Goal: Transaction & Acquisition: Purchase product/service

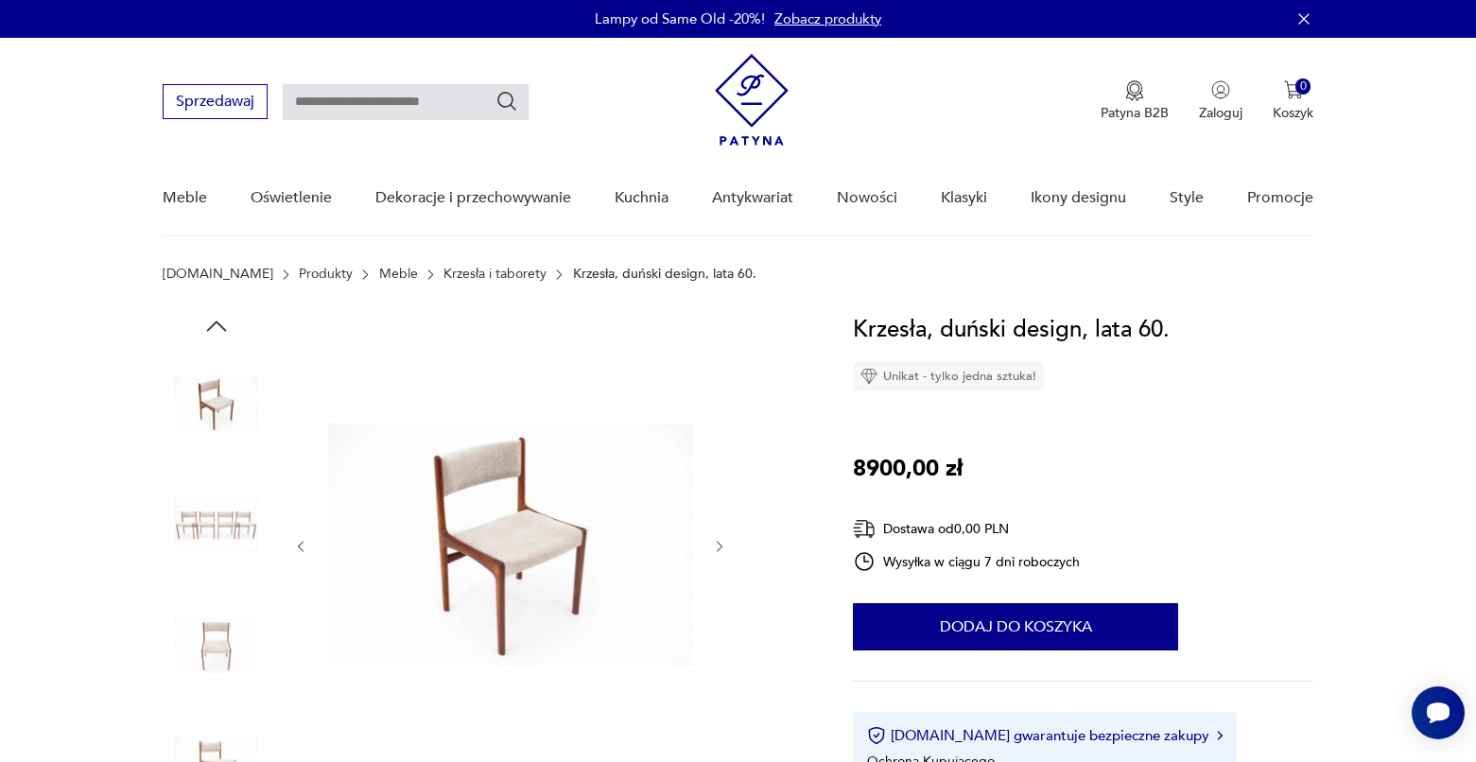
click at [525, 529] on img at bounding box center [510, 544] width 365 height 465
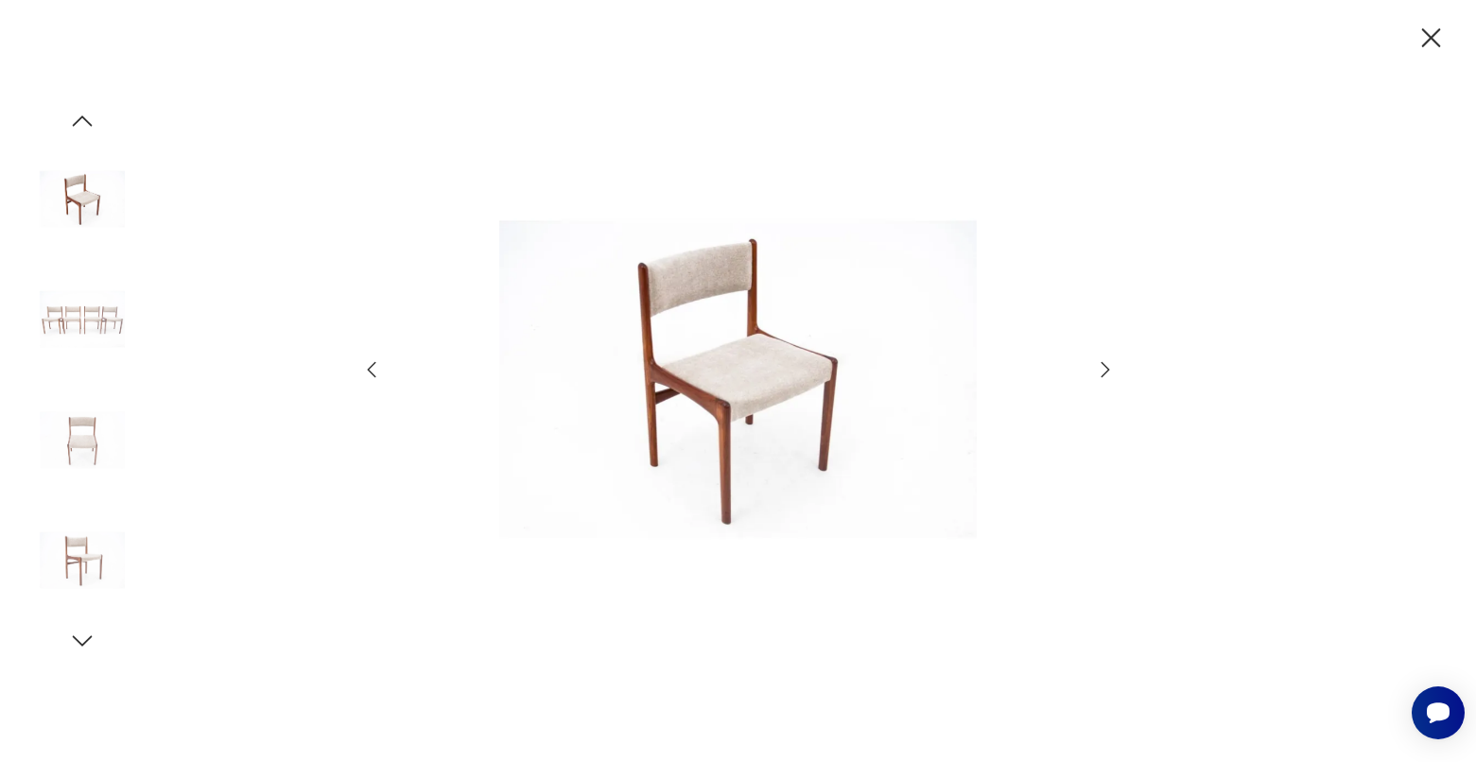
click at [766, 347] on img at bounding box center [738, 380] width 673 height 610
click at [1104, 367] on icon "button" at bounding box center [1105, 369] width 23 height 23
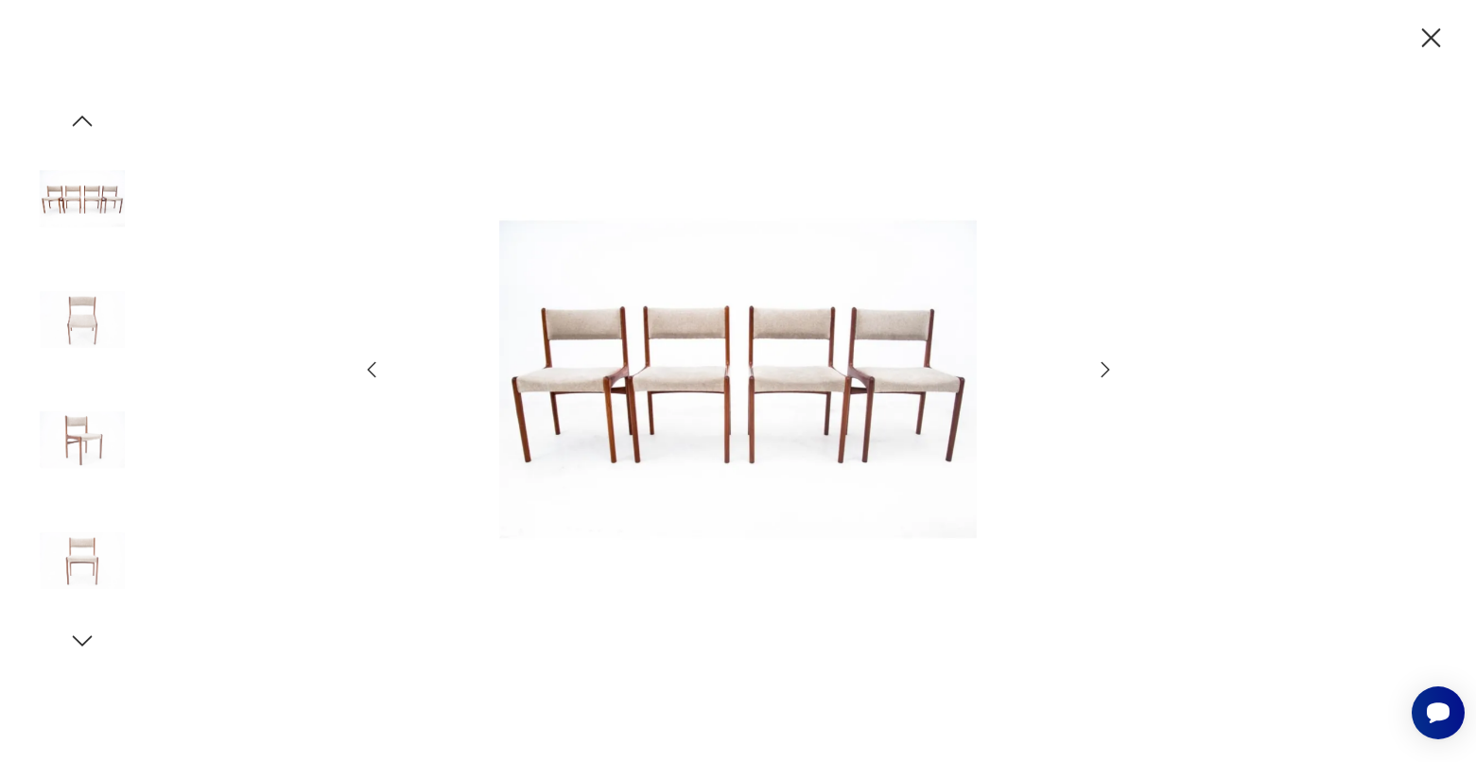
click at [1104, 367] on icon "button" at bounding box center [1105, 369] width 23 height 23
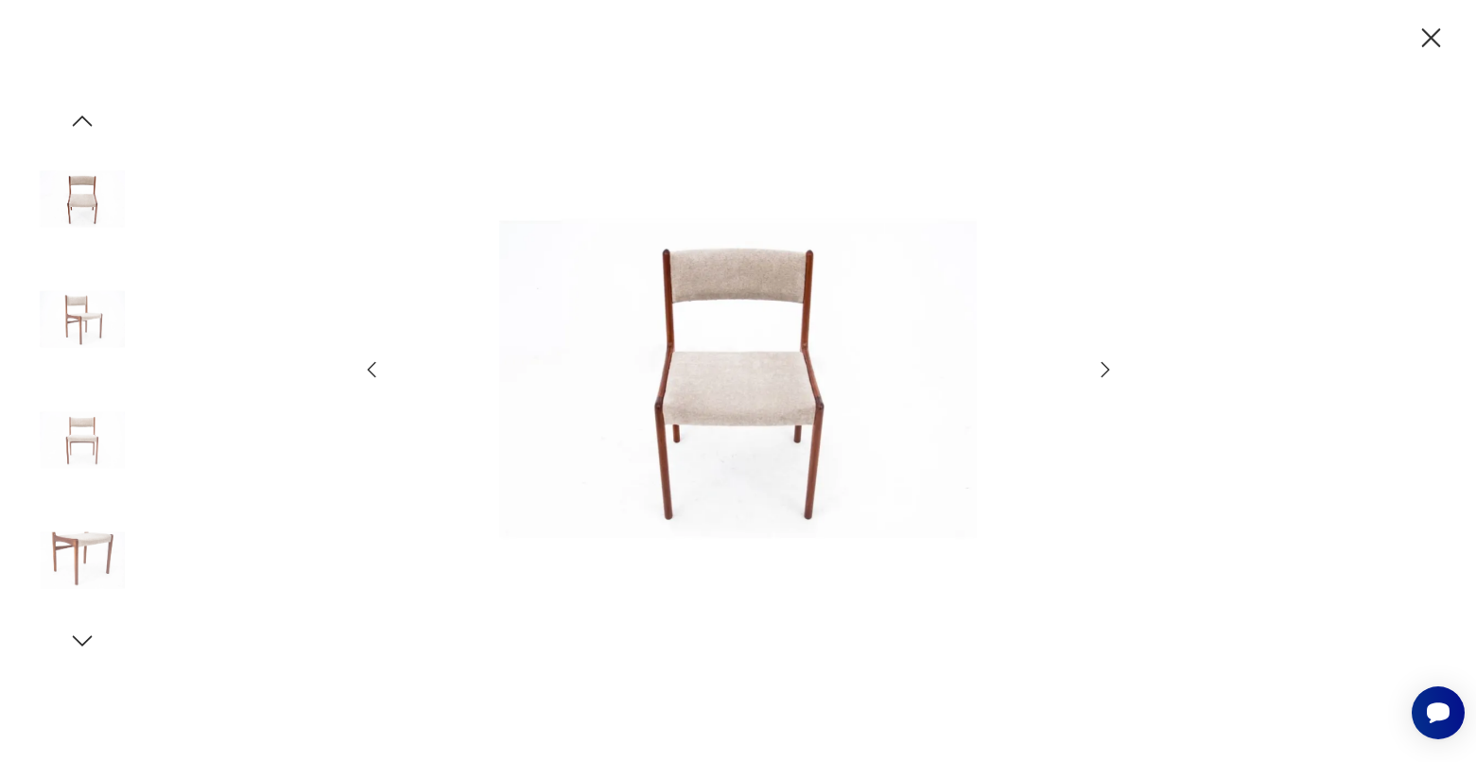
click at [1104, 367] on icon "button" at bounding box center [1105, 369] width 23 height 23
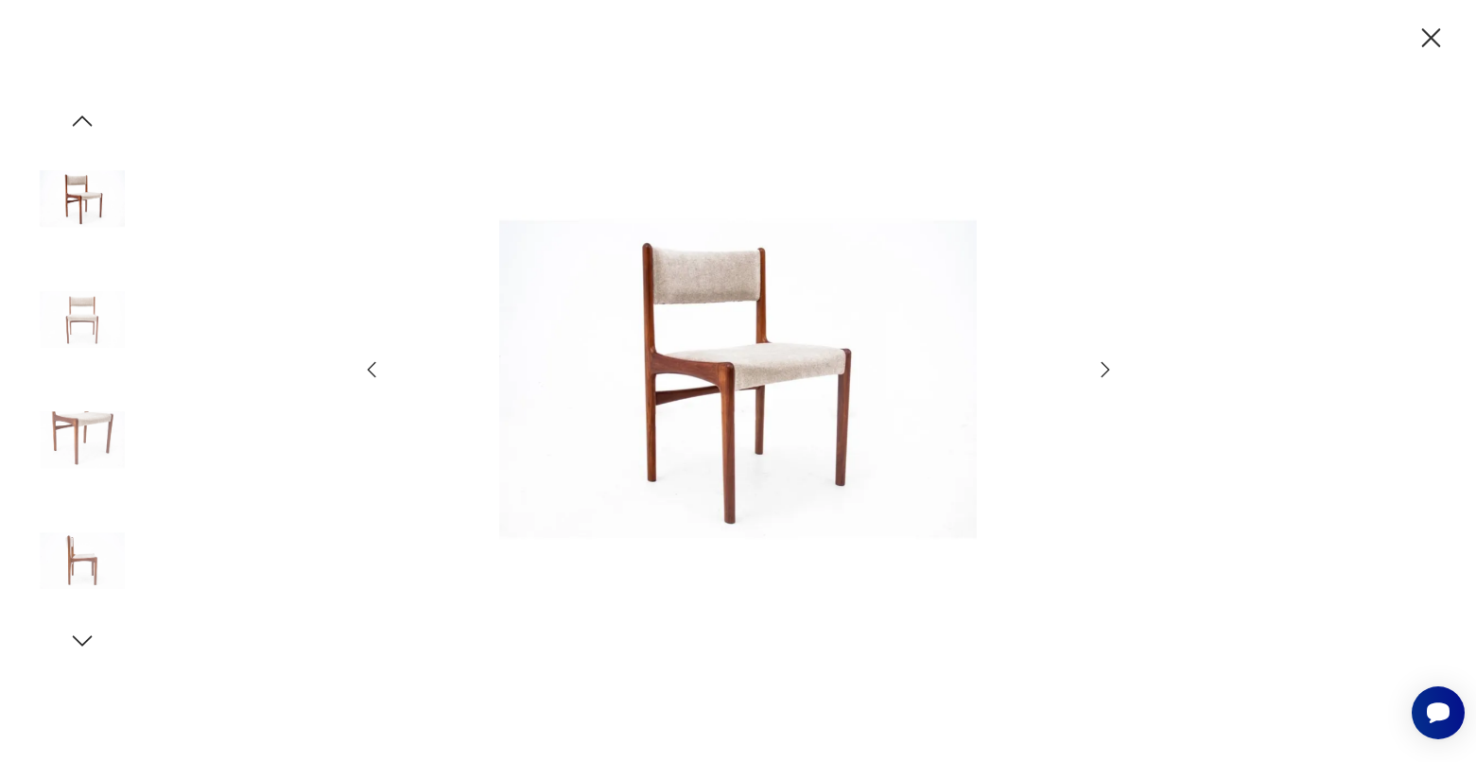
click at [1104, 367] on icon "button" at bounding box center [1105, 369] width 23 height 23
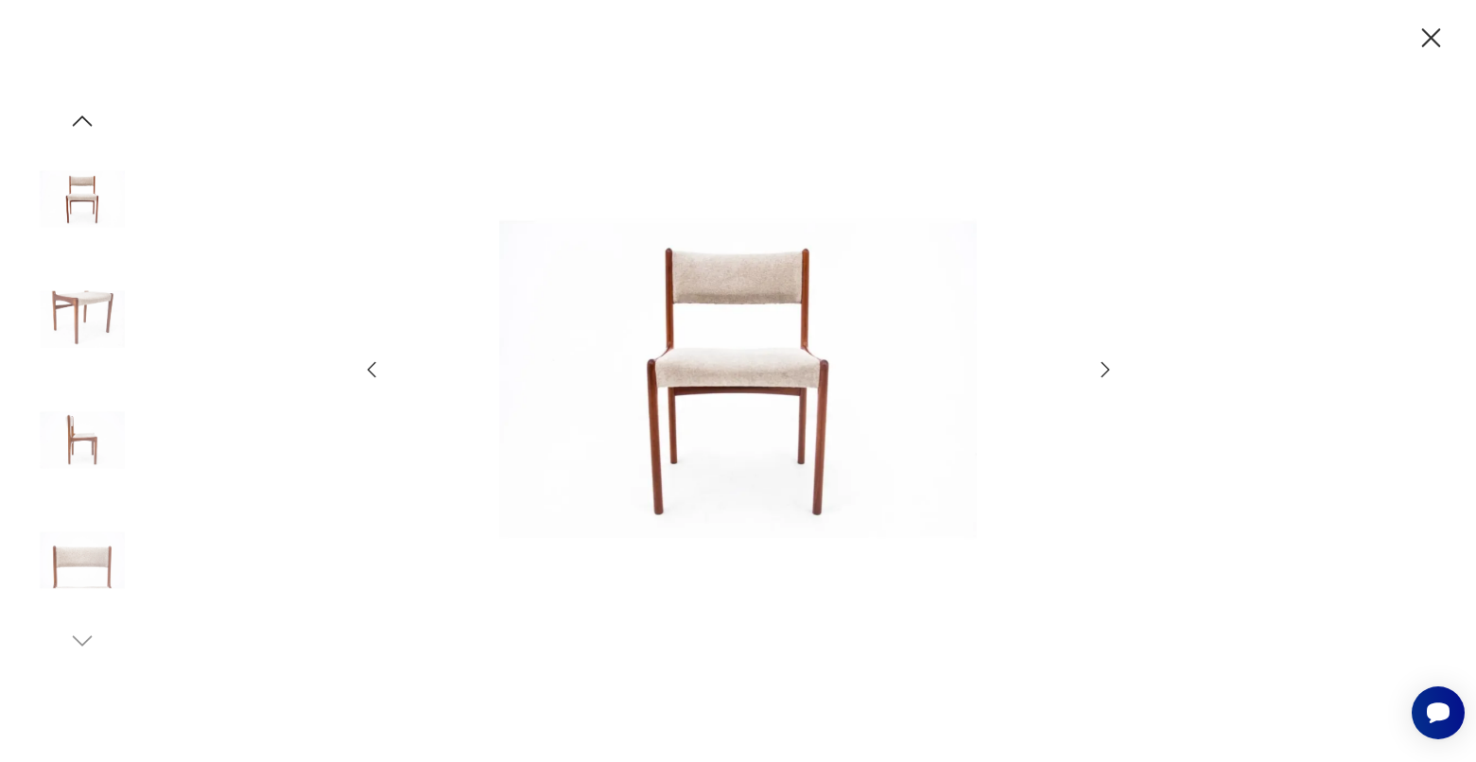
click at [1104, 367] on icon "button" at bounding box center [1105, 369] width 23 height 23
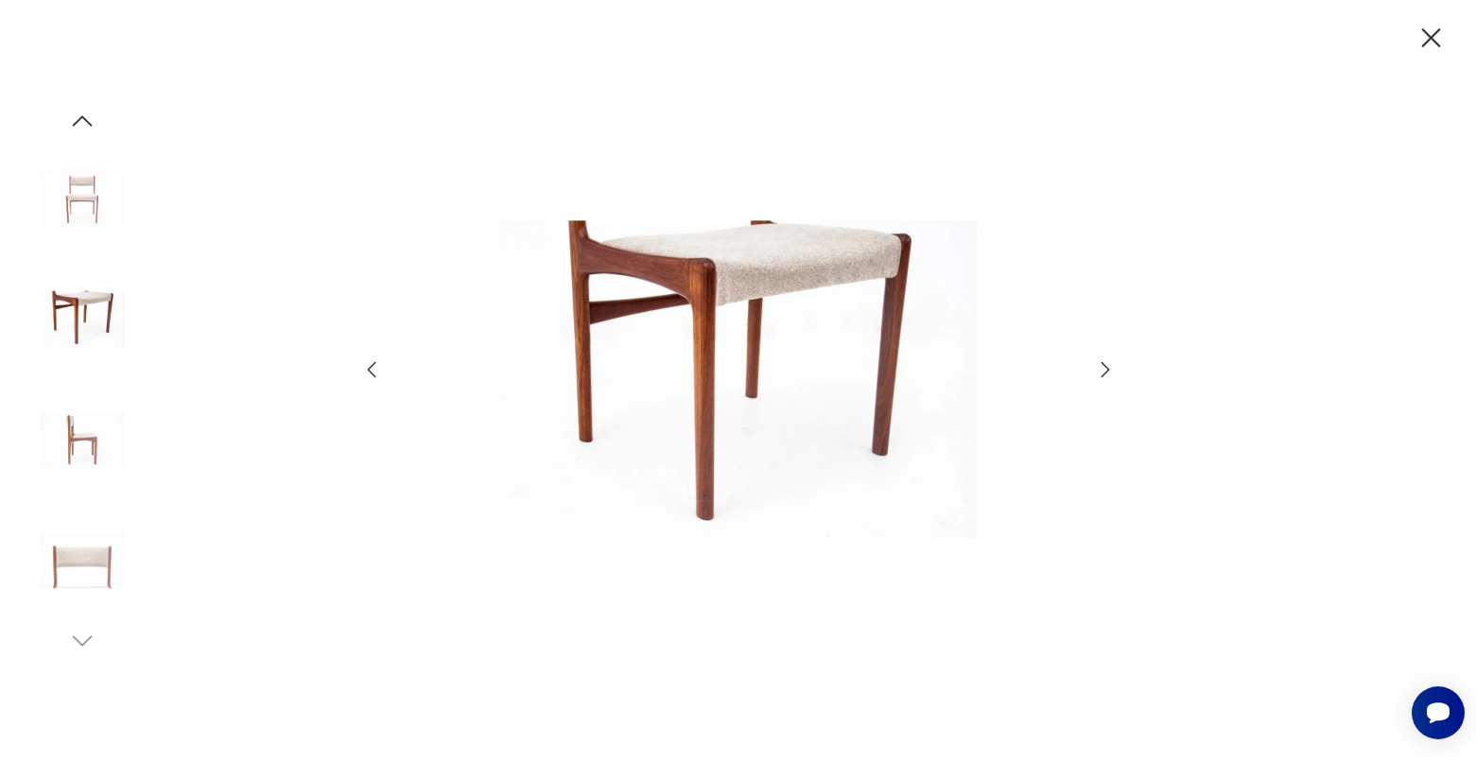
click at [1104, 367] on icon "button" at bounding box center [1105, 369] width 23 height 23
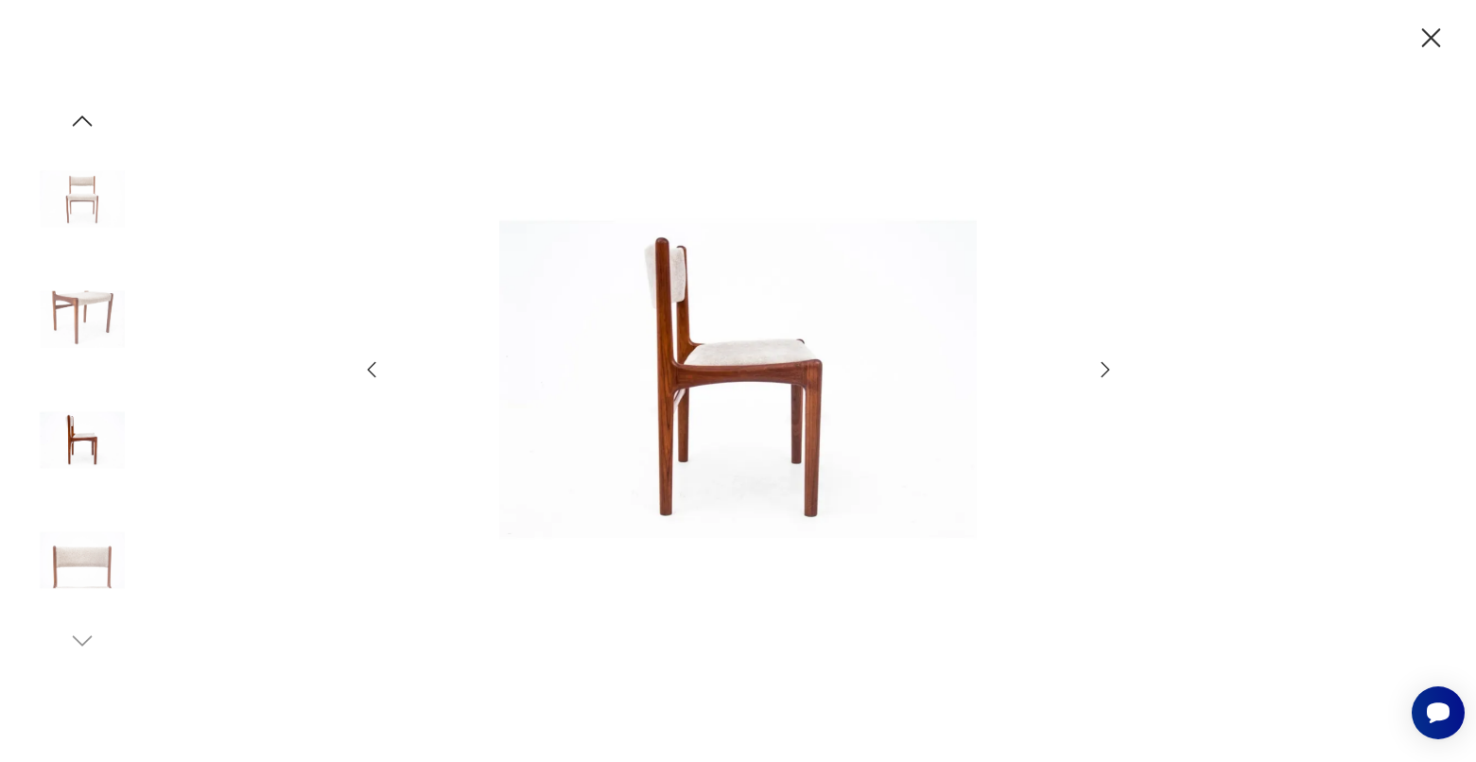
click at [1104, 367] on icon "button" at bounding box center [1105, 369] width 23 height 23
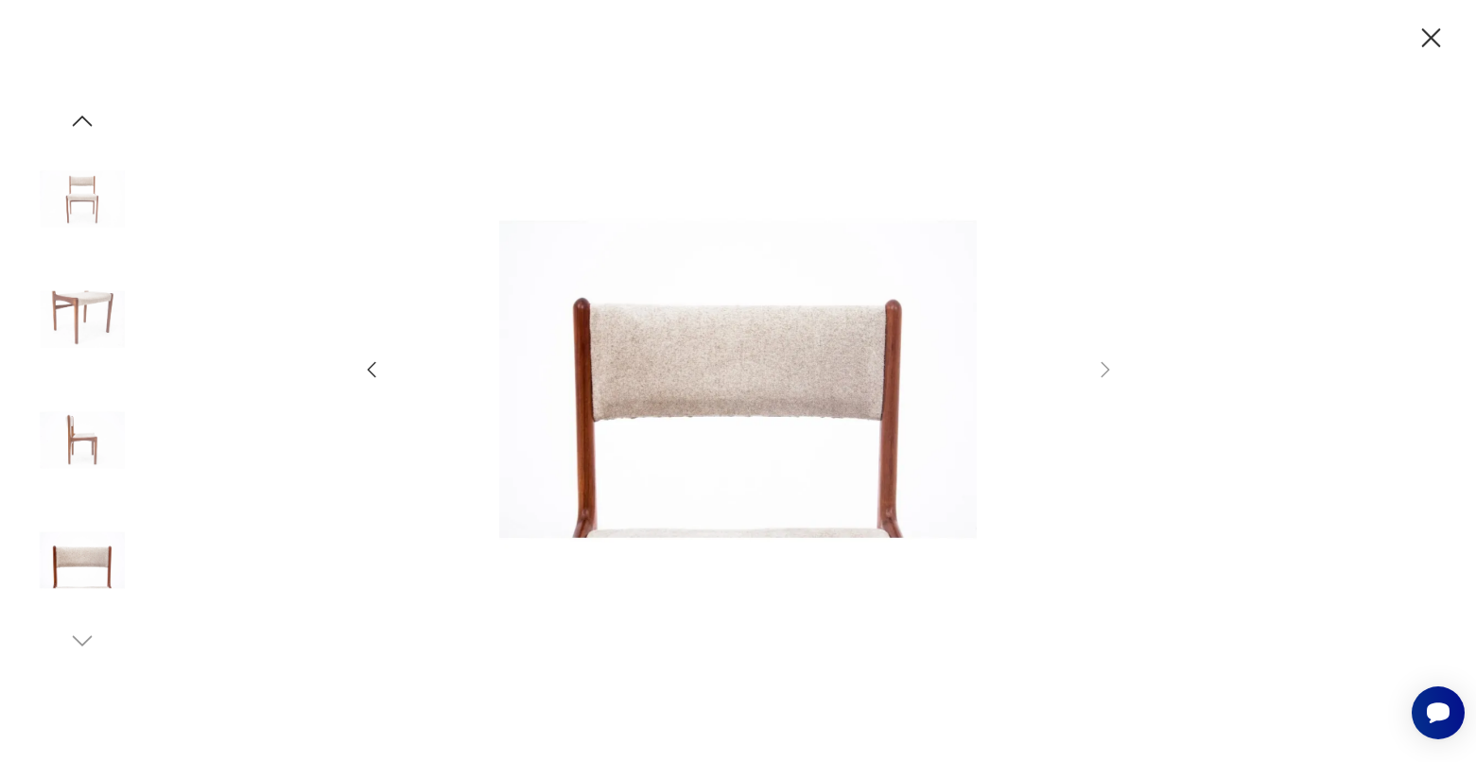
click at [1430, 43] on icon "button" at bounding box center [1430, 38] width 33 height 33
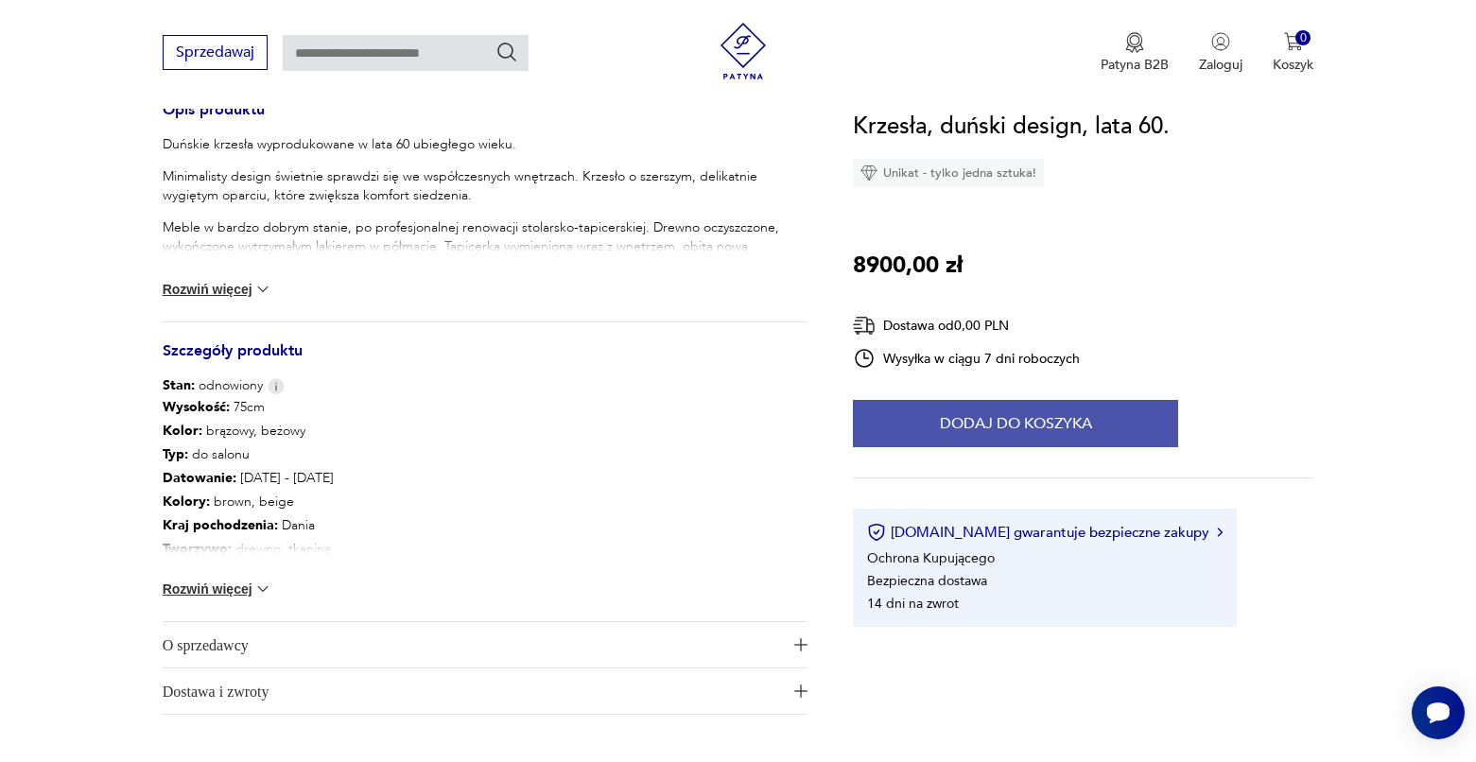
scroll to position [788, 0]
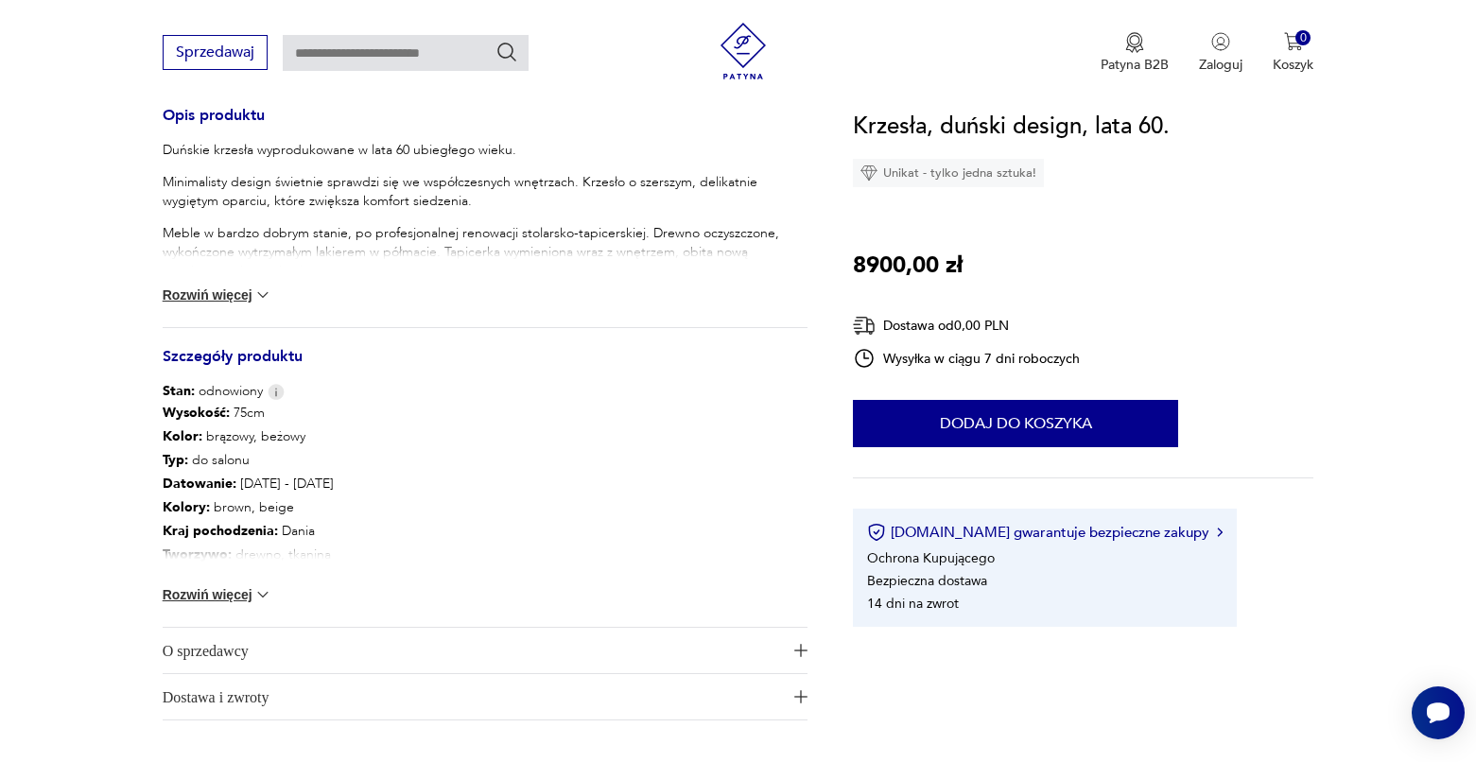
click at [252, 589] on button "Rozwiń więcej" at bounding box center [218, 594] width 110 height 19
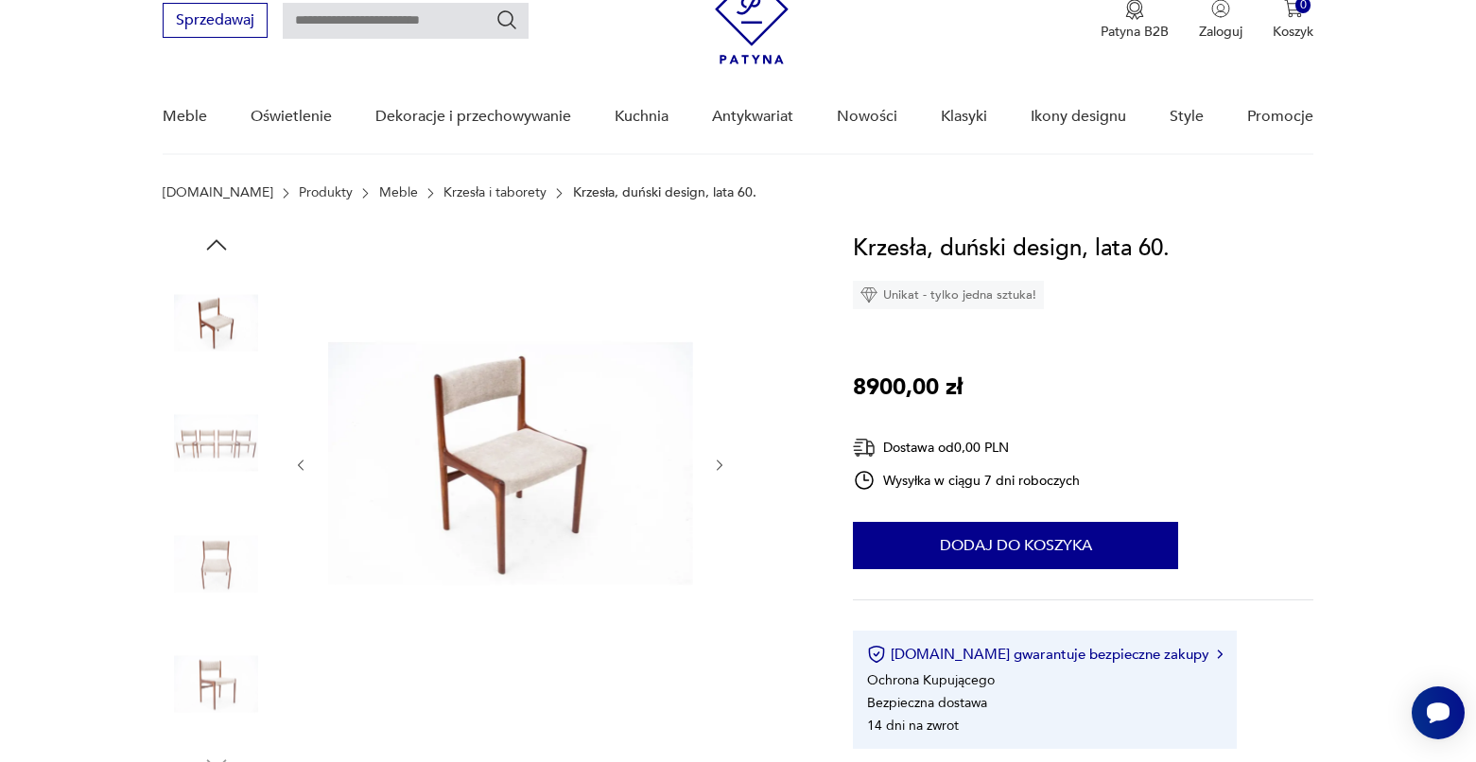
scroll to position [28, 0]
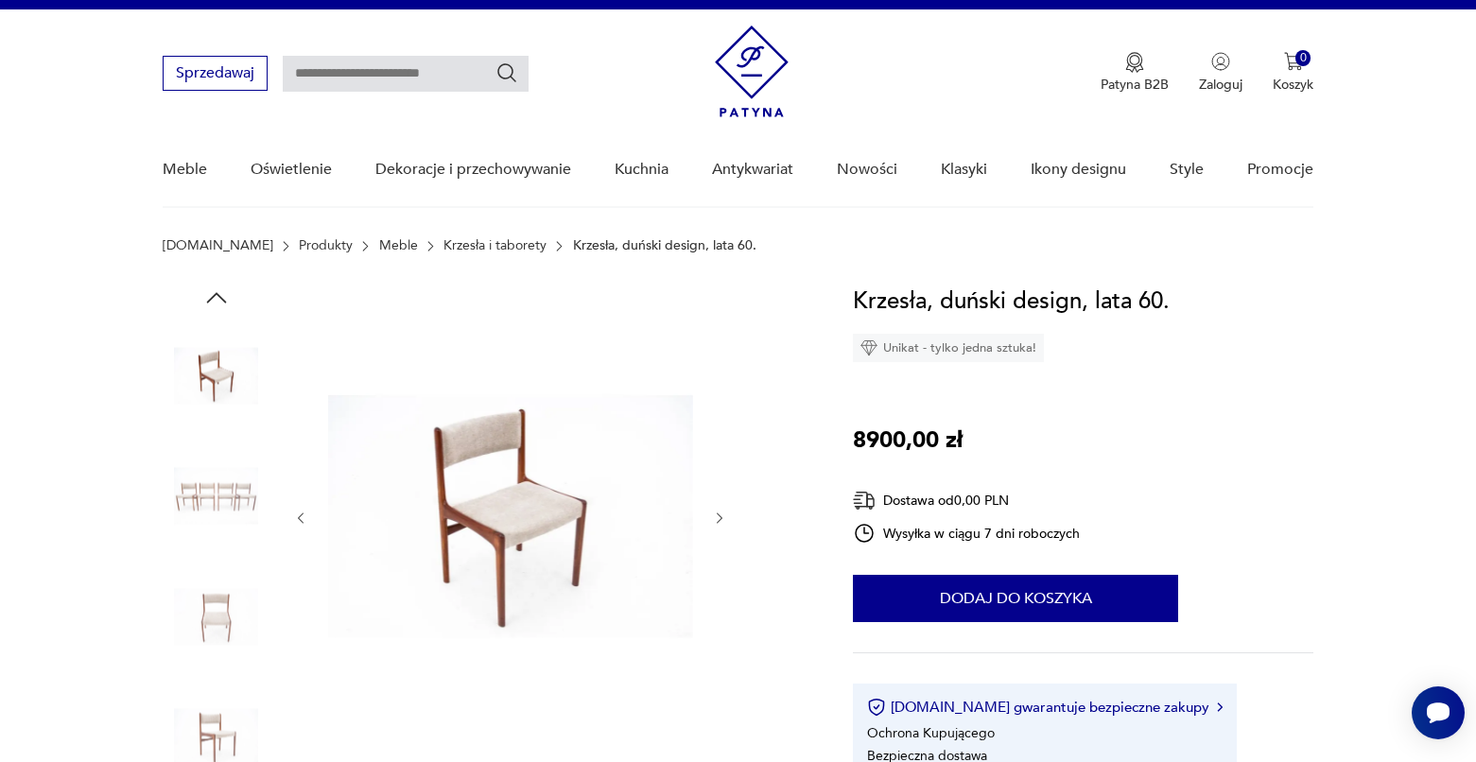
click at [720, 510] on icon "button" at bounding box center [720, 518] width 16 height 16
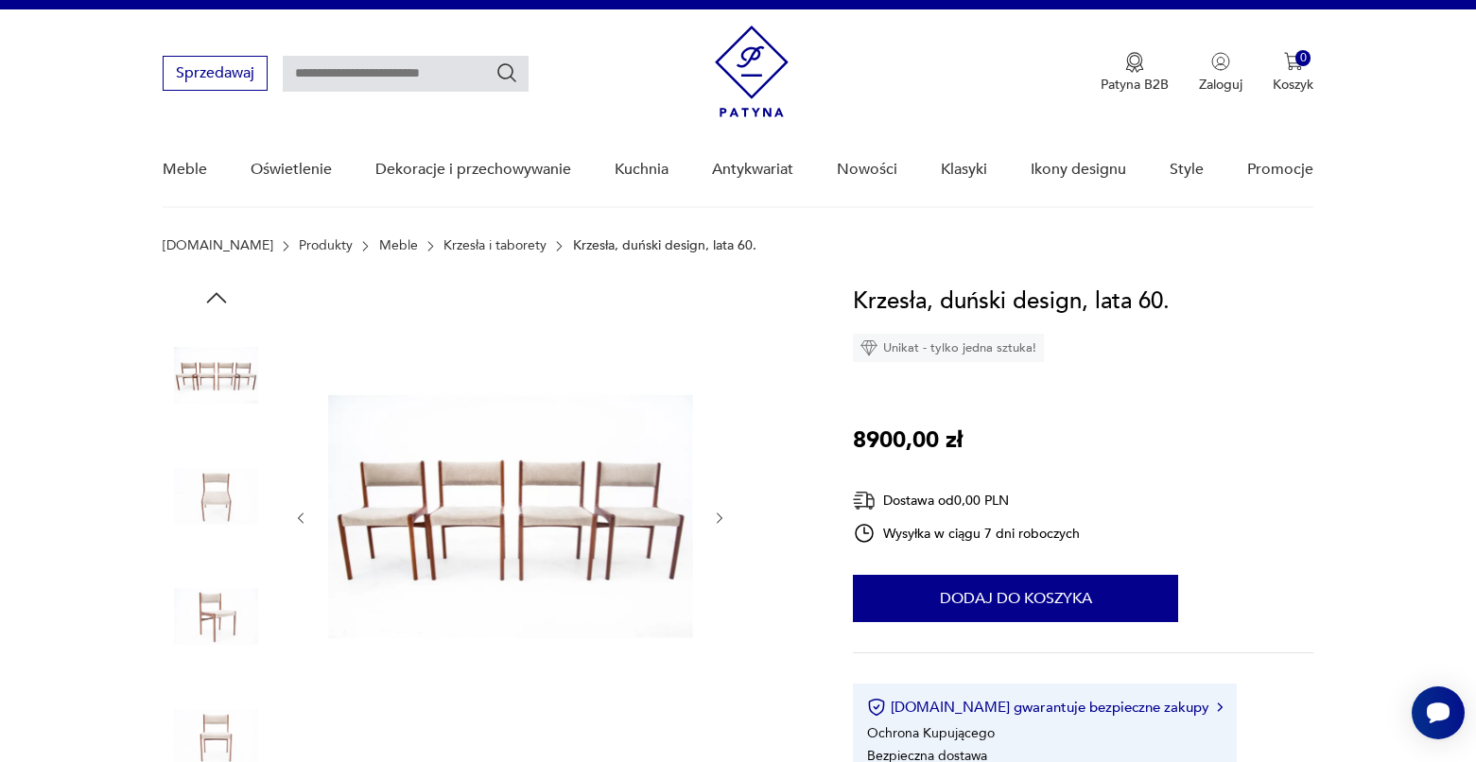
click at [724, 522] on icon "button" at bounding box center [720, 518] width 16 height 16
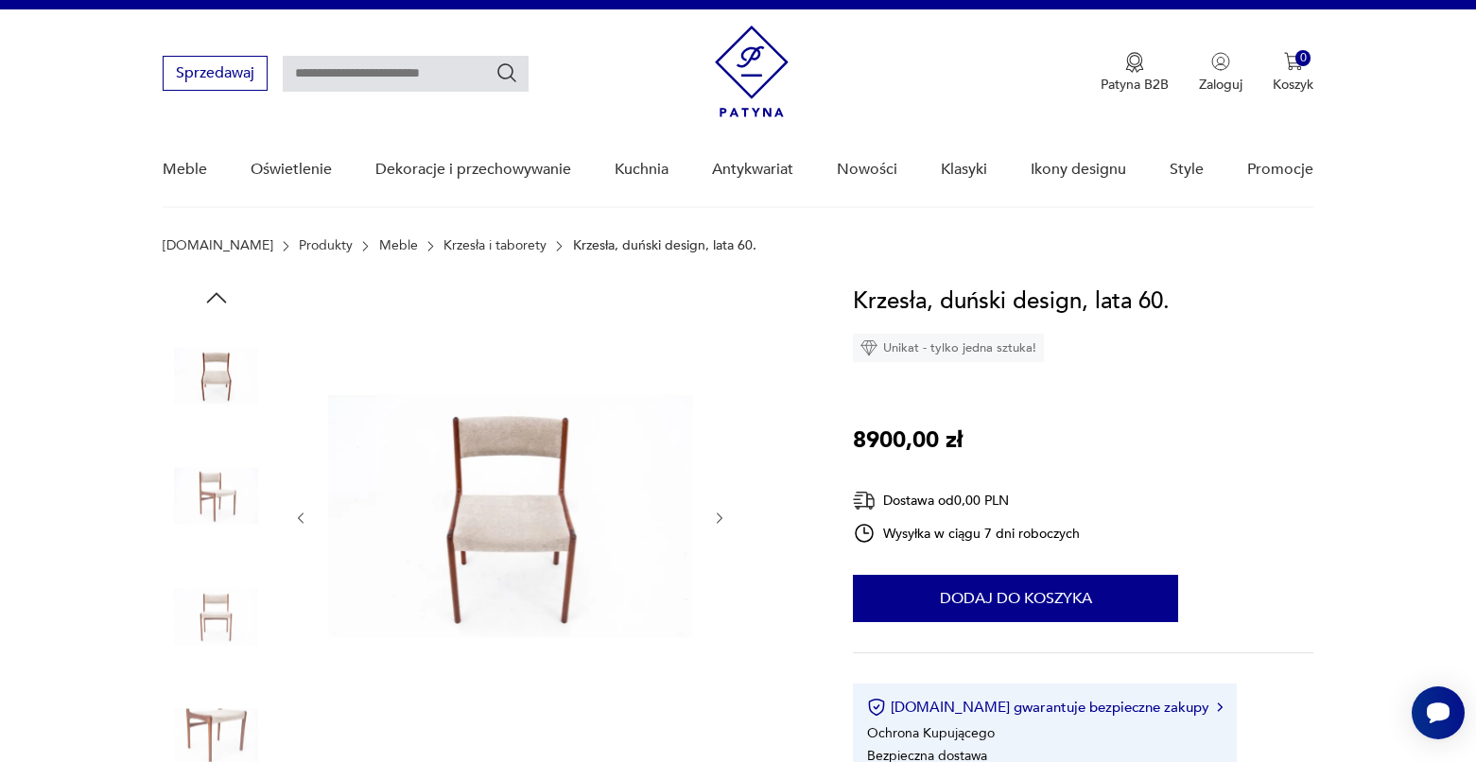
click at [724, 522] on icon "button" at bounding box center [720, 518] width 16 height 16
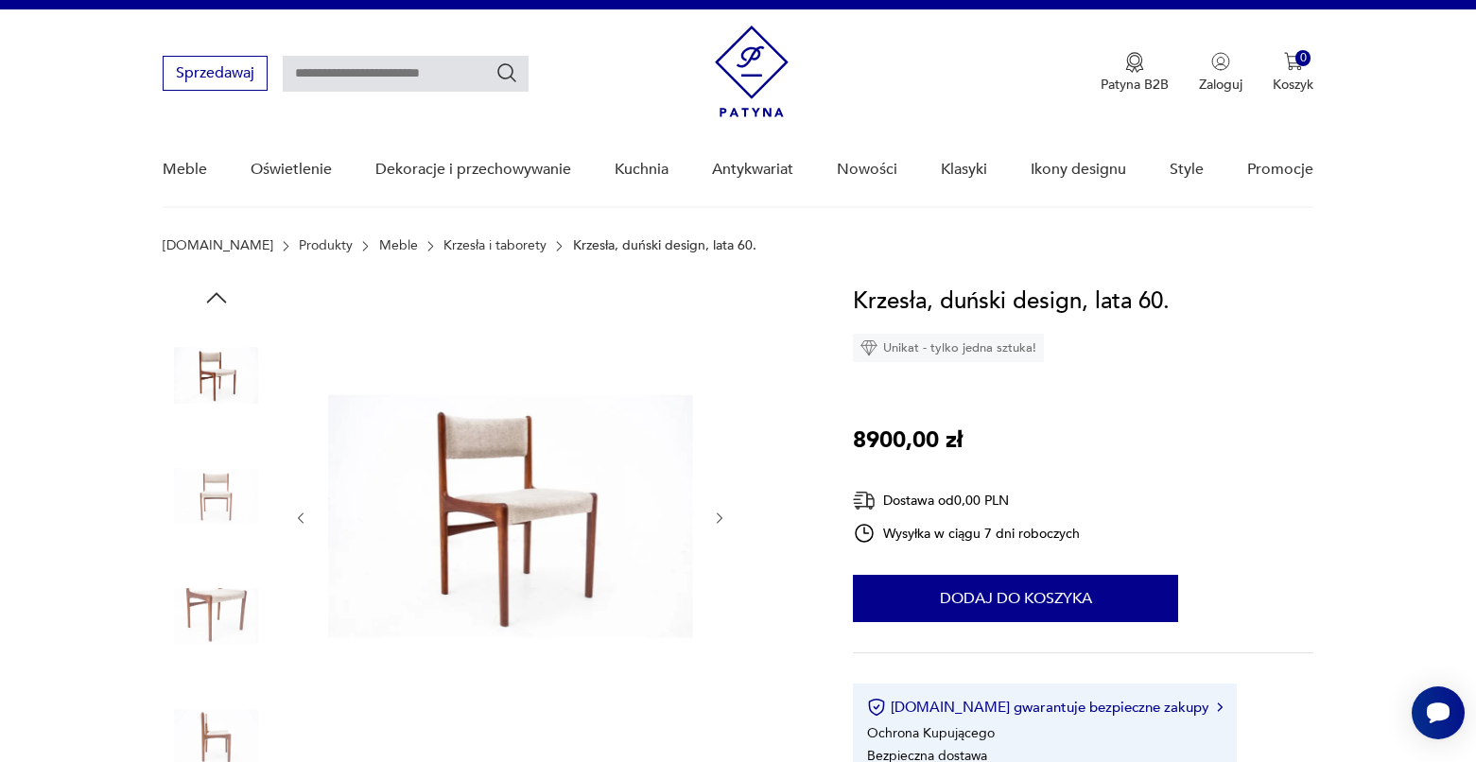
click at [724, 522] on icon "button" at bounding box center [720, 518] width 16 height 16
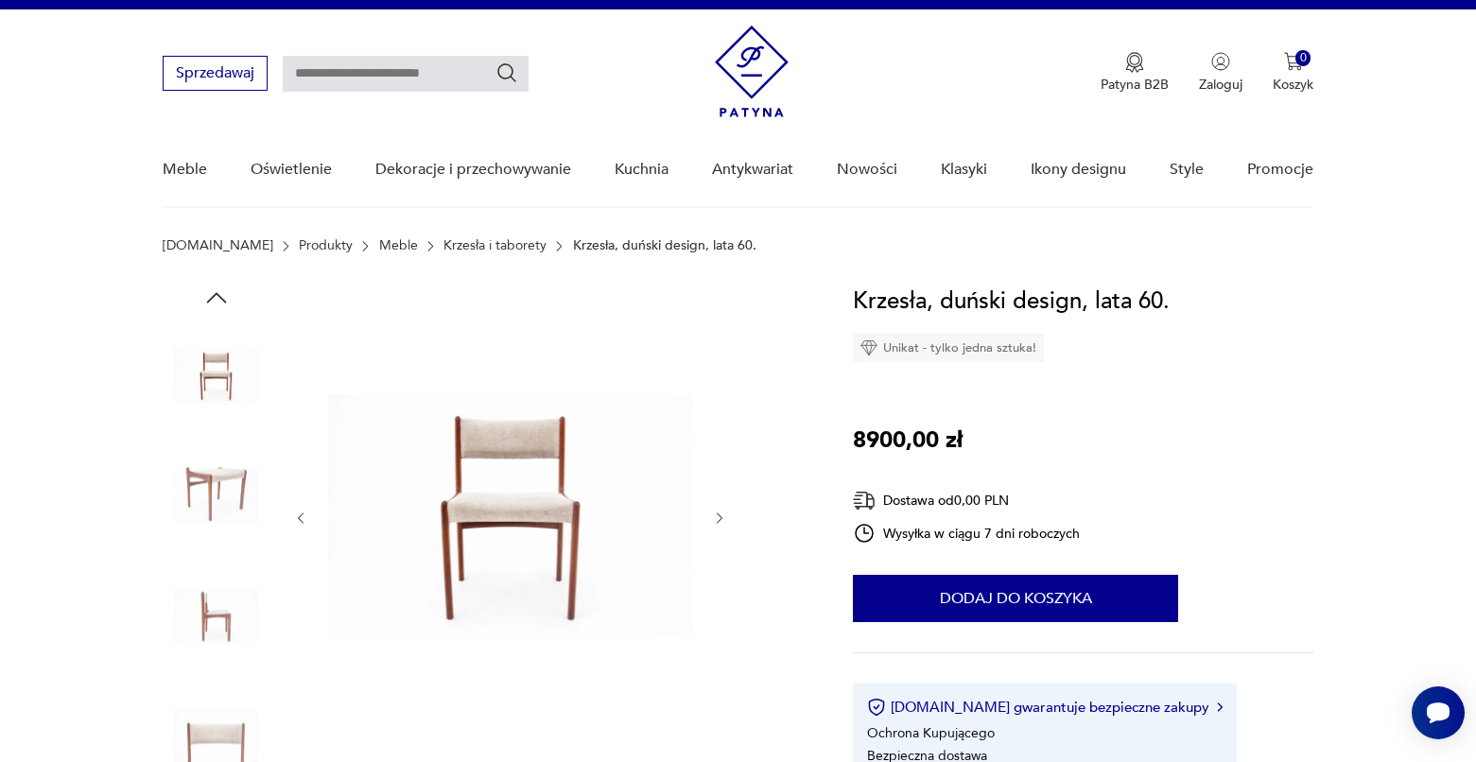
click at [724, 522] on icon "button" at bounding box center [720, 518] width 16 height 16
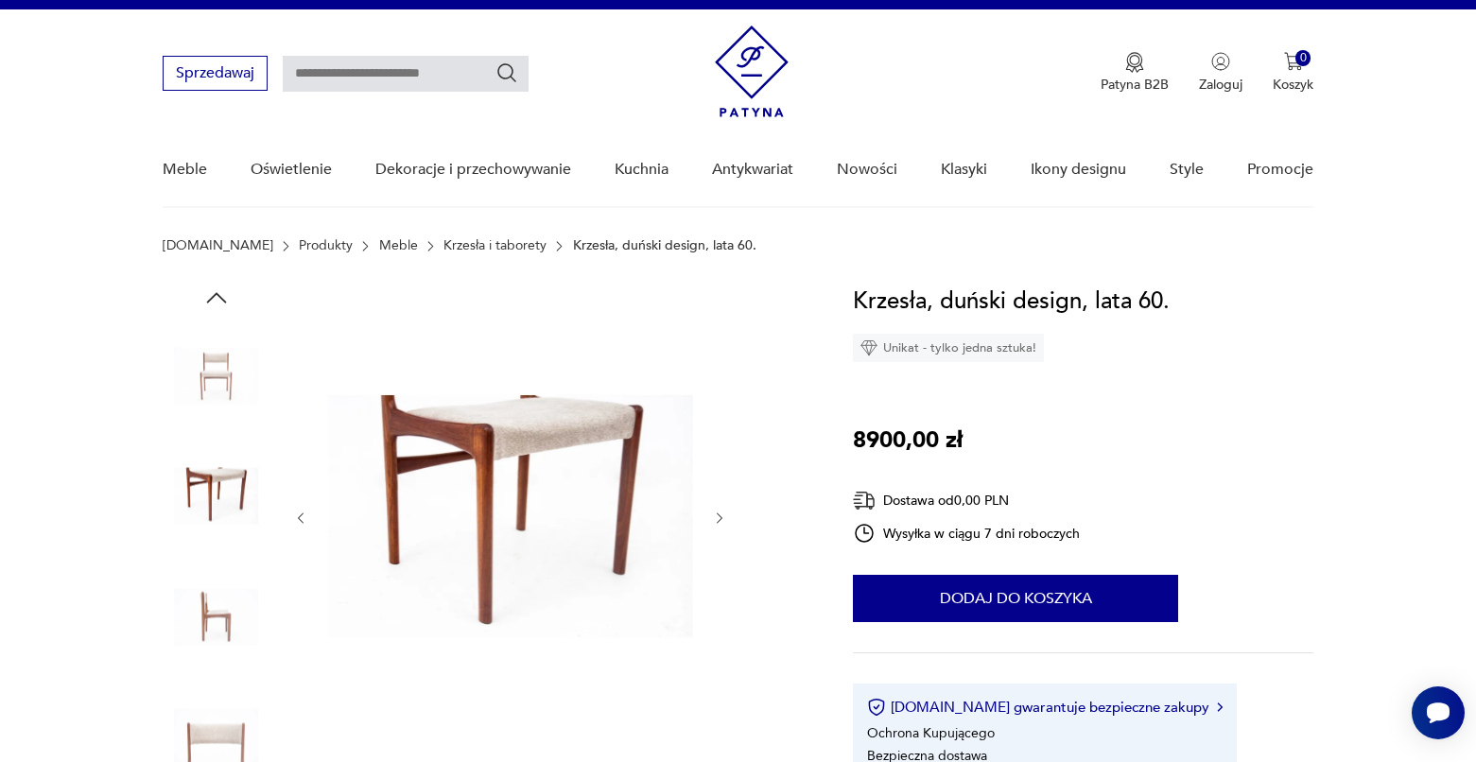
click at [724, 522] on icon "button" at bounding box center [720, 518] width 16 height 16
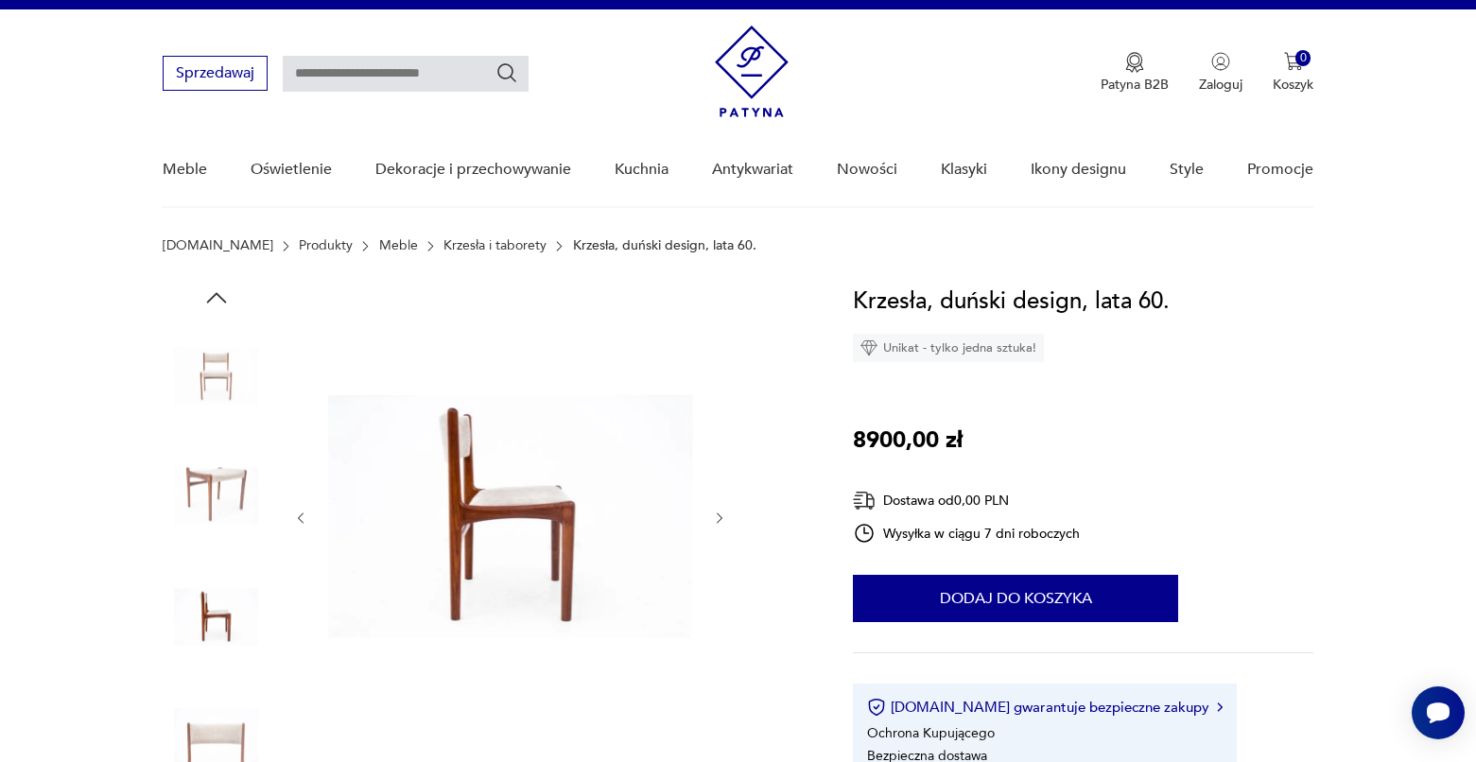
click at [725, 521] on icon "button" at bounding box center [720, 518] width 16 height 16
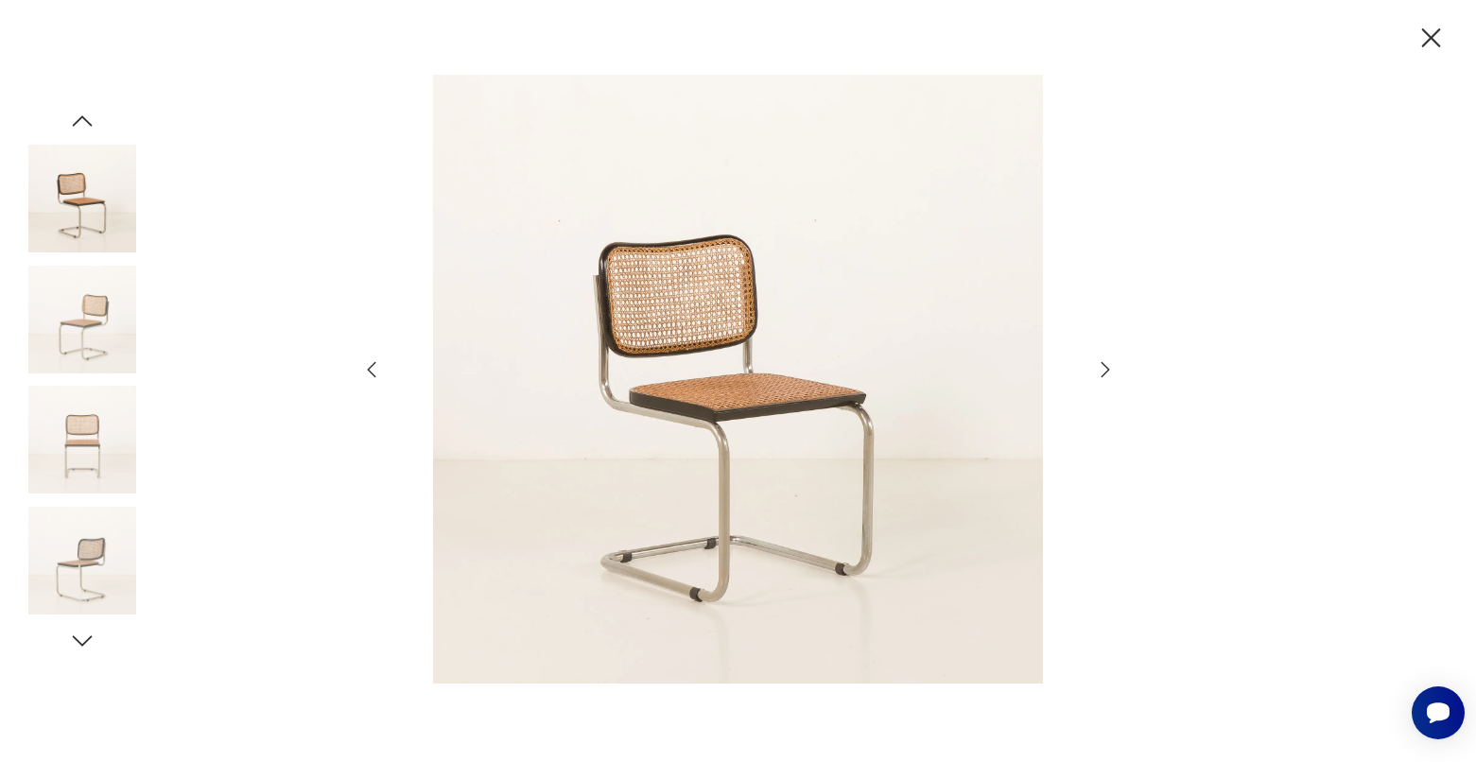
scroll to position [98, 0]
click at [1428, 37] on icon "button" at bounding box center [1431, 37] width 19 height 19
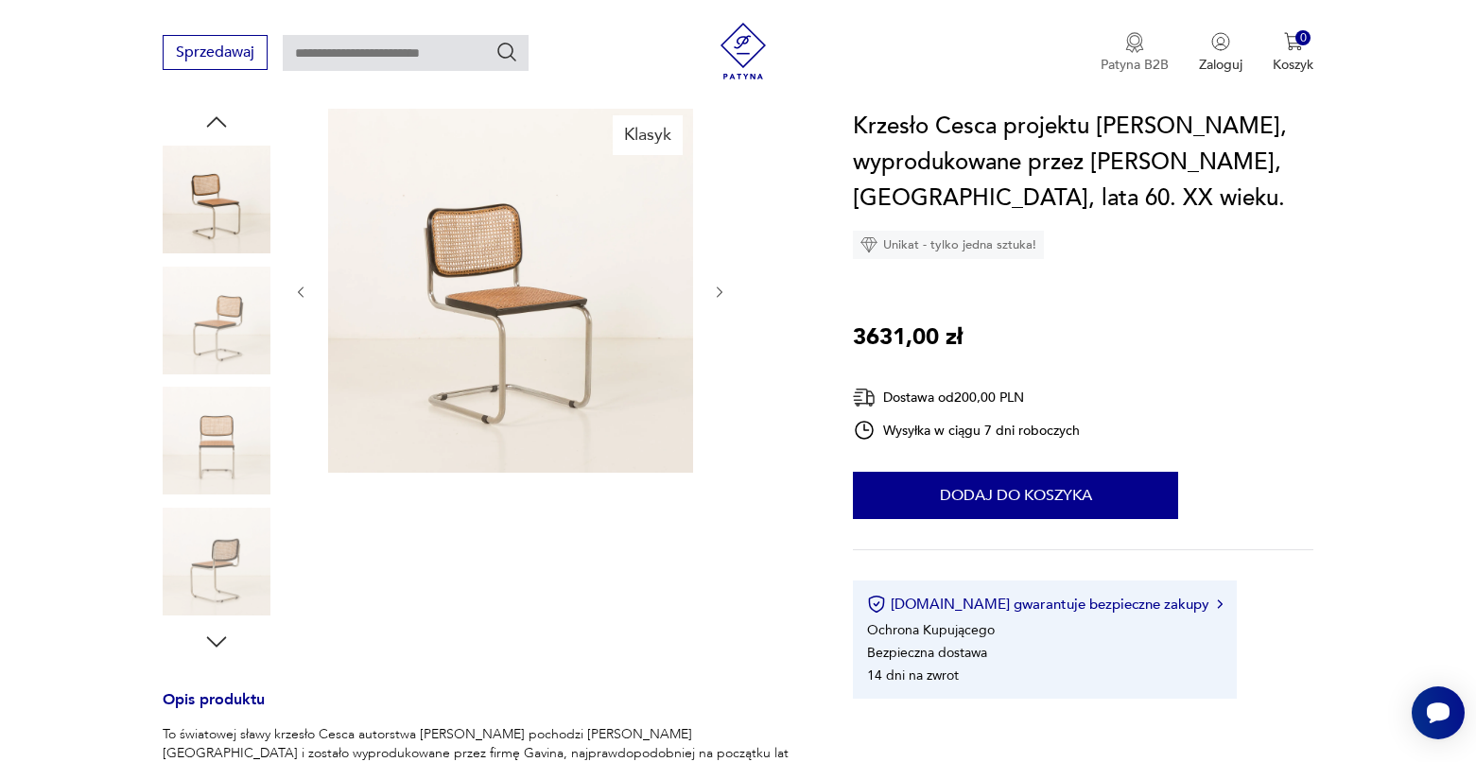
scroll to position [216, 0]
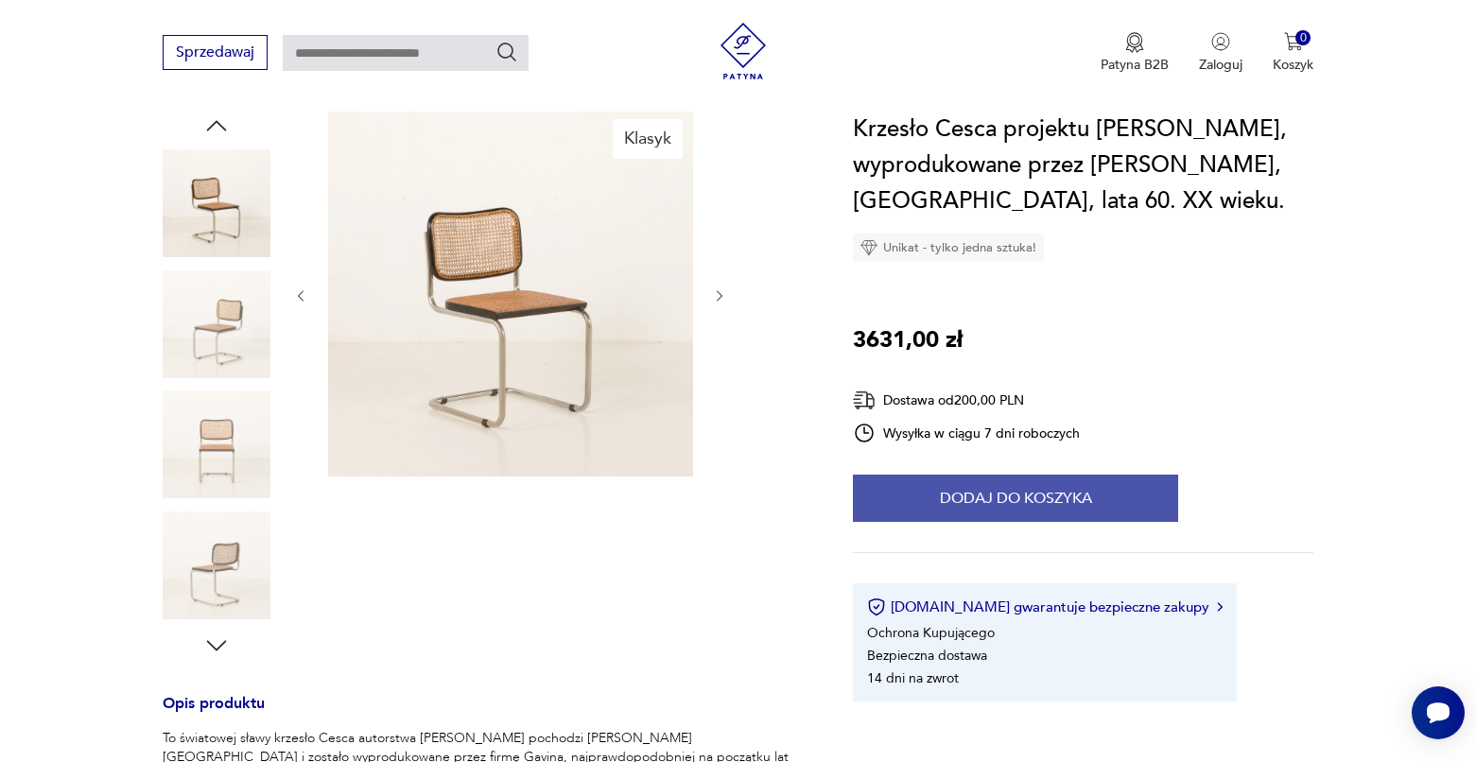
click at [937, 484] on button "Dodaj do koszyka" at bounding box center [1015, 498] width 325 height 47
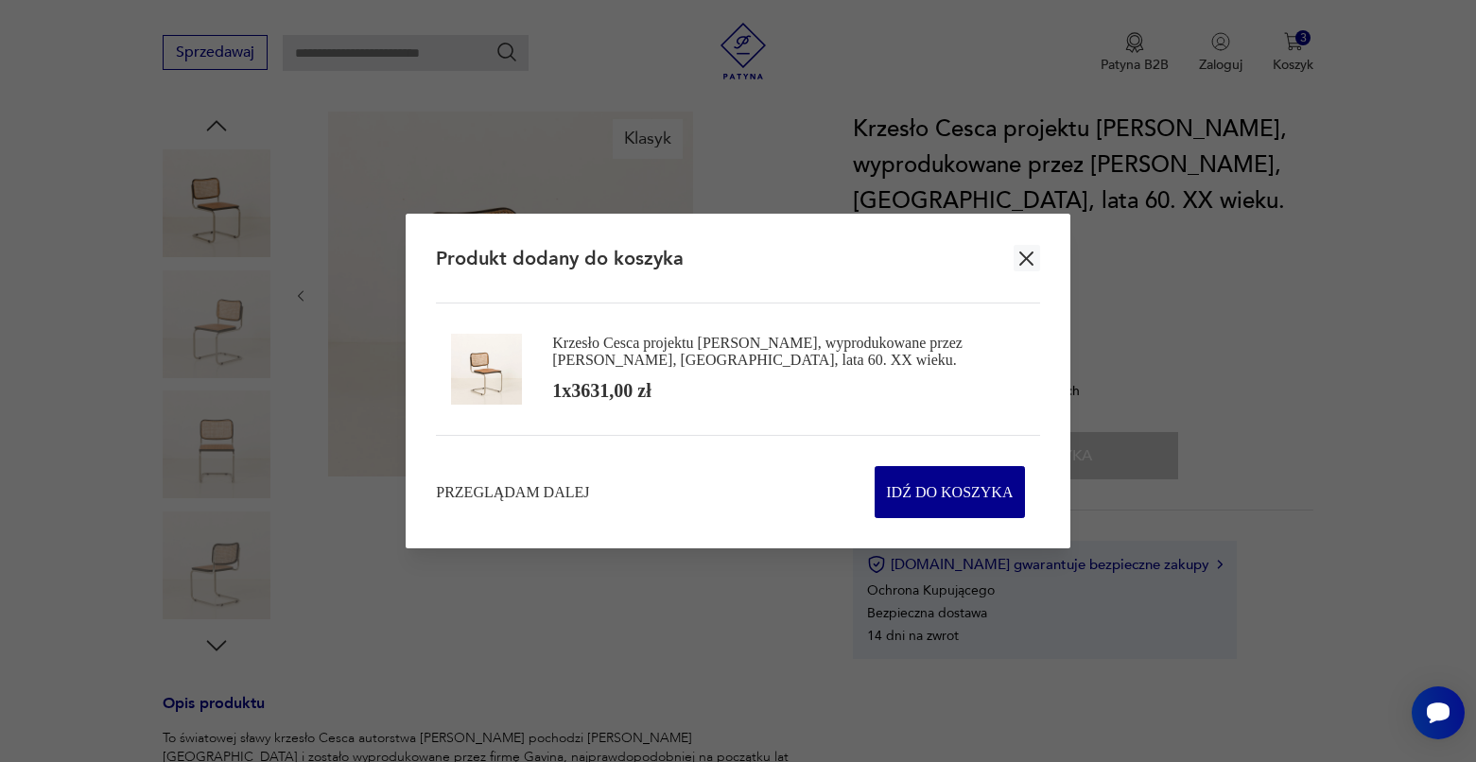
click at [1020, 254] on icon "button" at bounding box center [1026, 259] width 24 height 24
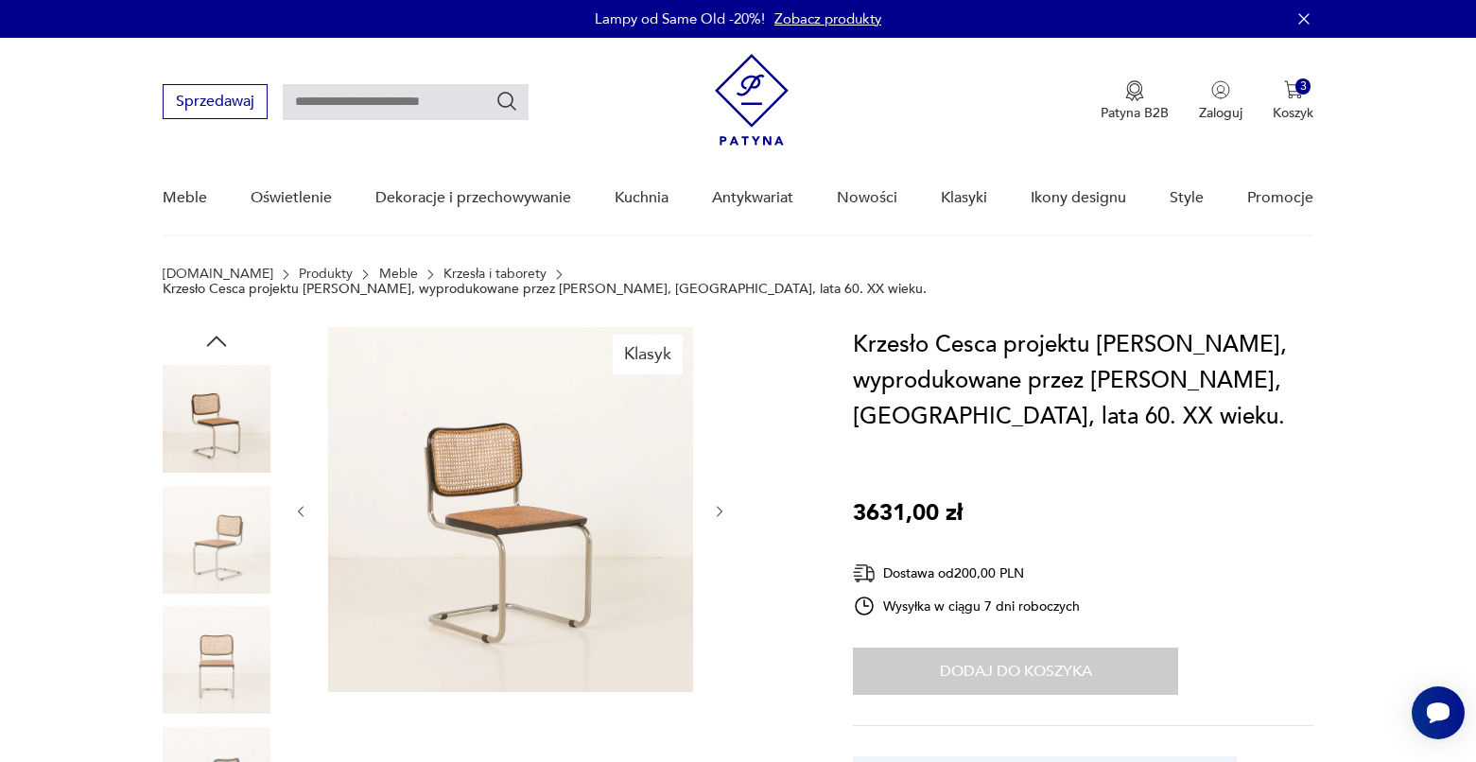
scroll to position [0, 0]
click at [394, 102] on input "text" at bounding box center [406, 102] width 246 height 36
type input "*****"
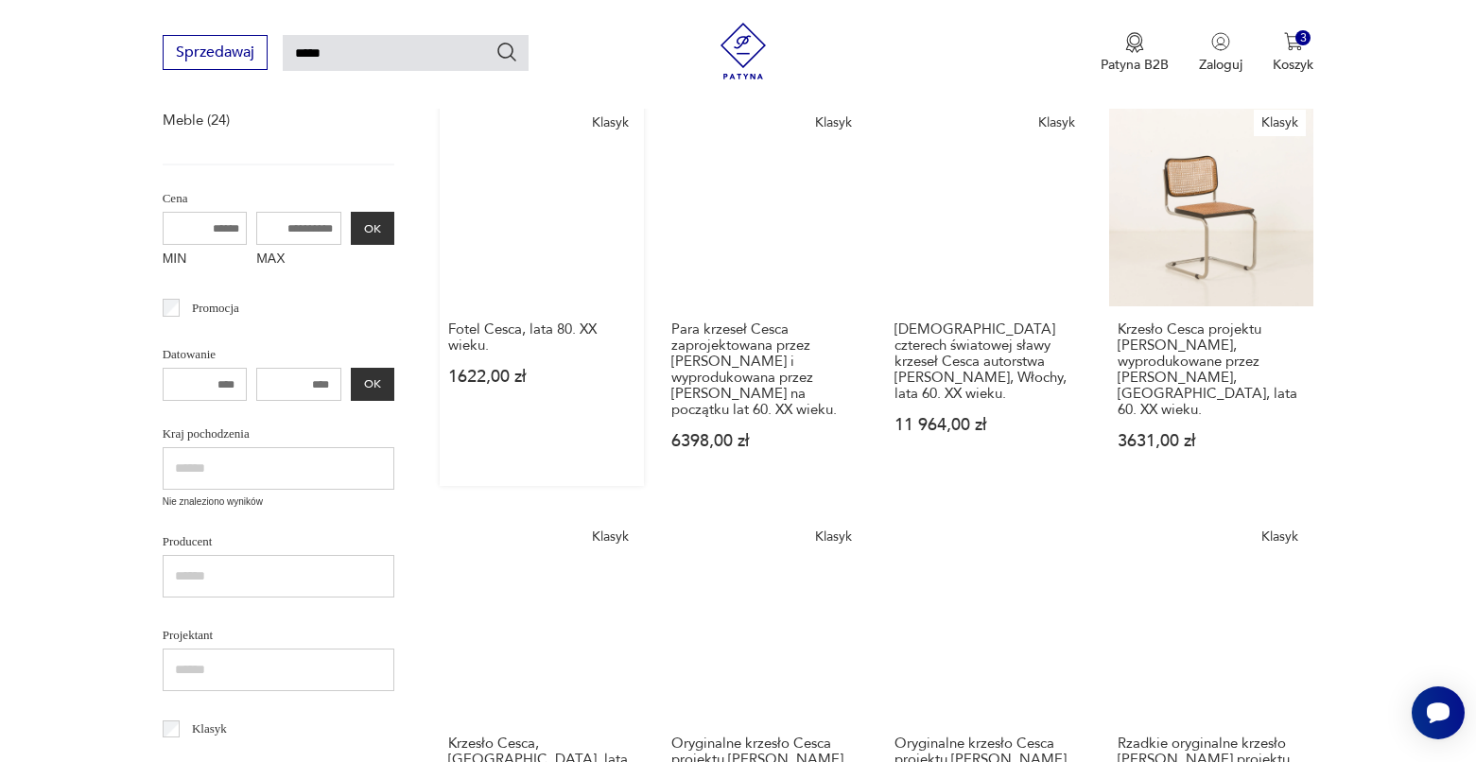
scroll to position [307, 0]
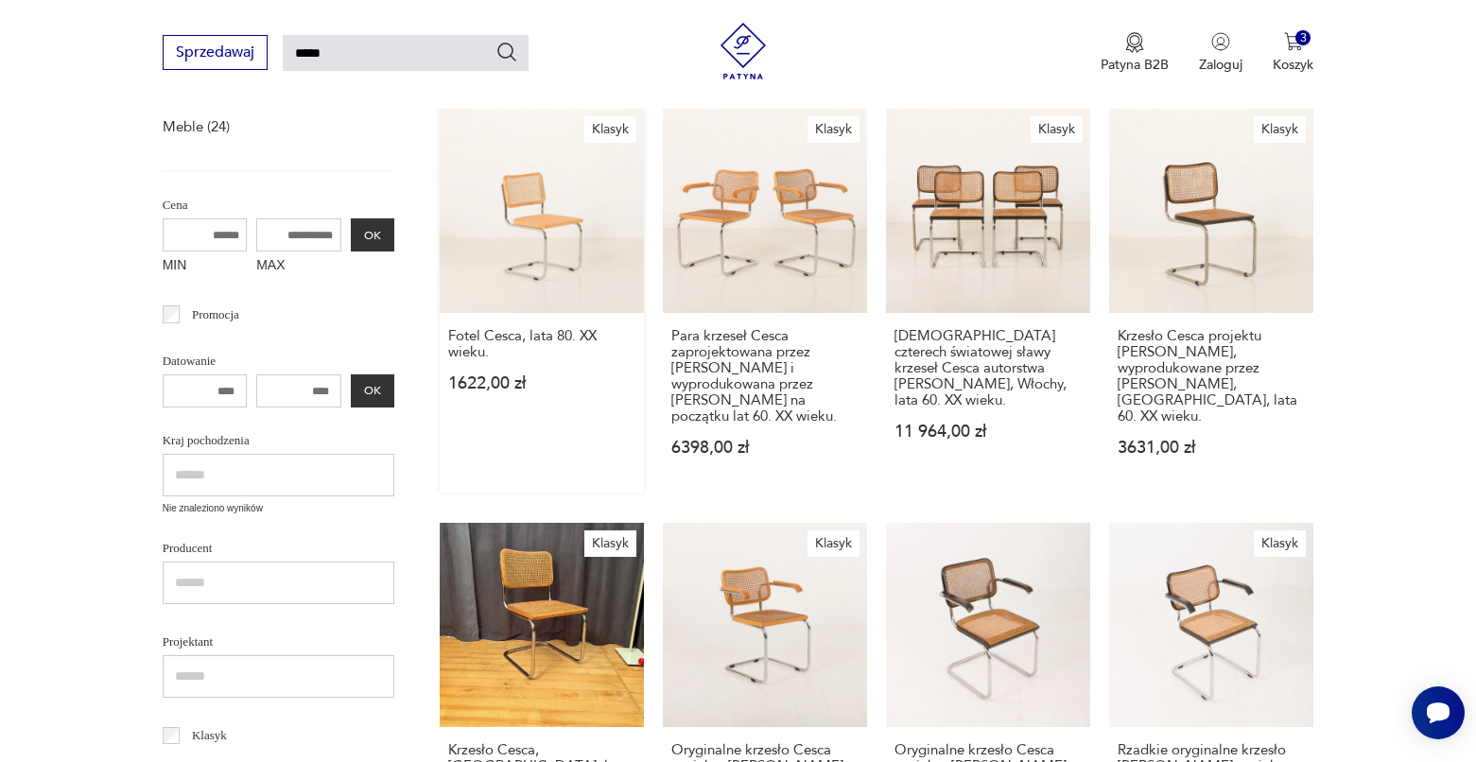
click at [546, 309] on link "Klasyk Fotel Cesca, lata 80. XX wieku. 1622,00 zł" at bounding box center [542, 301] width 204 height 384
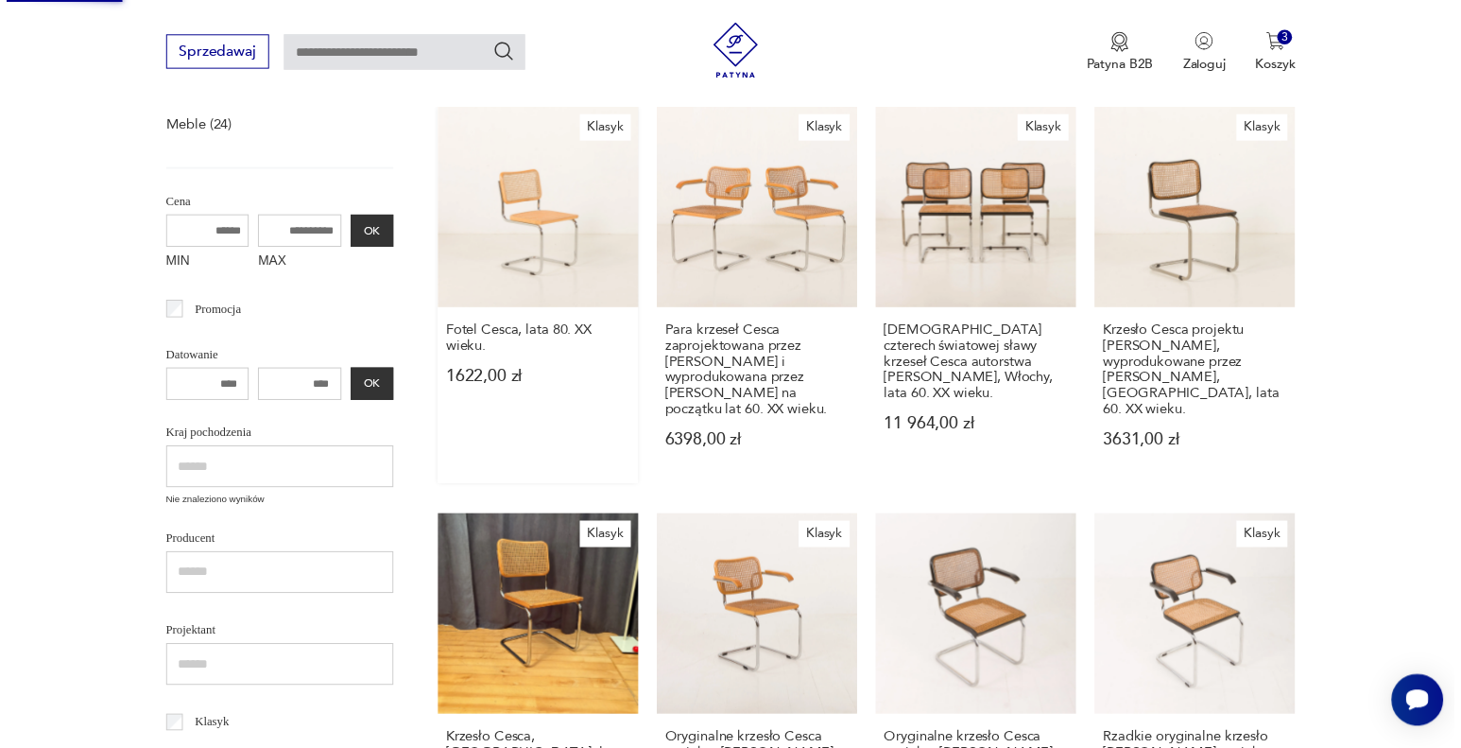
scroll to position [27, 0]
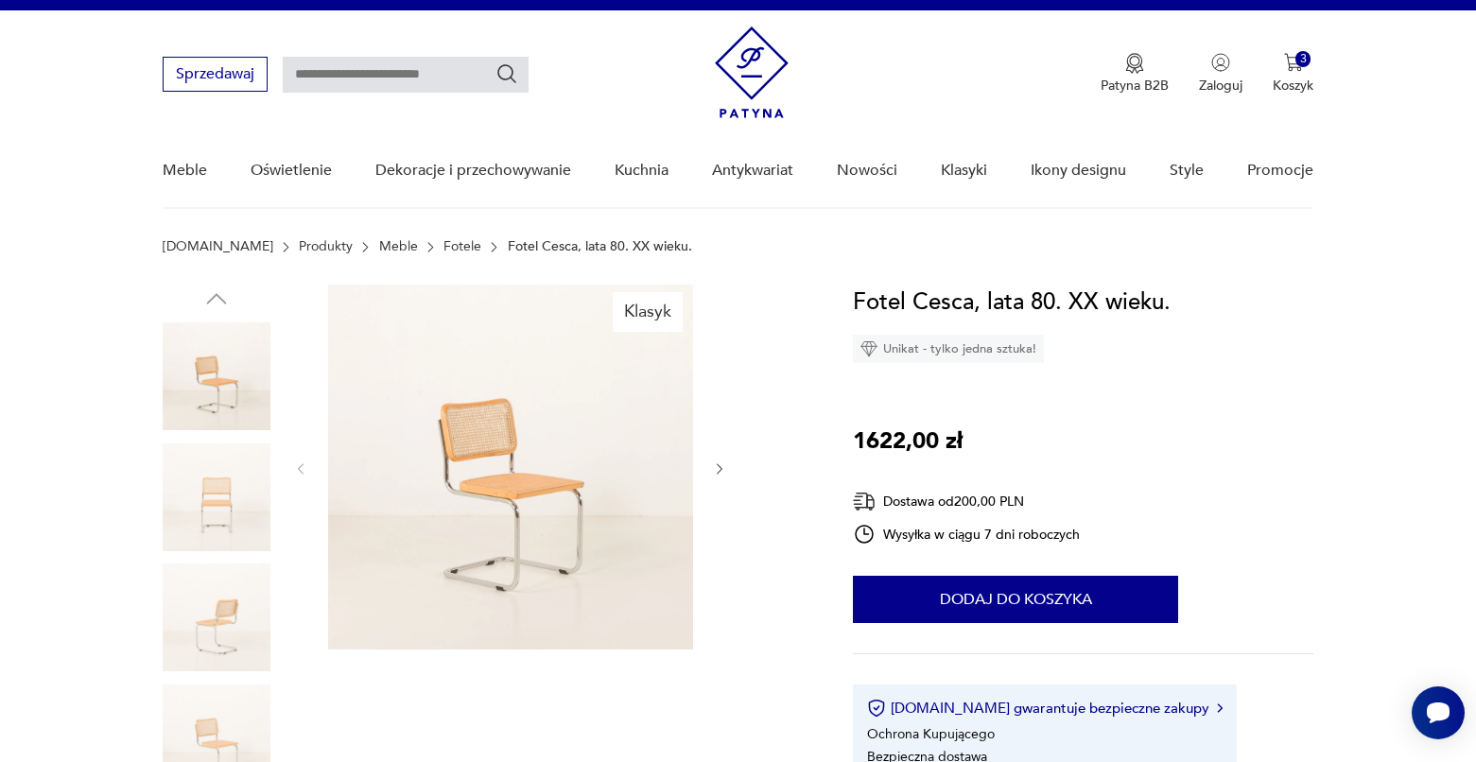
click at [720, 263] on section "Patyna.pl Produkty Meble Fotele Fotel Cesca, lata 80. XX wieku." at bounding box center [738, 261] width 1476 height 45
click at [720, 266] on section "Patyna.pl Produkty Meble Fotele Fotel Cesca, lata 80. XX wieku." at bounding box center [738, 261] width 1476 height 45
click at [232, 303] on div at bounding box center [217, 559] width 108 height 548
click at [722, 268] on section "Patyna.pl Produkty Meble Fotele Fotel Cesca, lata 80. XX wieku." at bounding box center [738, 261] width 1476 height 45
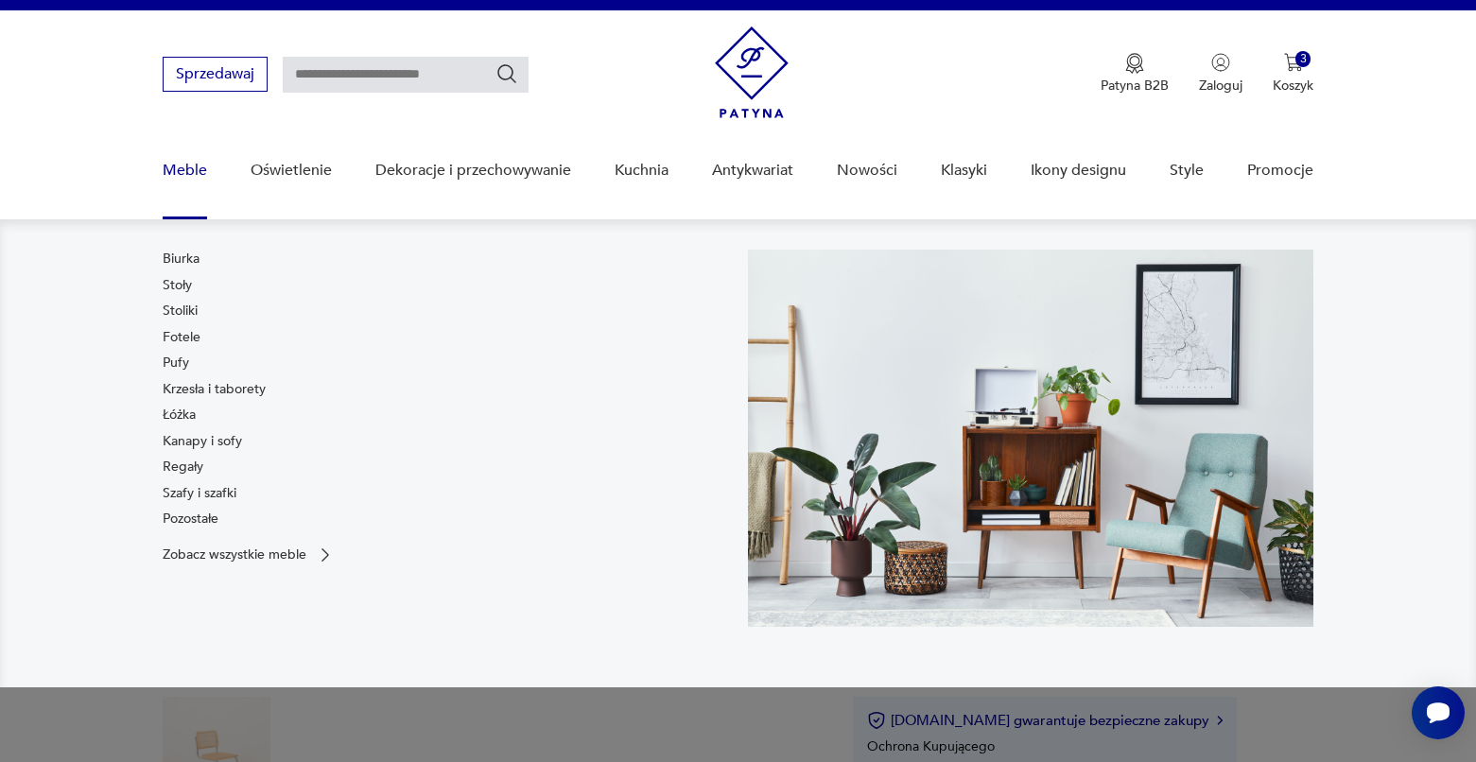
click at [266, 505] on div "Biurka Stoły Stoliki Fotele Pufy Krzesła i taborety Łóżka Kanapy i sofy Regały …" at bounding box center [214, 393] width 103 height 286
click at [420, 618] on div "Biurka Stoły Stoliki Fotele Pufy Krzesła i taborety Łóżka Kanapy i sofy Regały …" at bounding box center [446, 438] width 566 height 377
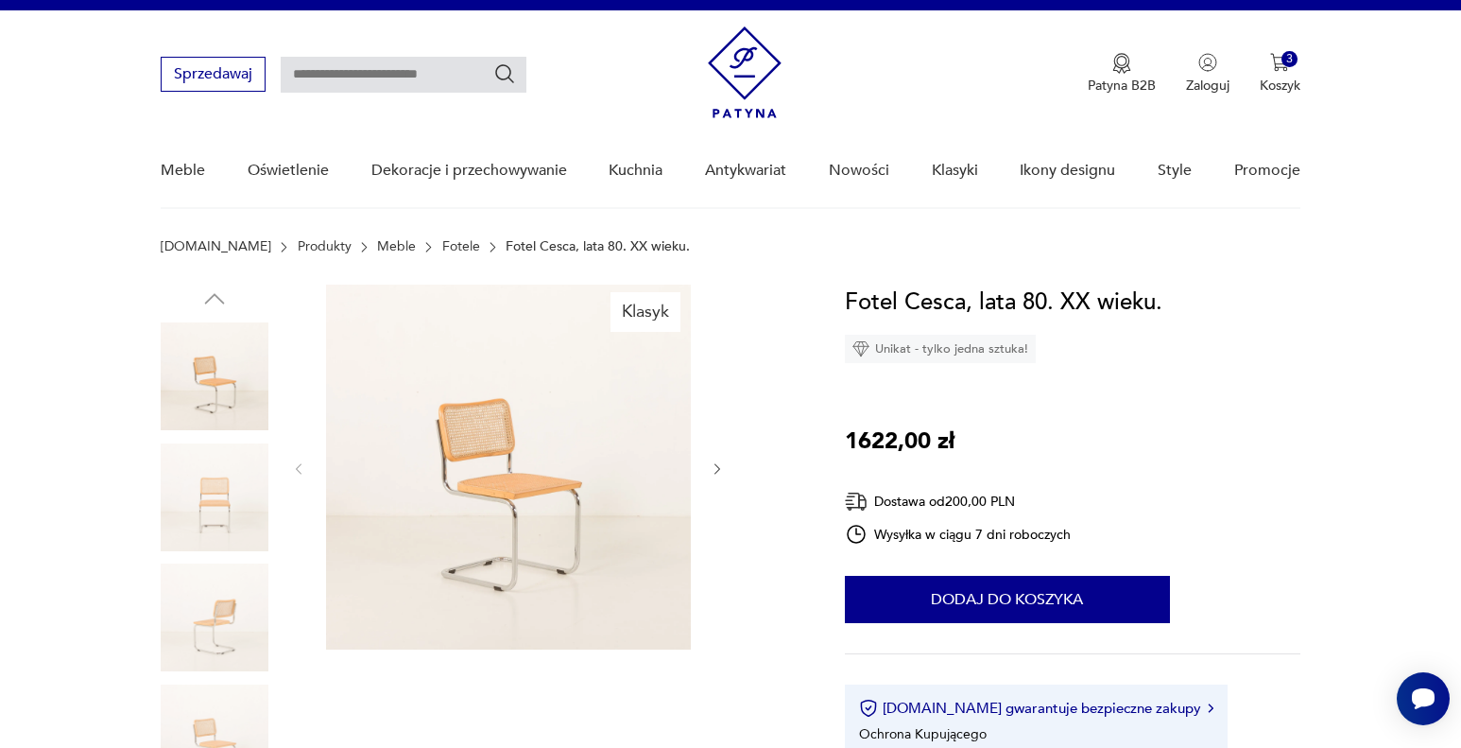
click at [649, 538] on div "Klasyk" at bounding box center [508, 559] width 435 height 548
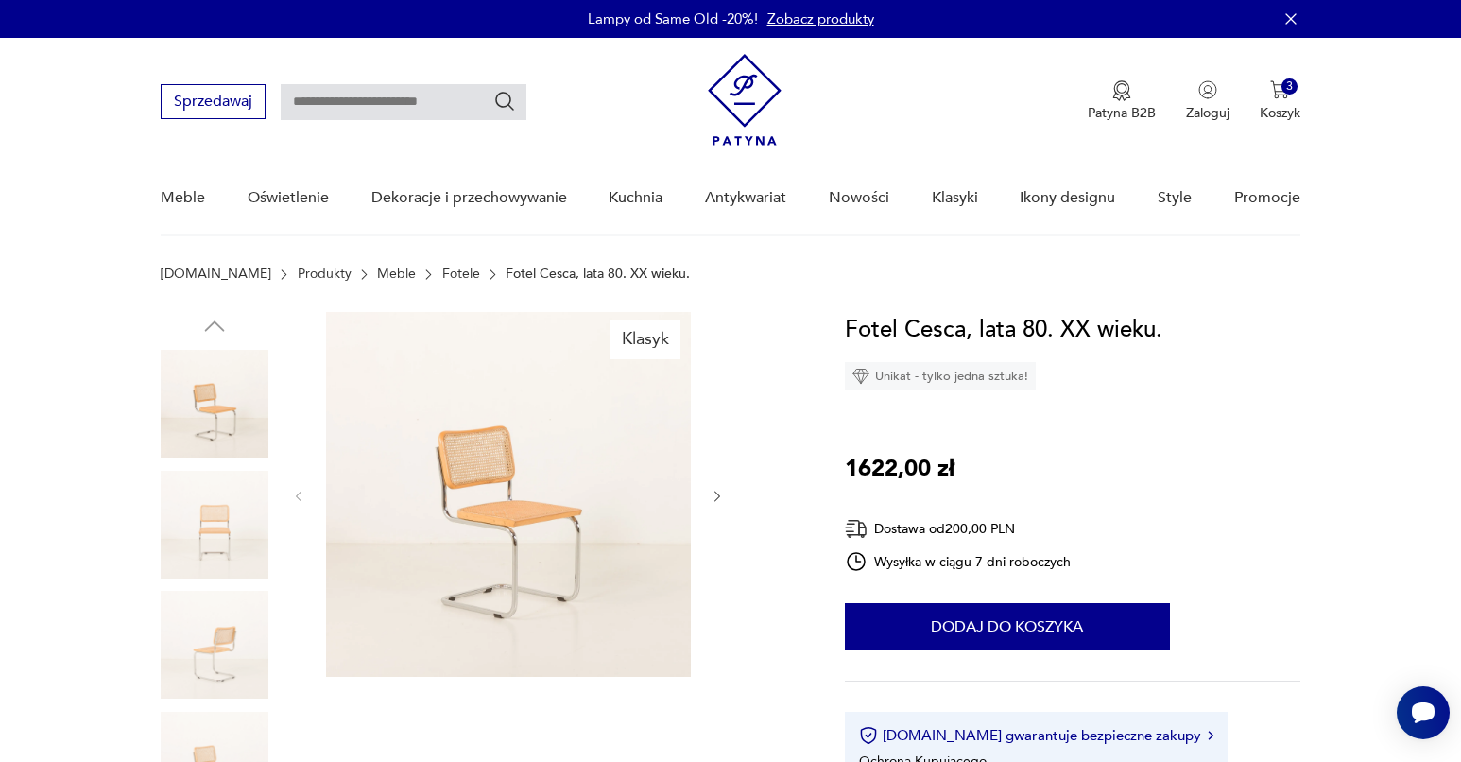
scroll to position [0, 0]
click at [718, 506] on div at bounding box center [508, 496] width 435 height 369
click at [717, 498] on icon "button" at bounding box center [718, 497] width 16 height 16
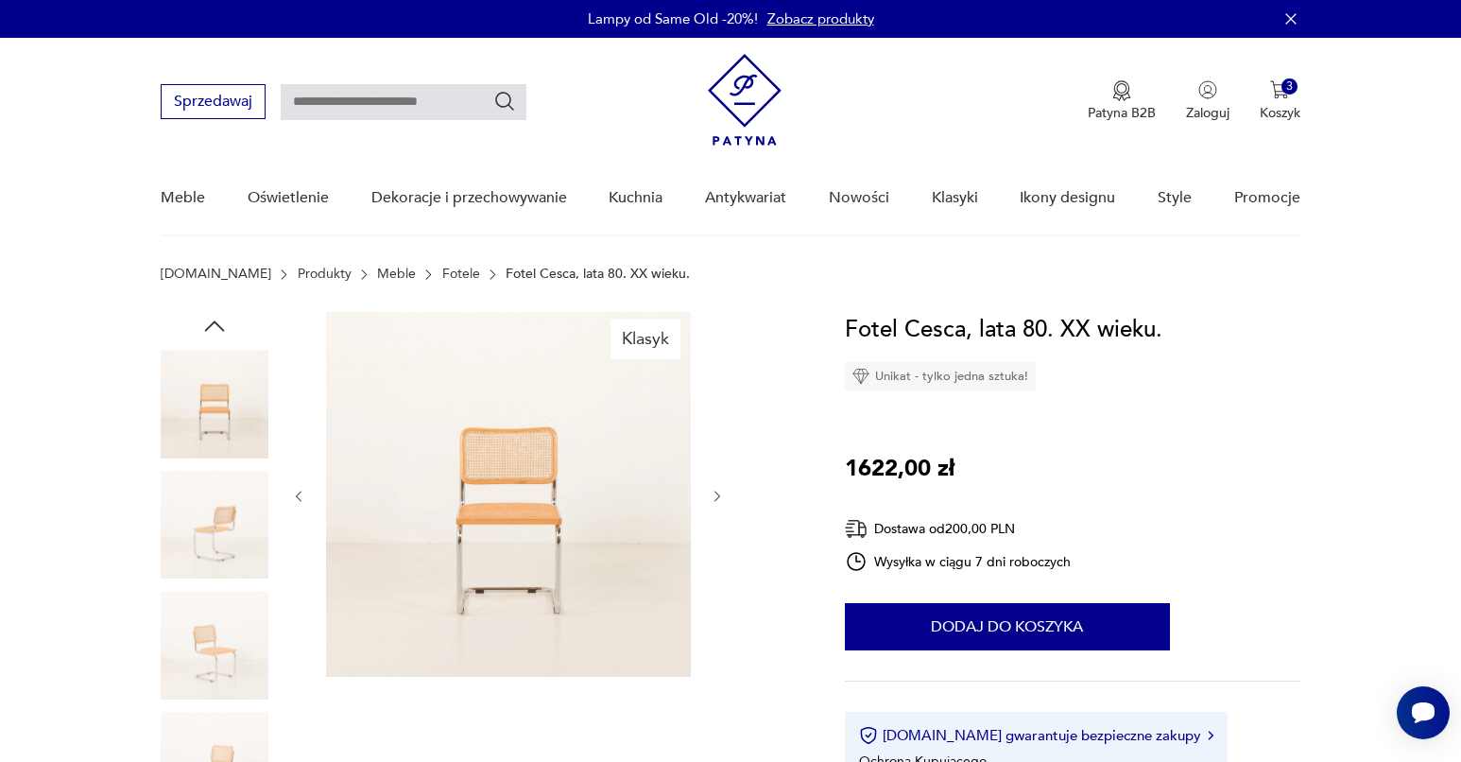
click at [717, 498] on icon "button" at bounding box center [718, 497] width 16 height 16
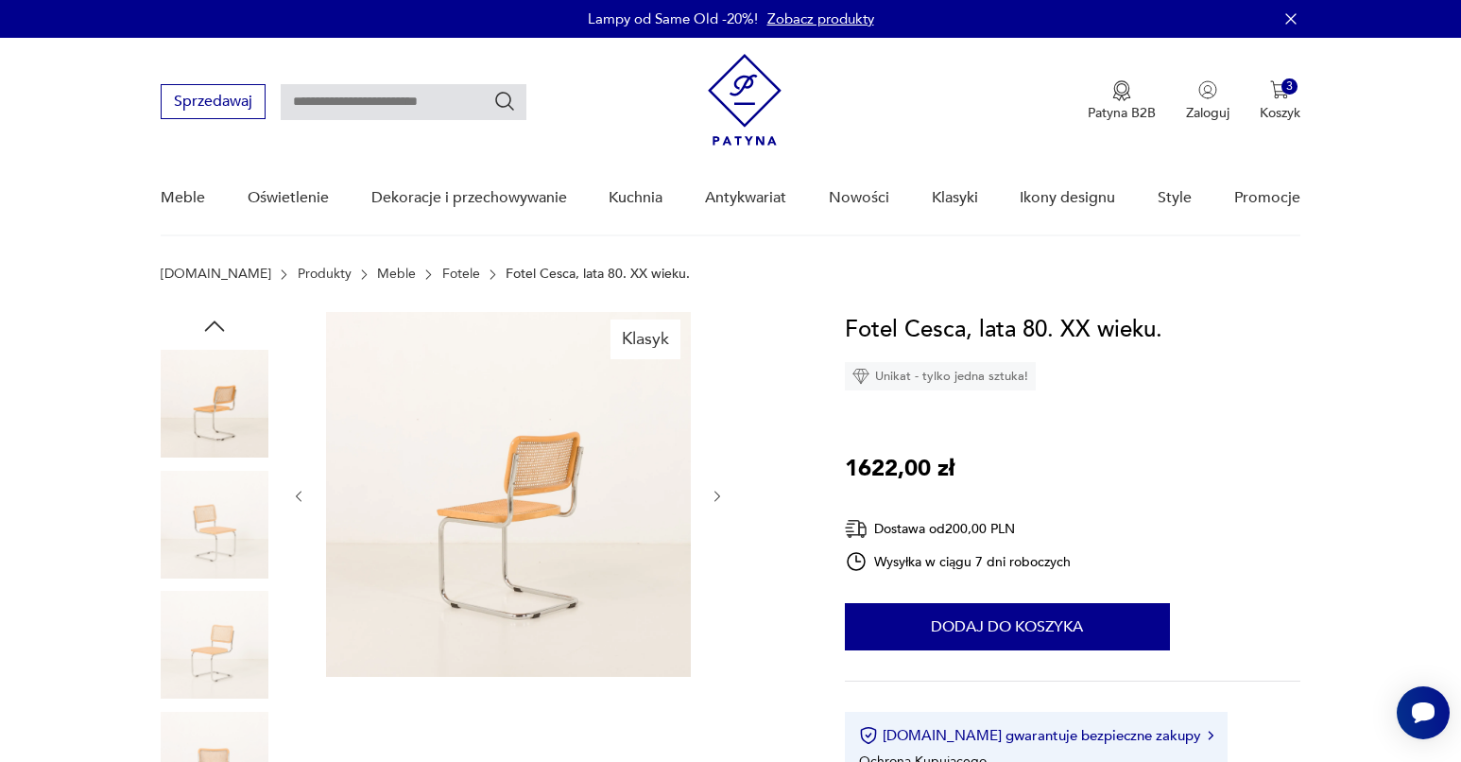
click at [717, 498] on icon "button" at bounding box center [718, 497] width 16 height 16
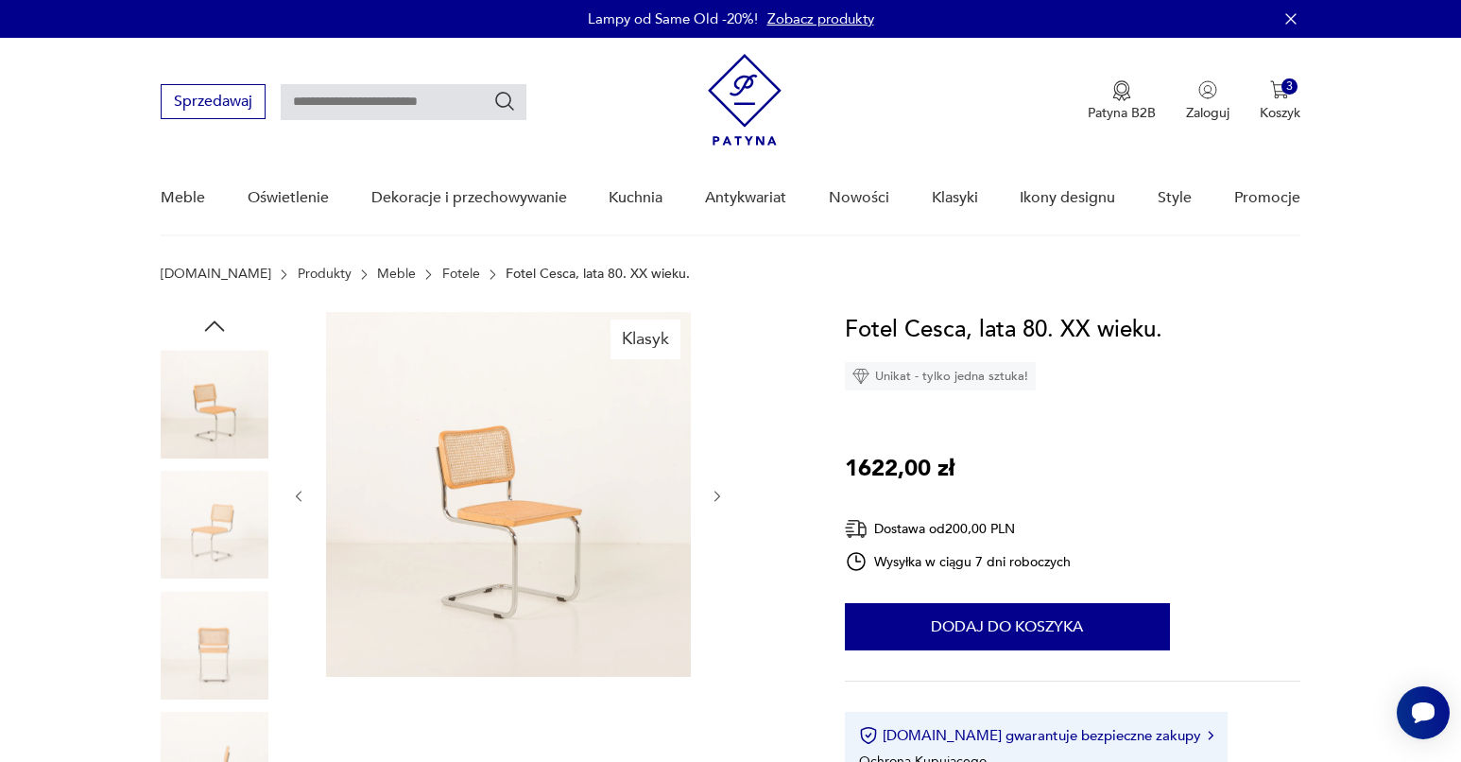
click at [717, 498] on icon "button" at bounding box center [718, 497] width 16 height 16
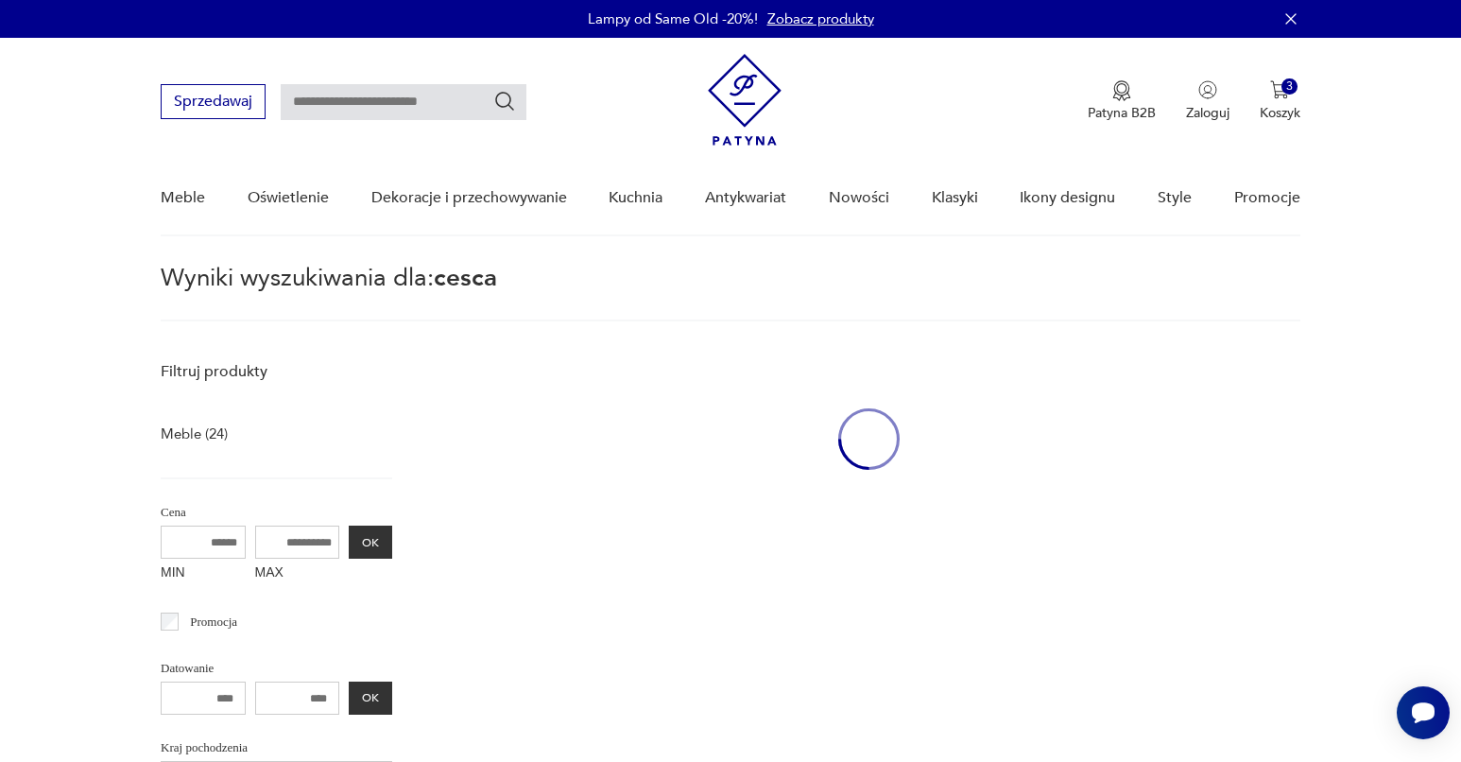
type input "*****"
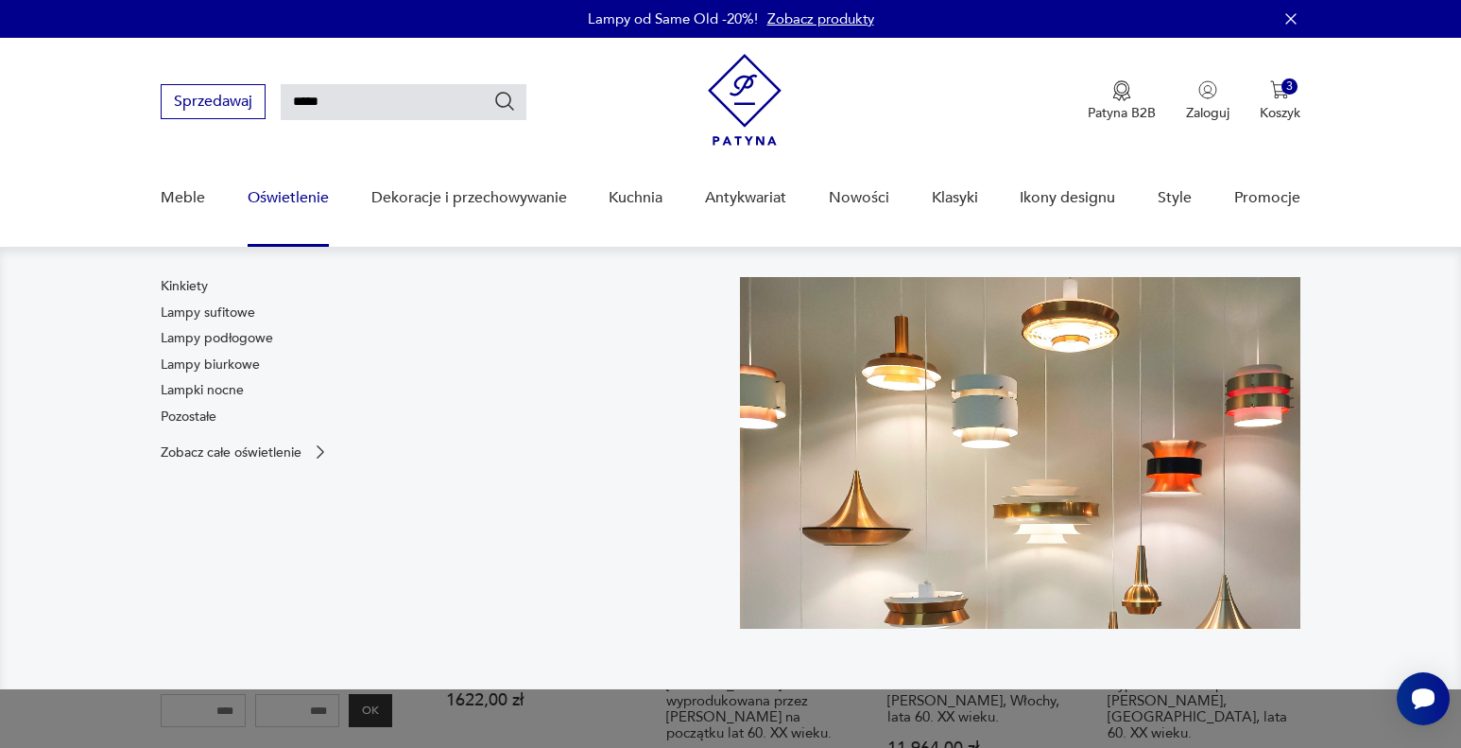
click at [285, 197] on link "Oświetlenie" at bounding box center [288, 198] width 81 height 73
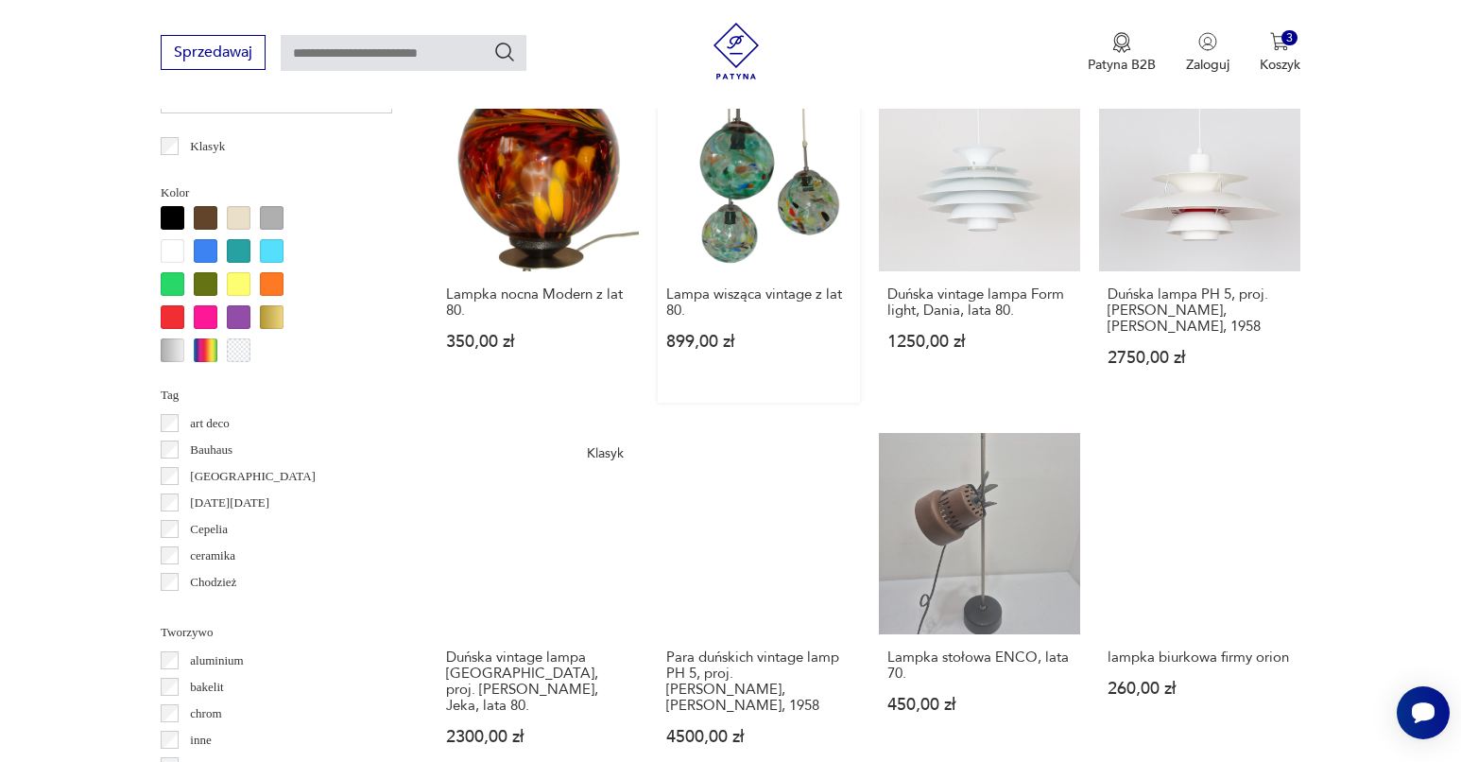
scroll to position [1824, 0]
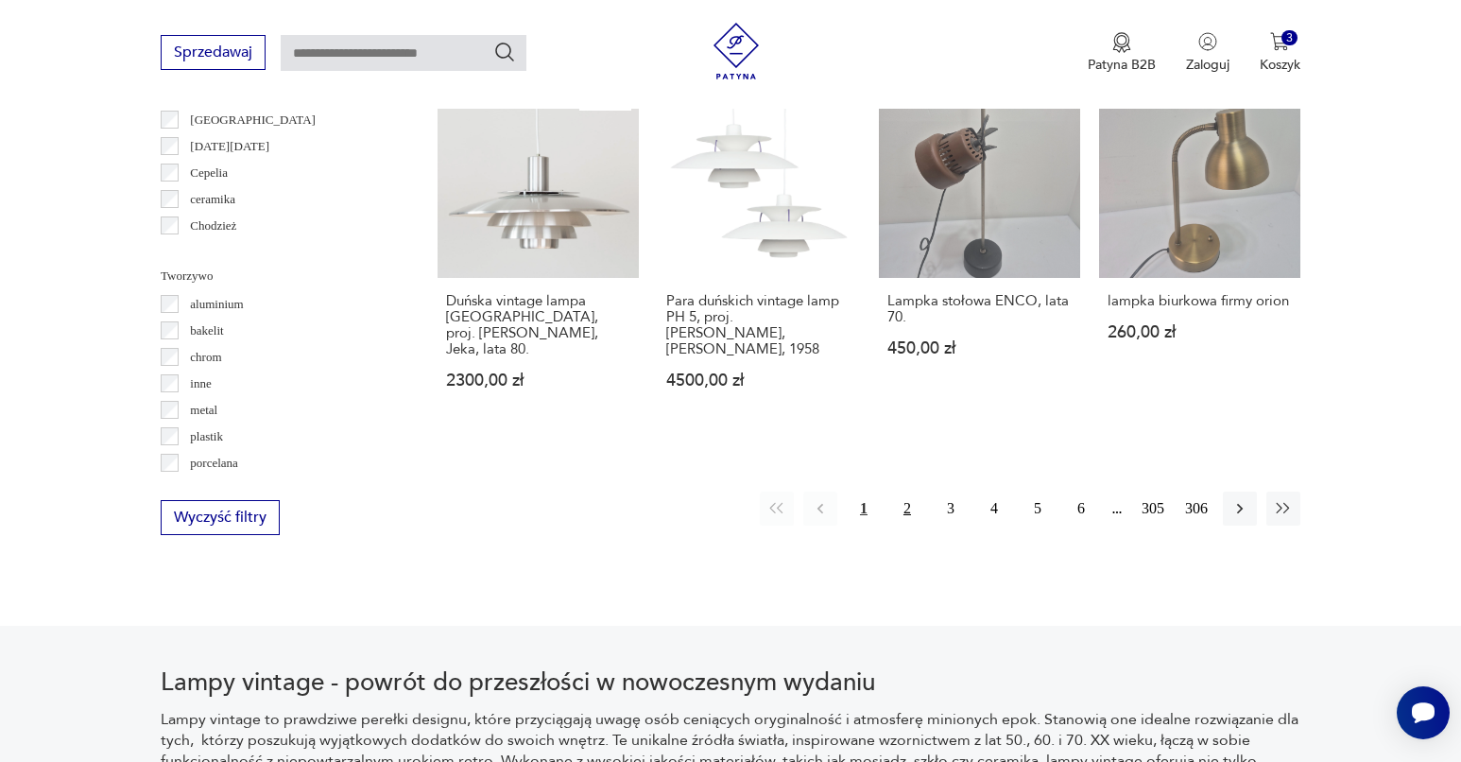
click at [898, 511] on button "2" at bounding box center [908, 509] width 34 height 34
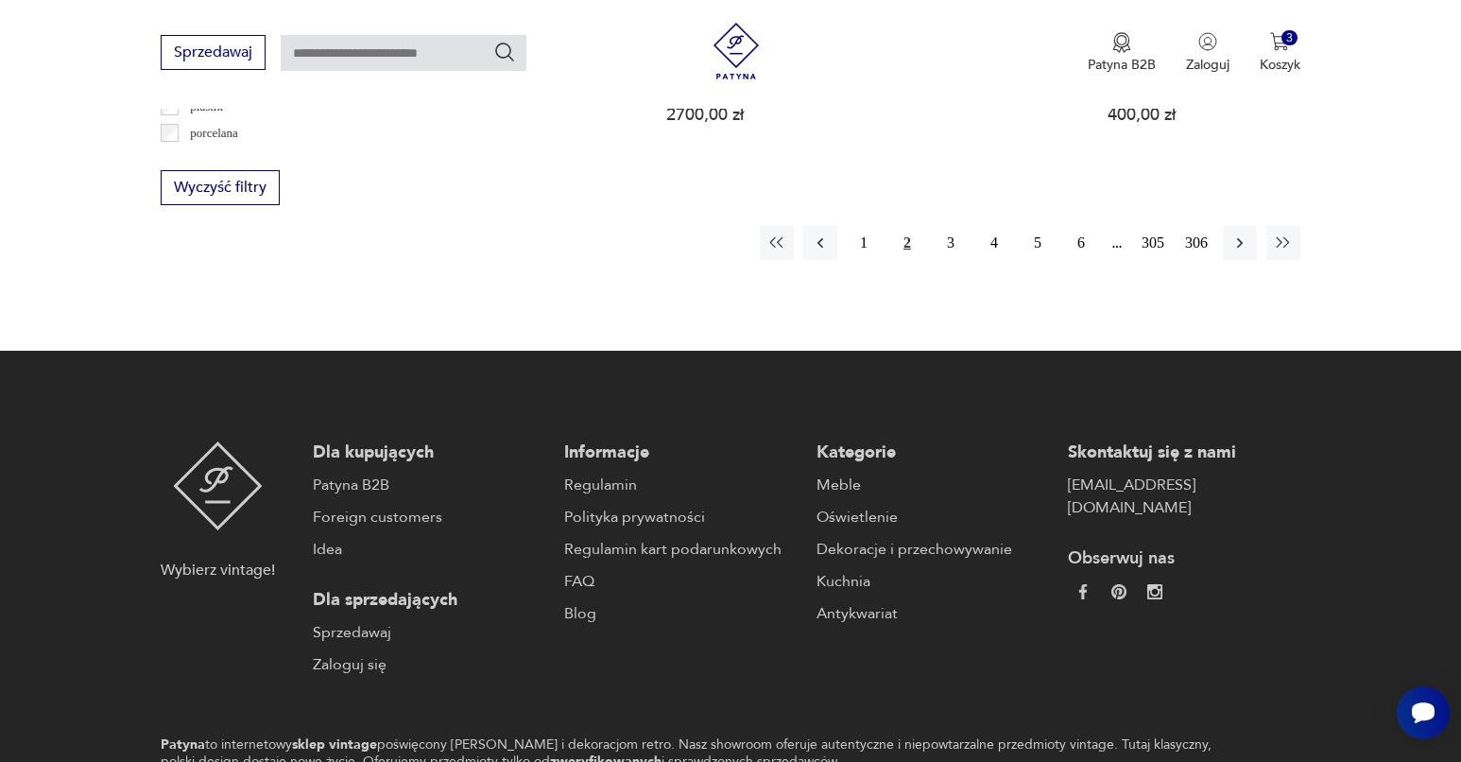
scroll to position [1991, 0]
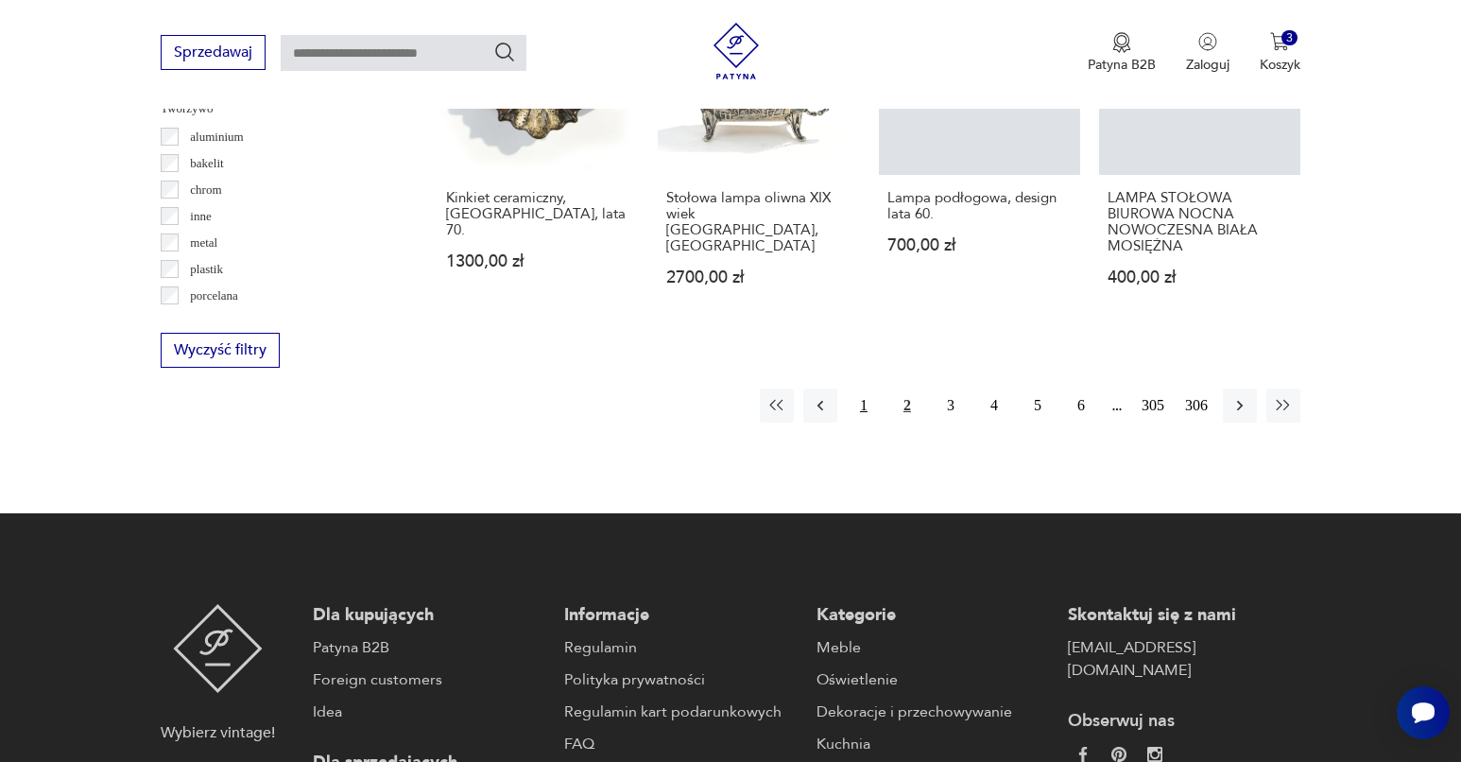
click at [863, 389] on button "1" at bounding box center [864, 406] width 34 height 34
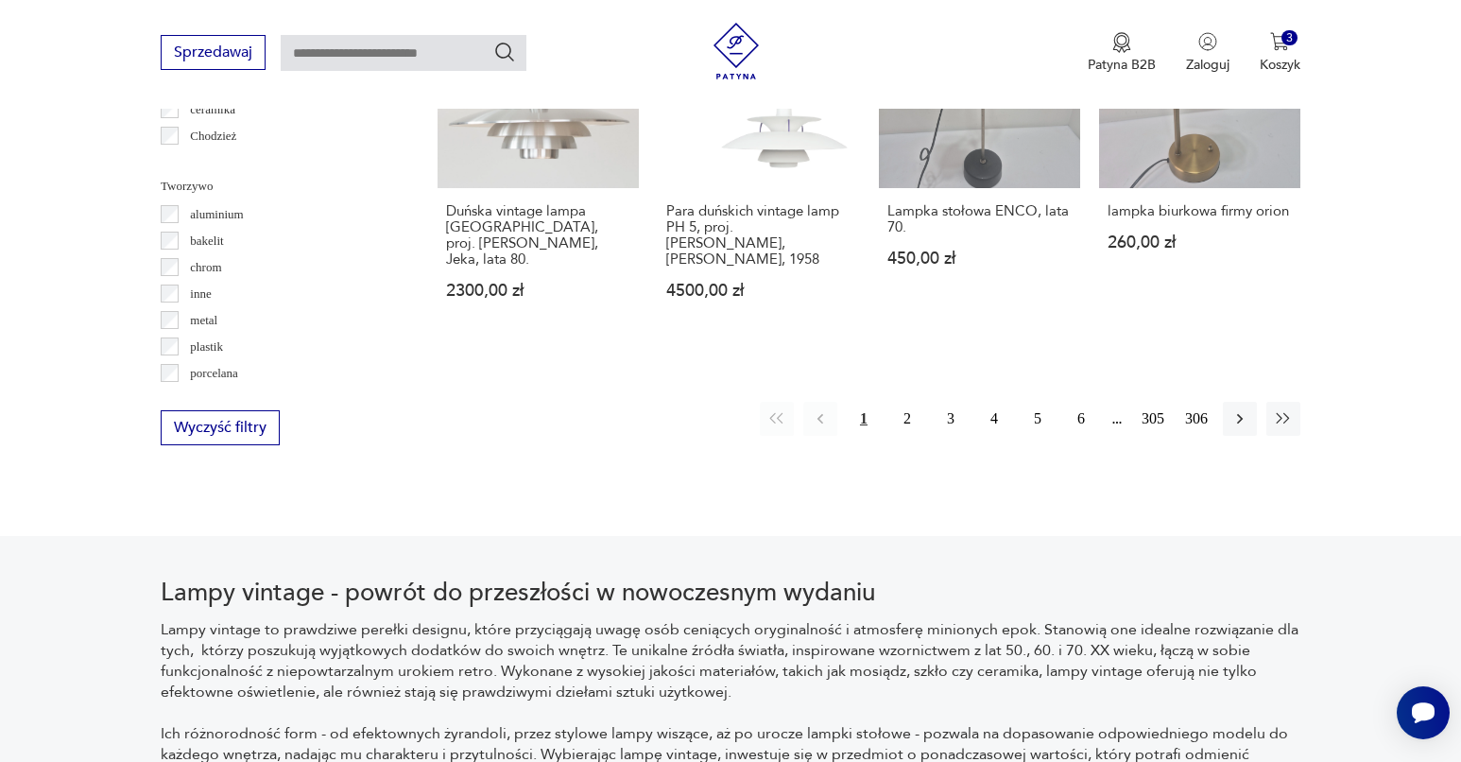
scroll to position [1738, 0]
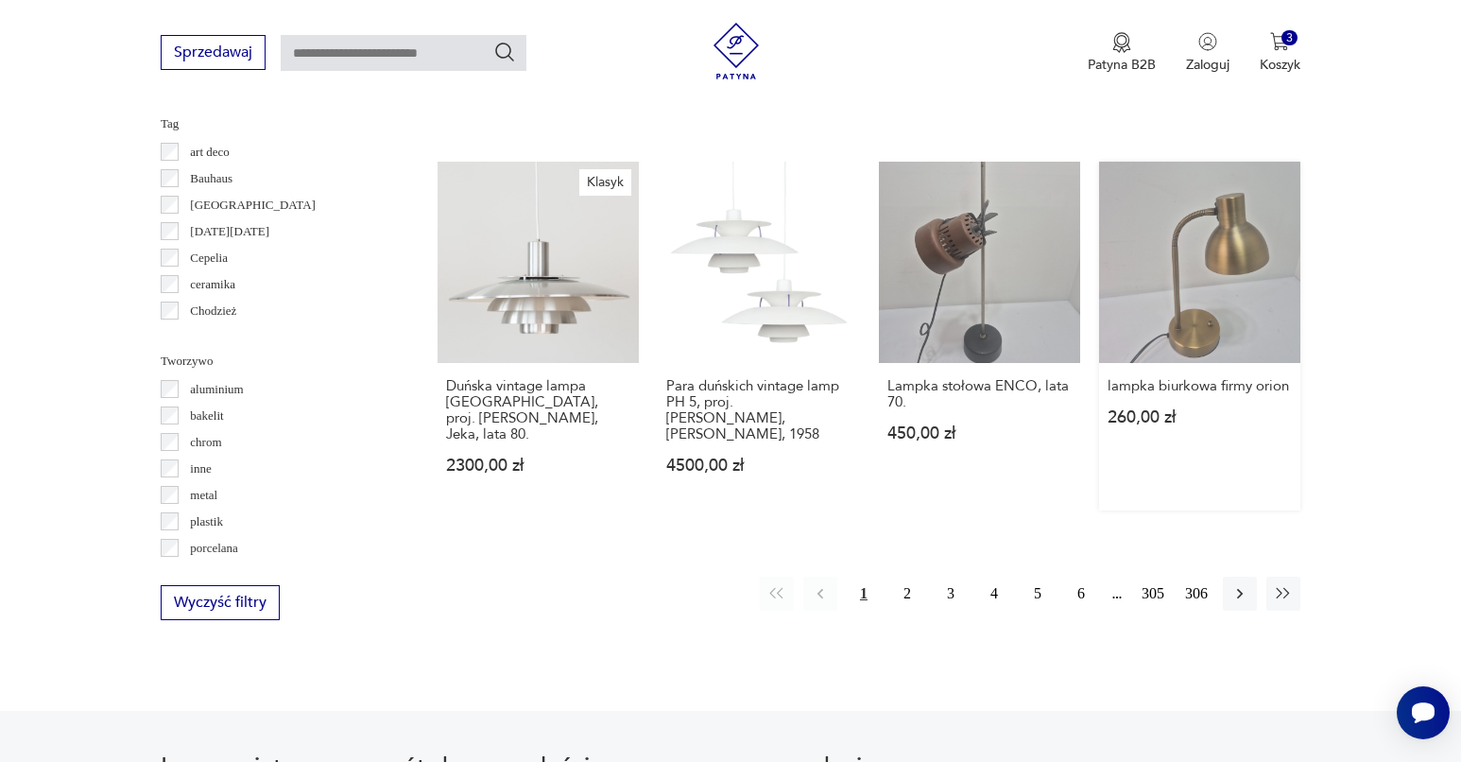
click at [1146, 329] on link "lampka biurkowa firmy orion 260,00 zł" at bounding box center [1199, 336] width 201 height 349
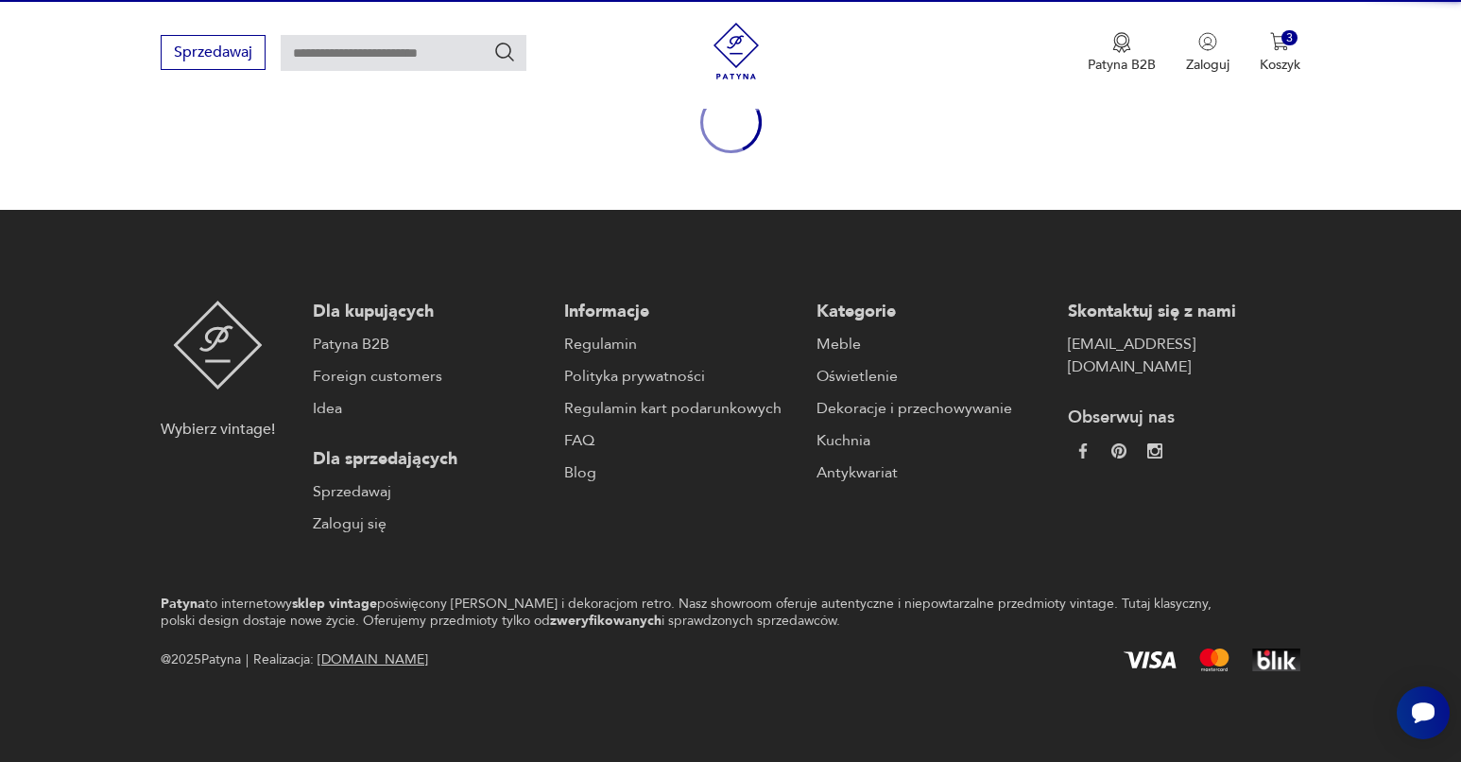
scroll to position [197, 0]
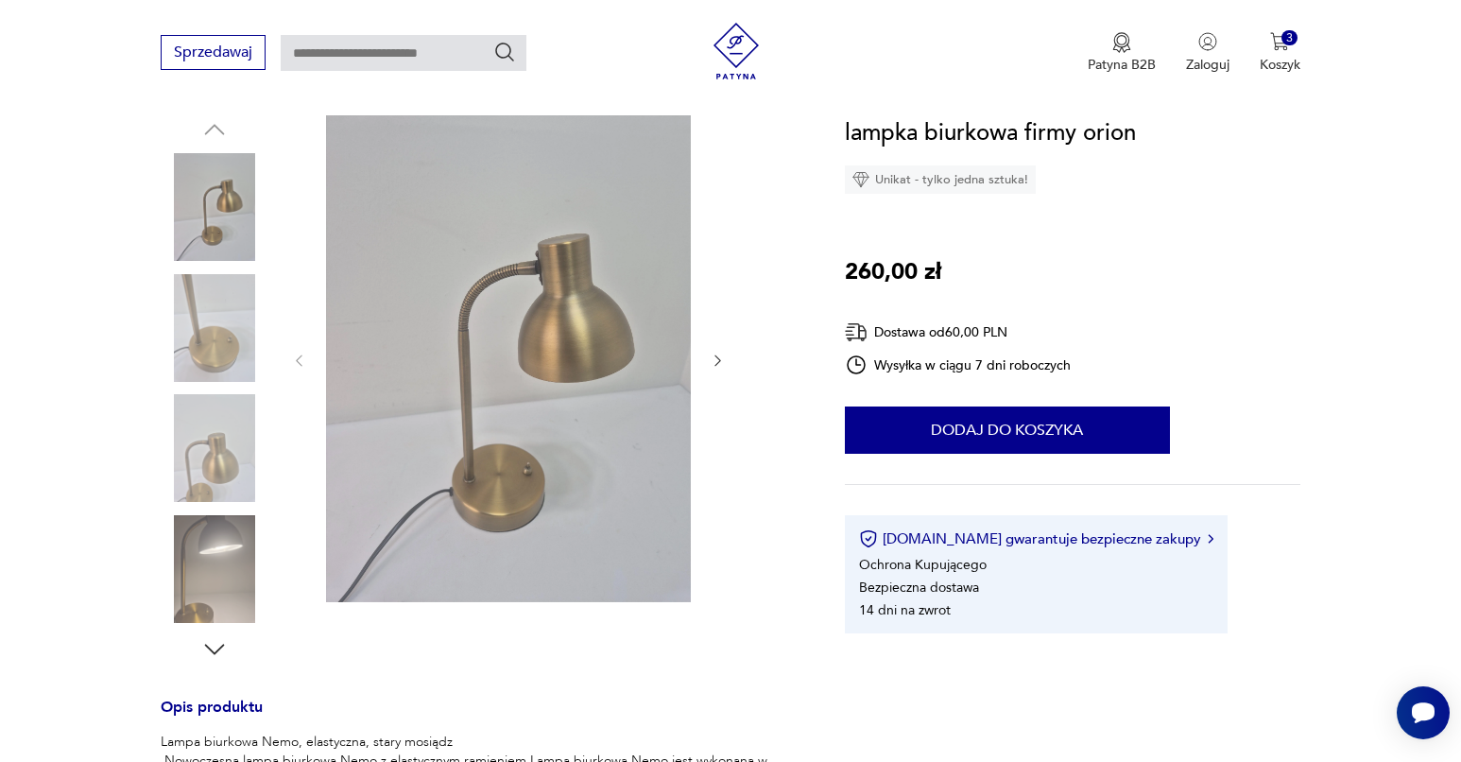
click at [723, 325] on div at bounding box center [508, 360] width 435 height 491
click at [720, 323] on div at bounding box center [508, 360] width 435 height 491
click at [716, 324] on div at bounding box center [508, 360] width 435 height 491
click at [241, 287] on img at bounding box center [215, 328] width 108 height 108
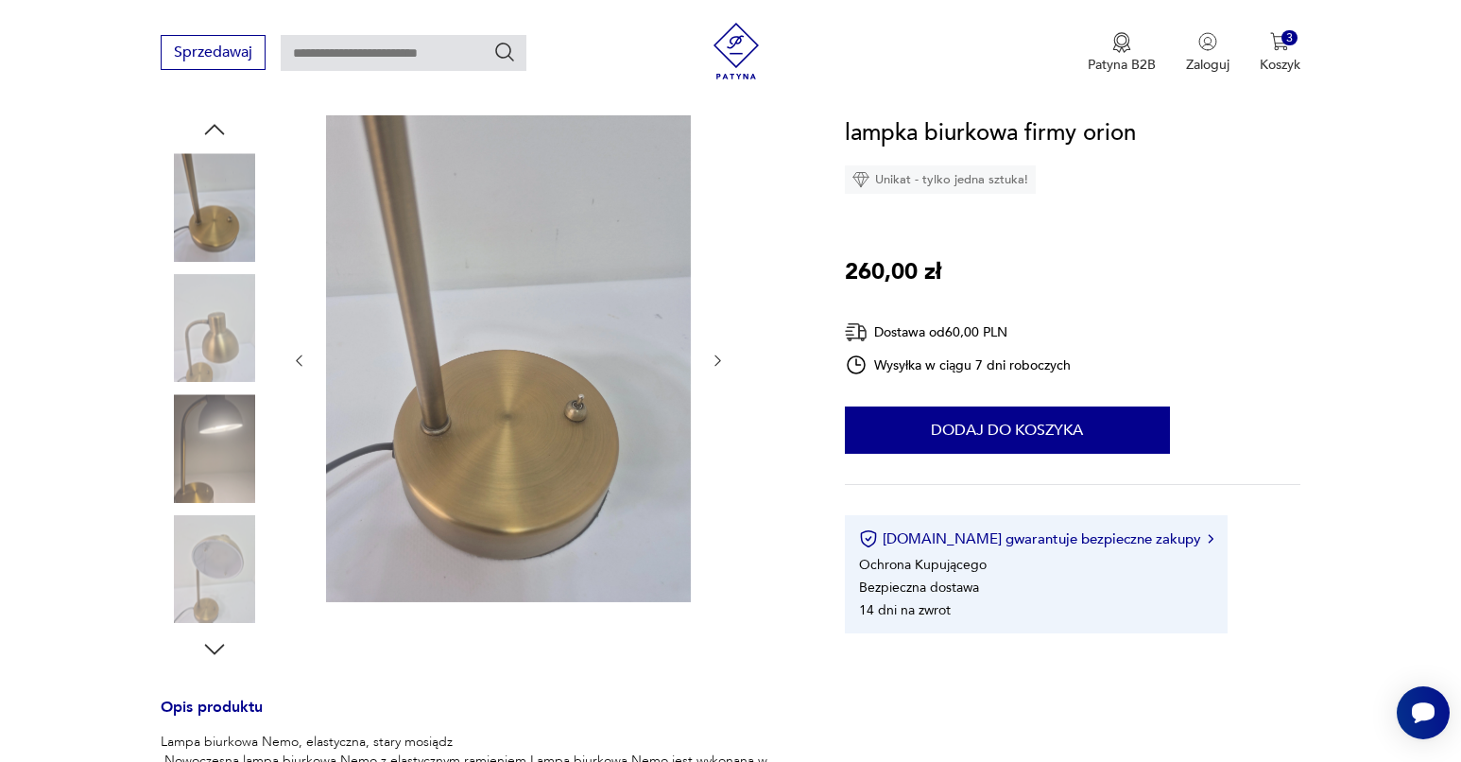
click at [250, 364] on img at bounding box center [215, 328] width 108 height 108
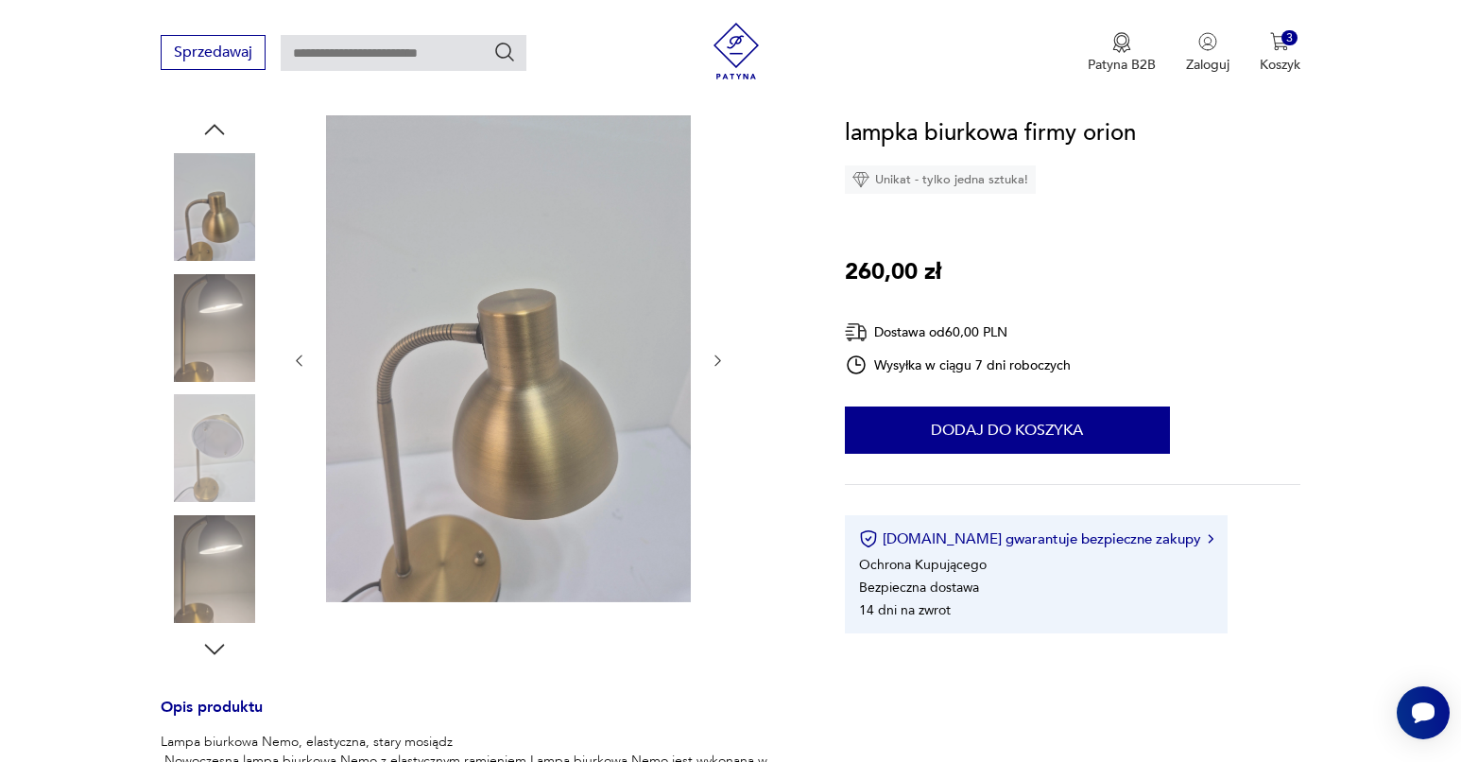
click at [247, 495] on img at bounding box center [215, 448] width 108 height 108
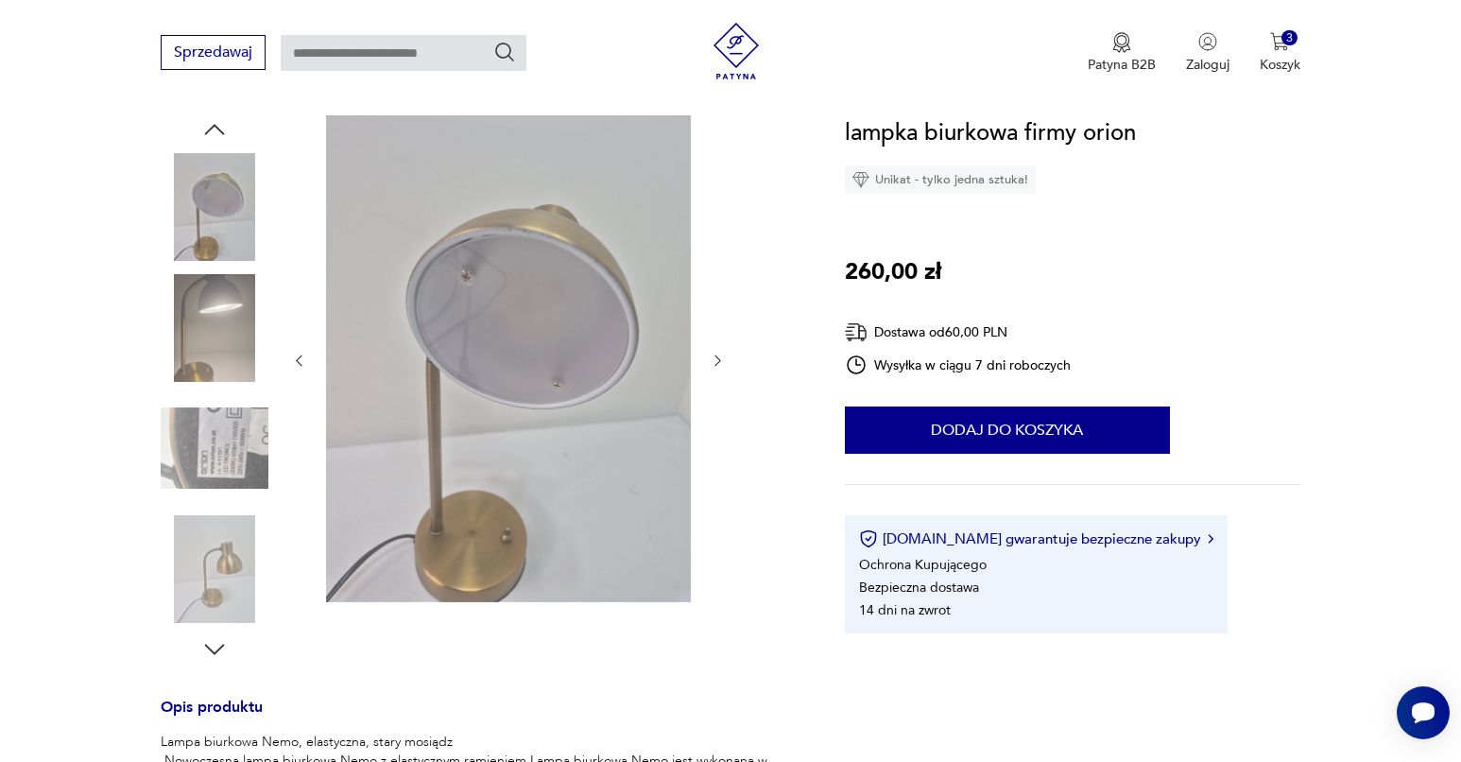
click at [245, 385] on div at bounding box center [215, 389] width 108 height 473
click at [240, 320] on img at bounding box center [215, 328] width 108 height 108
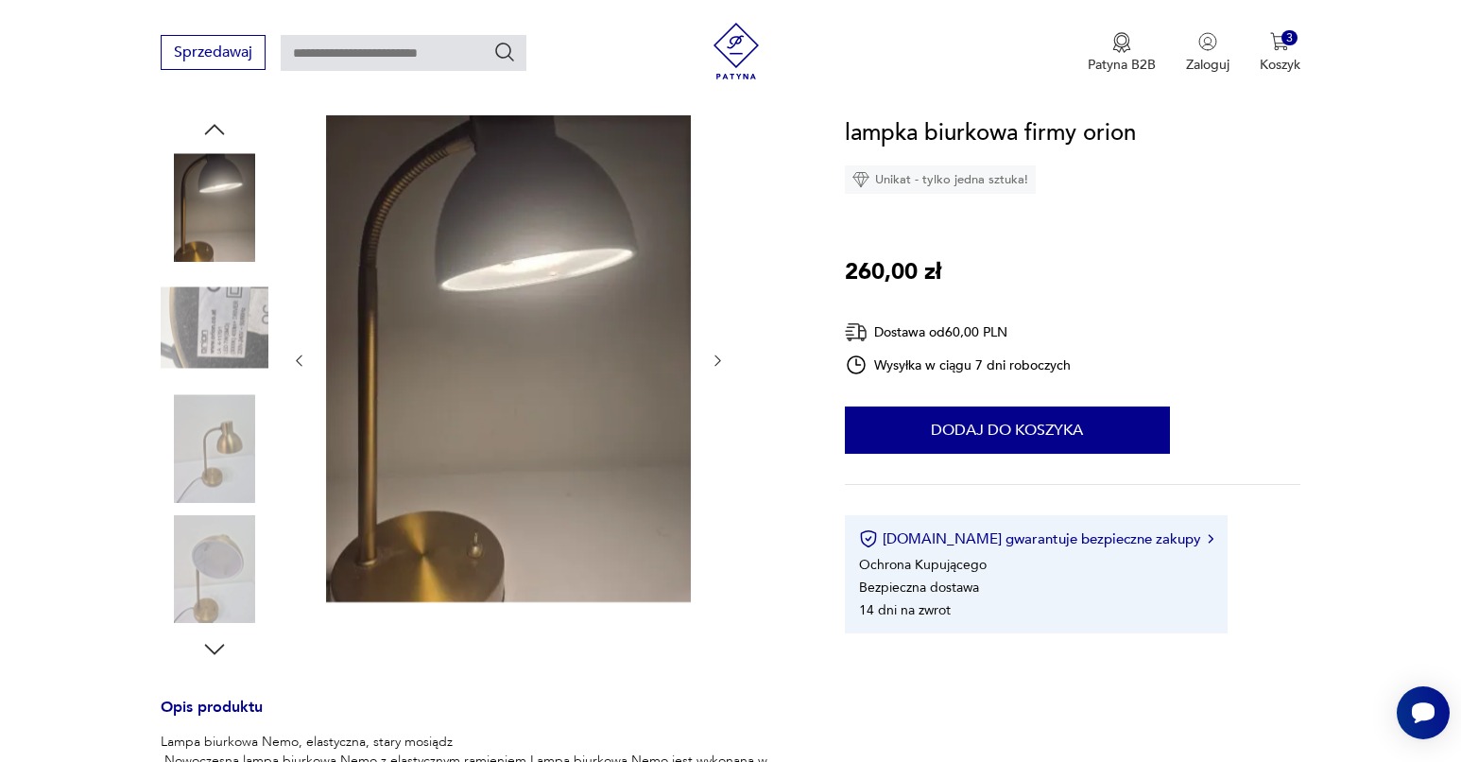
click at [254, 197] on img at bounding box center [215, 207] width 108 height 108
click at [236, 331] on img at bounding box center [215, 328] width 108 height 108
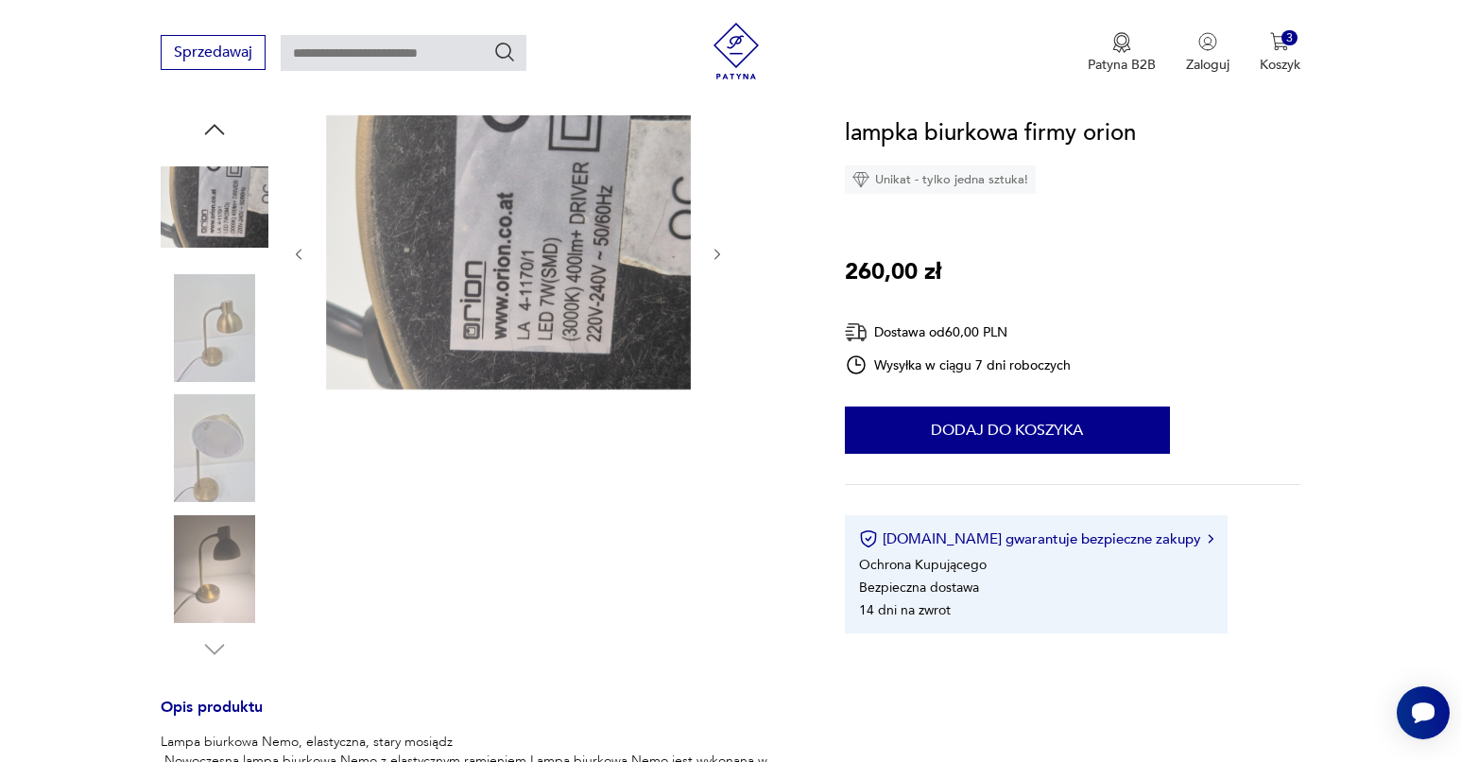
click at [176, 515] on img at bounding box center [215, 569] width 108 height 108
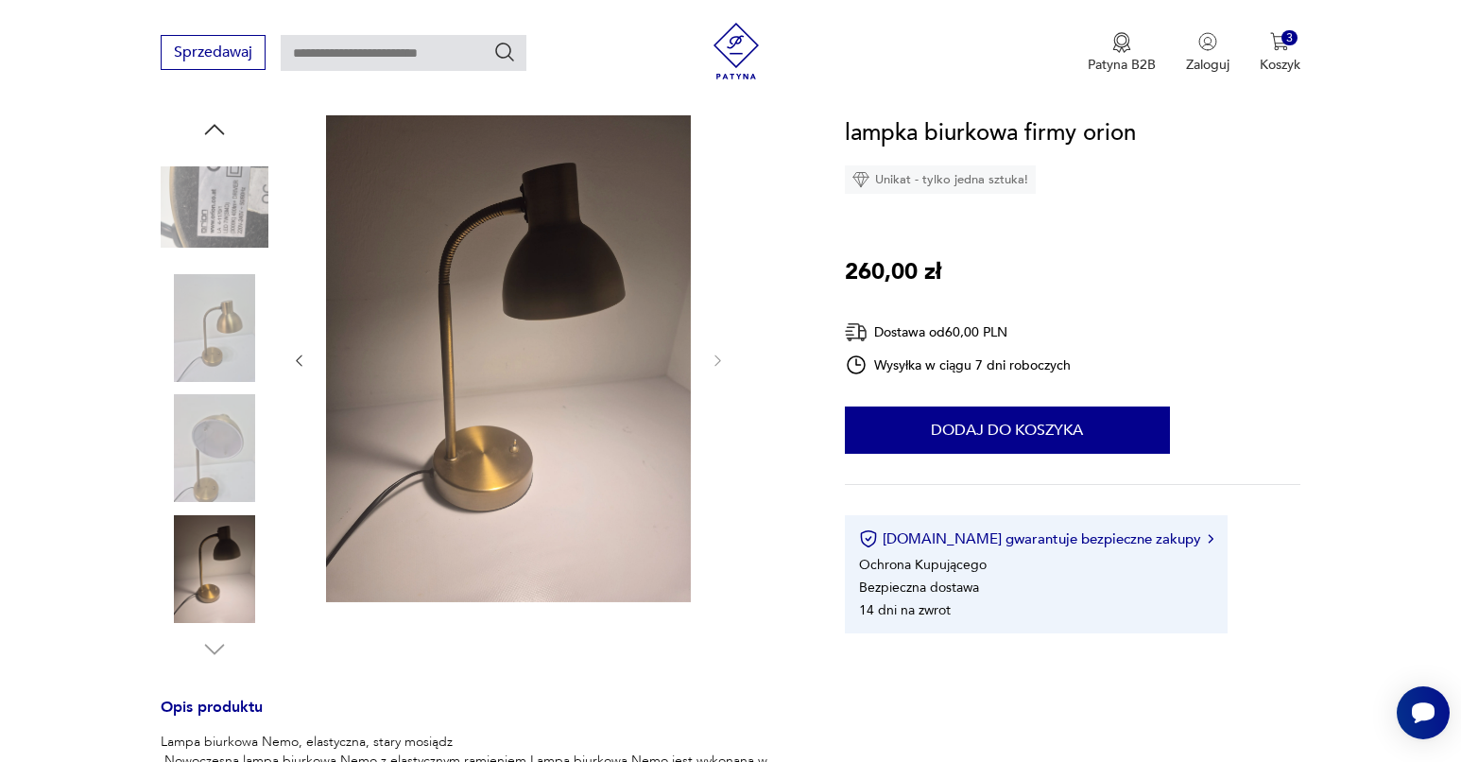
click at [205, 445] on img at bounding box center [215, 448] width 108 height 108
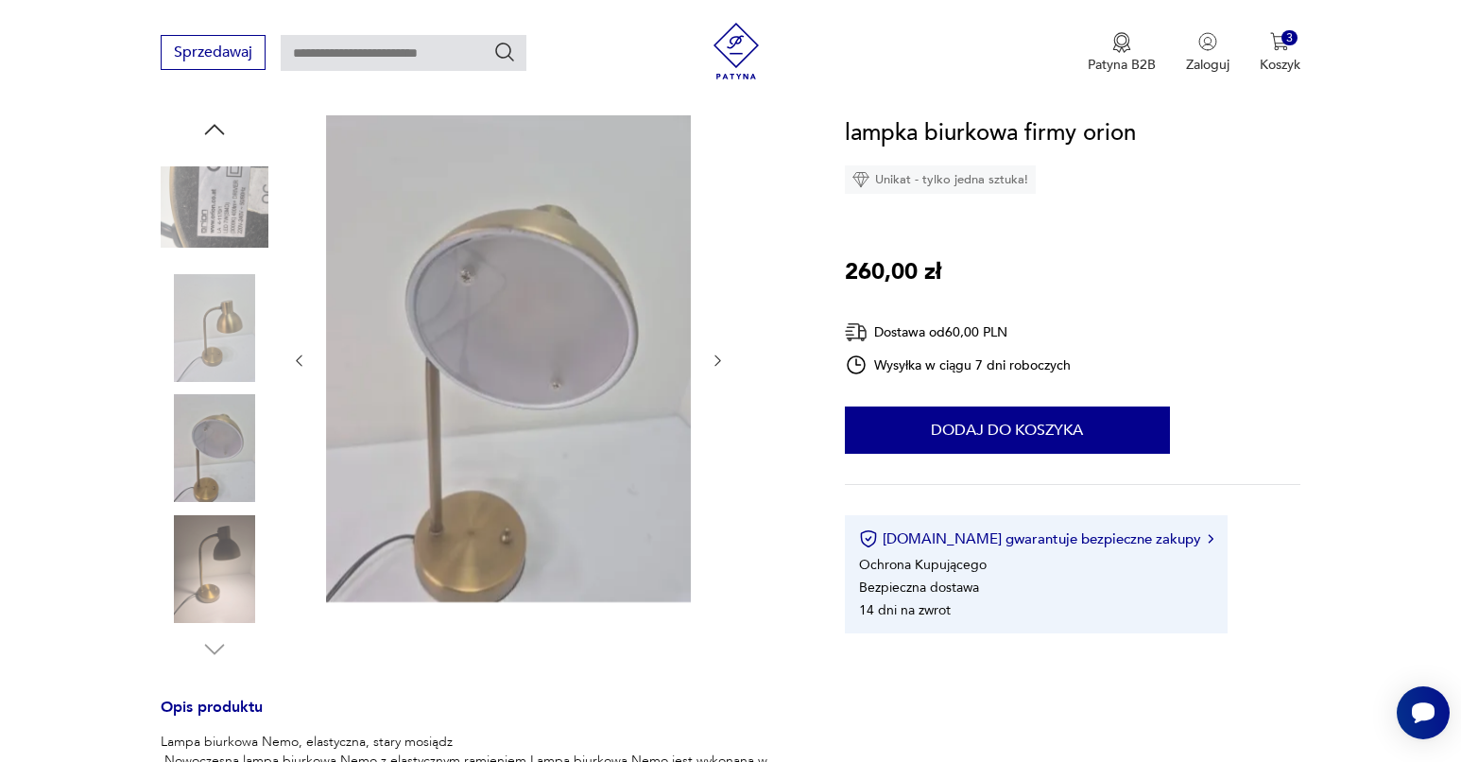
click at [221, 361] on img at bounding box center [215, 328] width 108 height 108
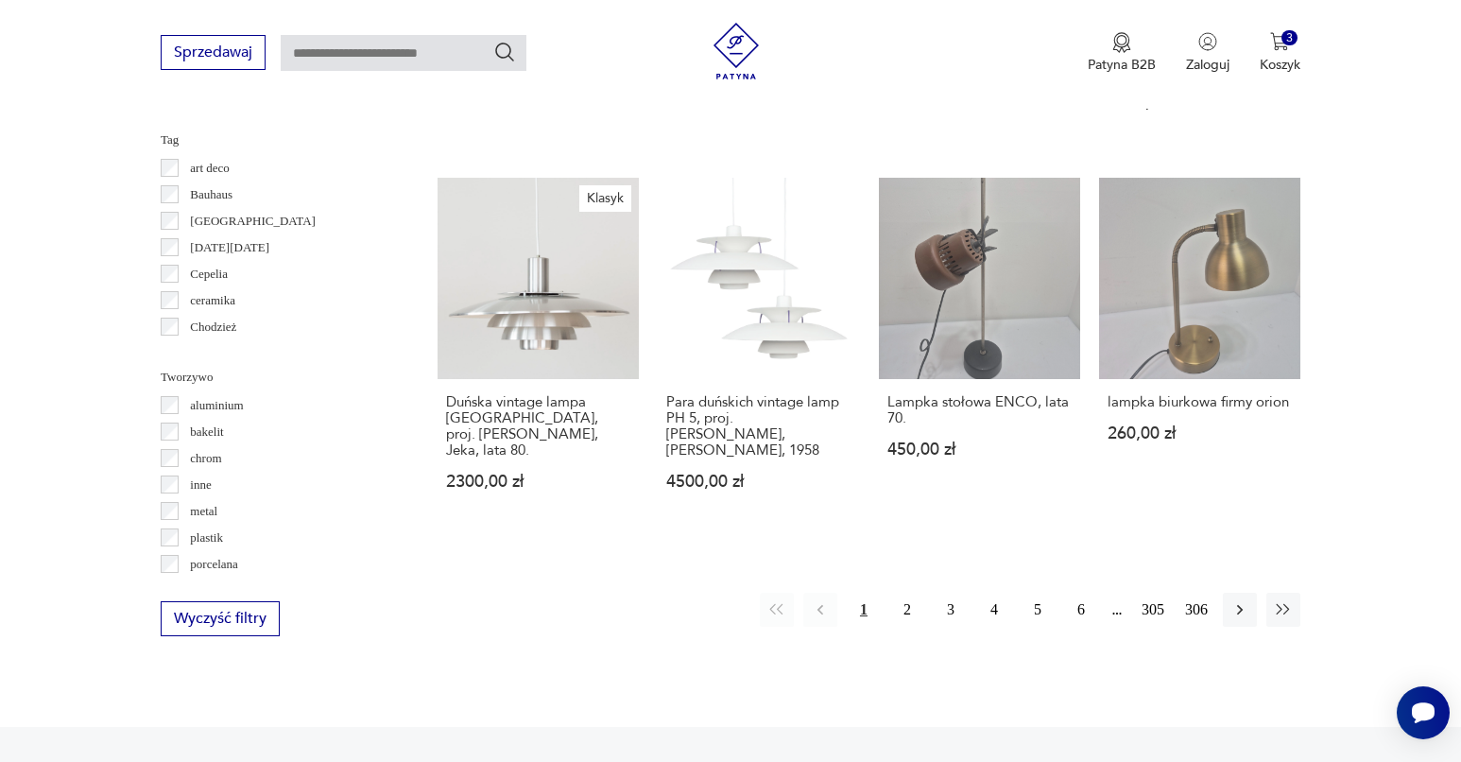
scroll to position [1715, 0]
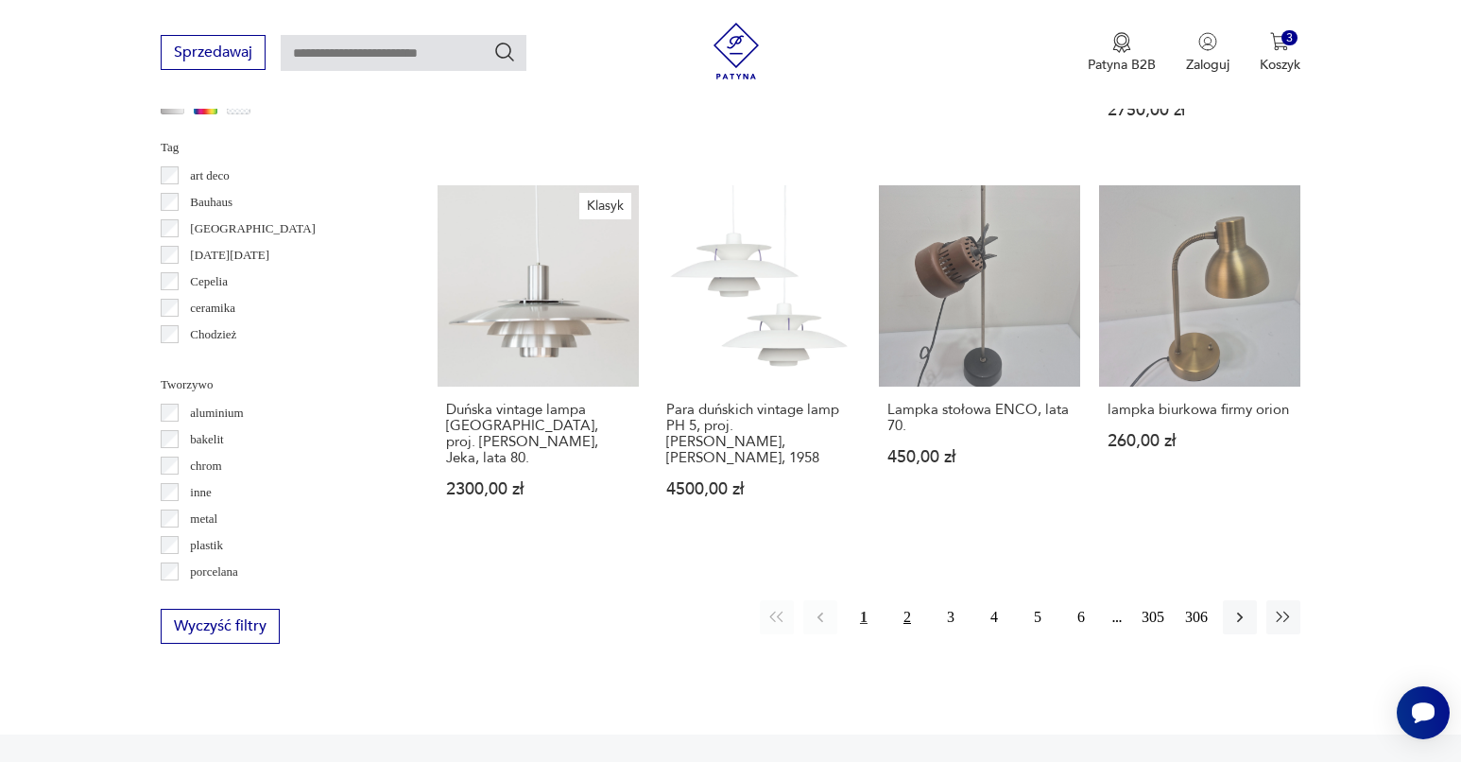
click at [908, 624] on button "2" at bounding box center [908, 617] width 34 height 34
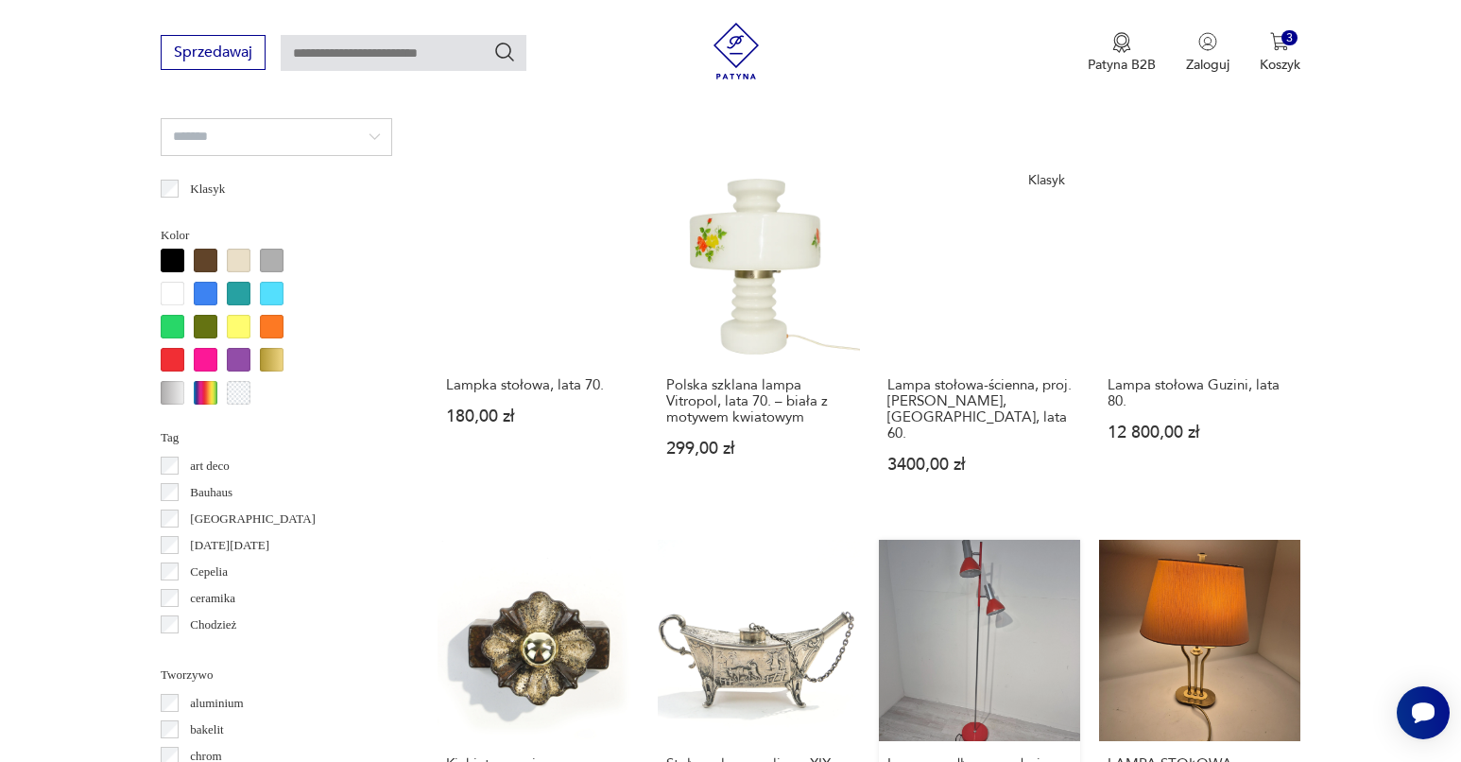
scroll to position [1822, 0]
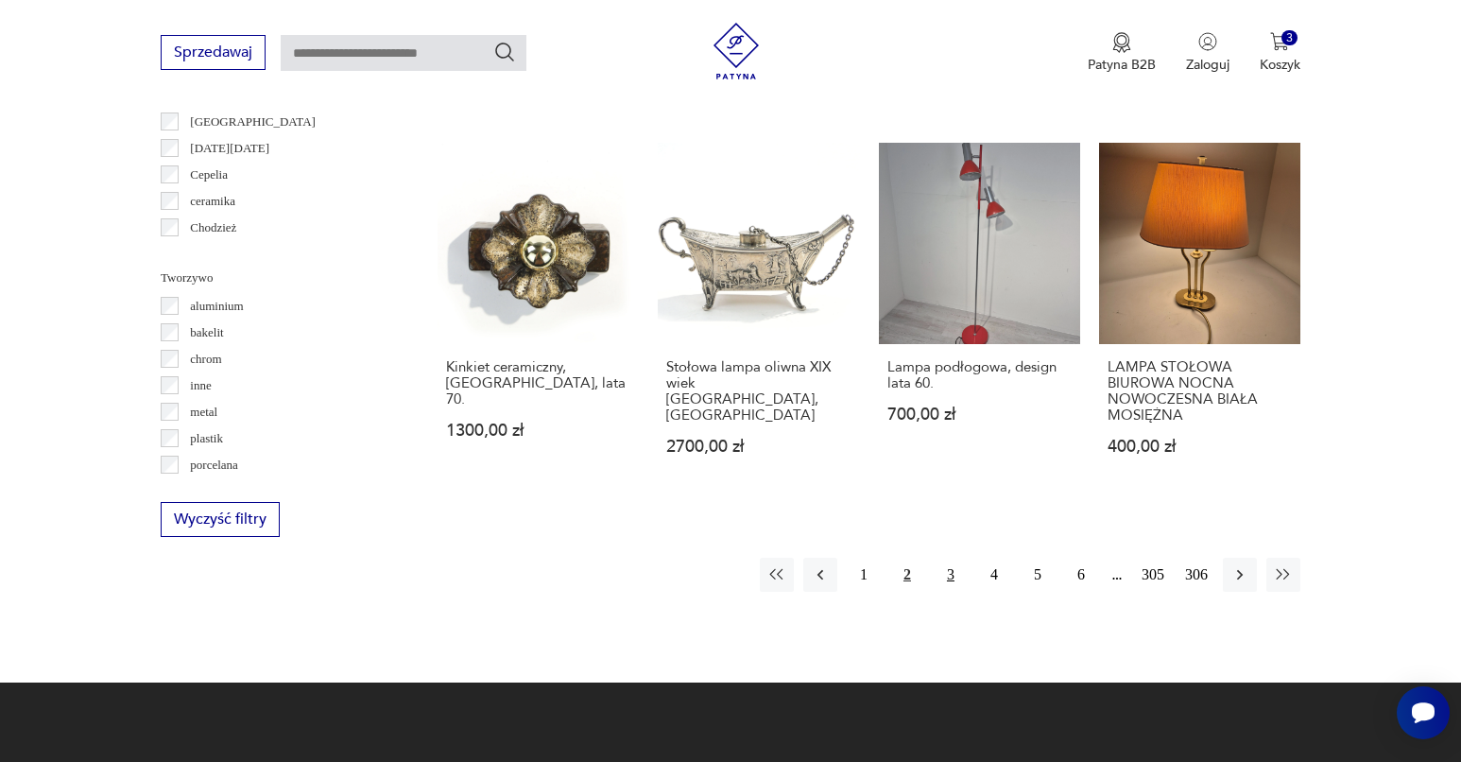
click at [941, 558] on button "3" at bounding box center [951, 575] width 34 height 34
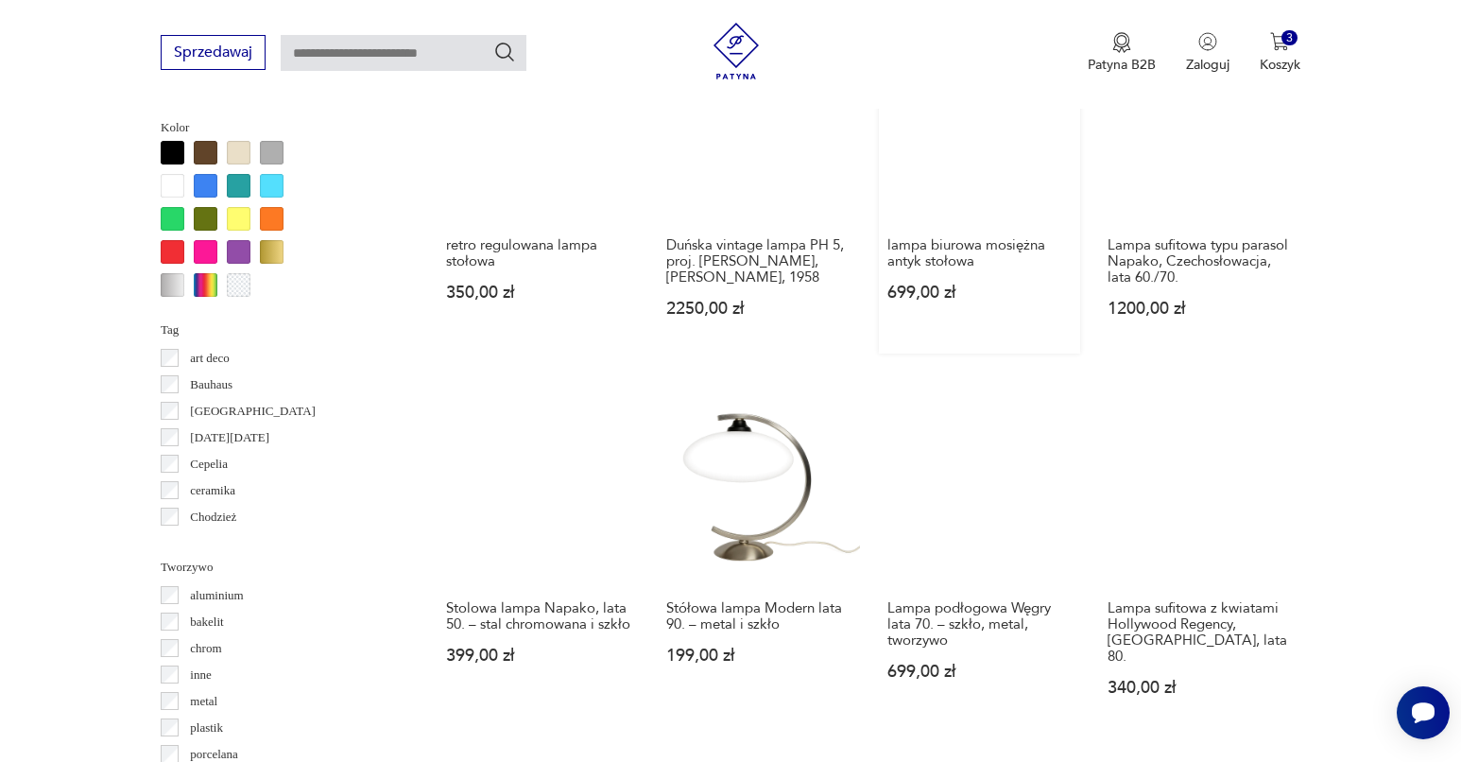
scroll to position [1747, 0]
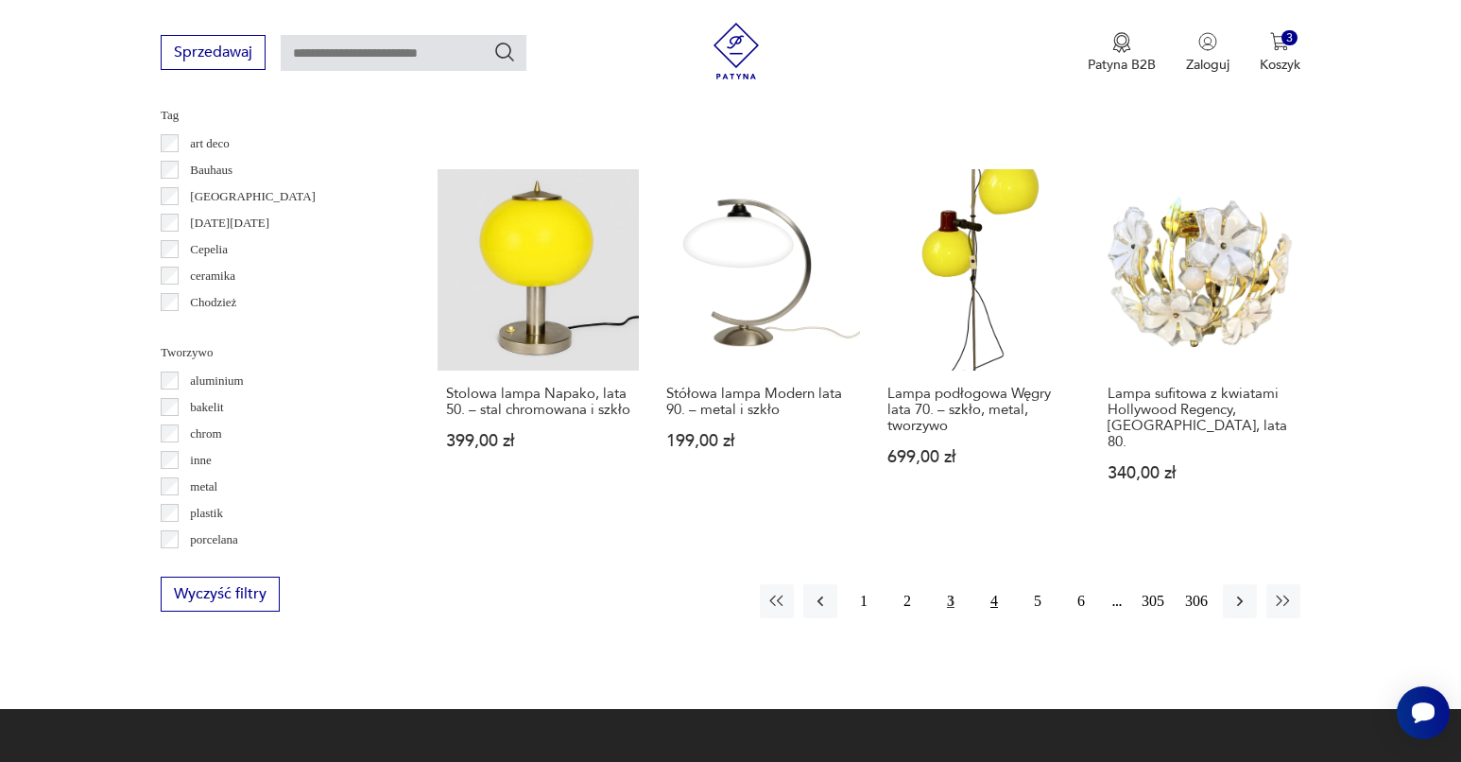
click at [989, 612] on button "4" at bounding box center [994, 601] width 34 height 34
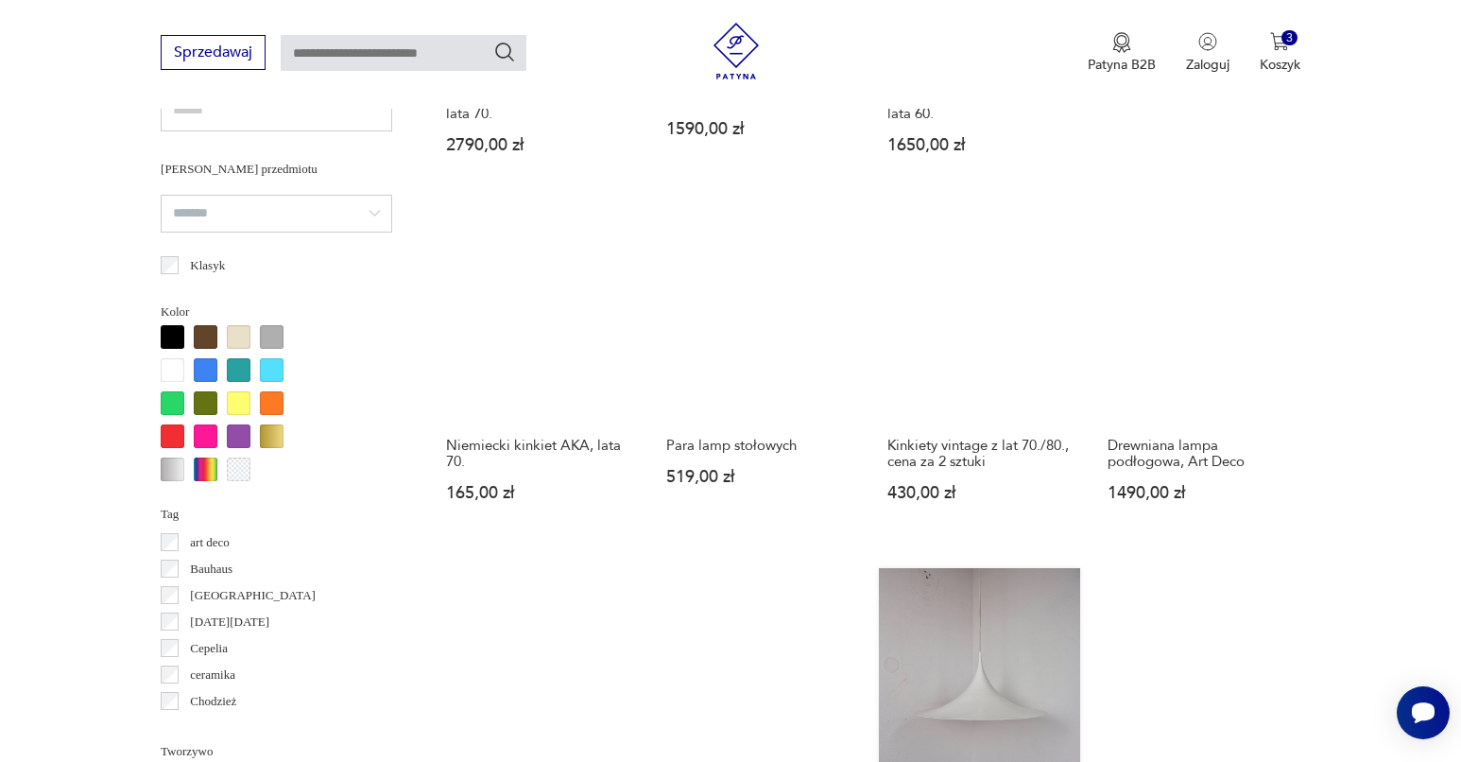
scroll to position [1710, 0]
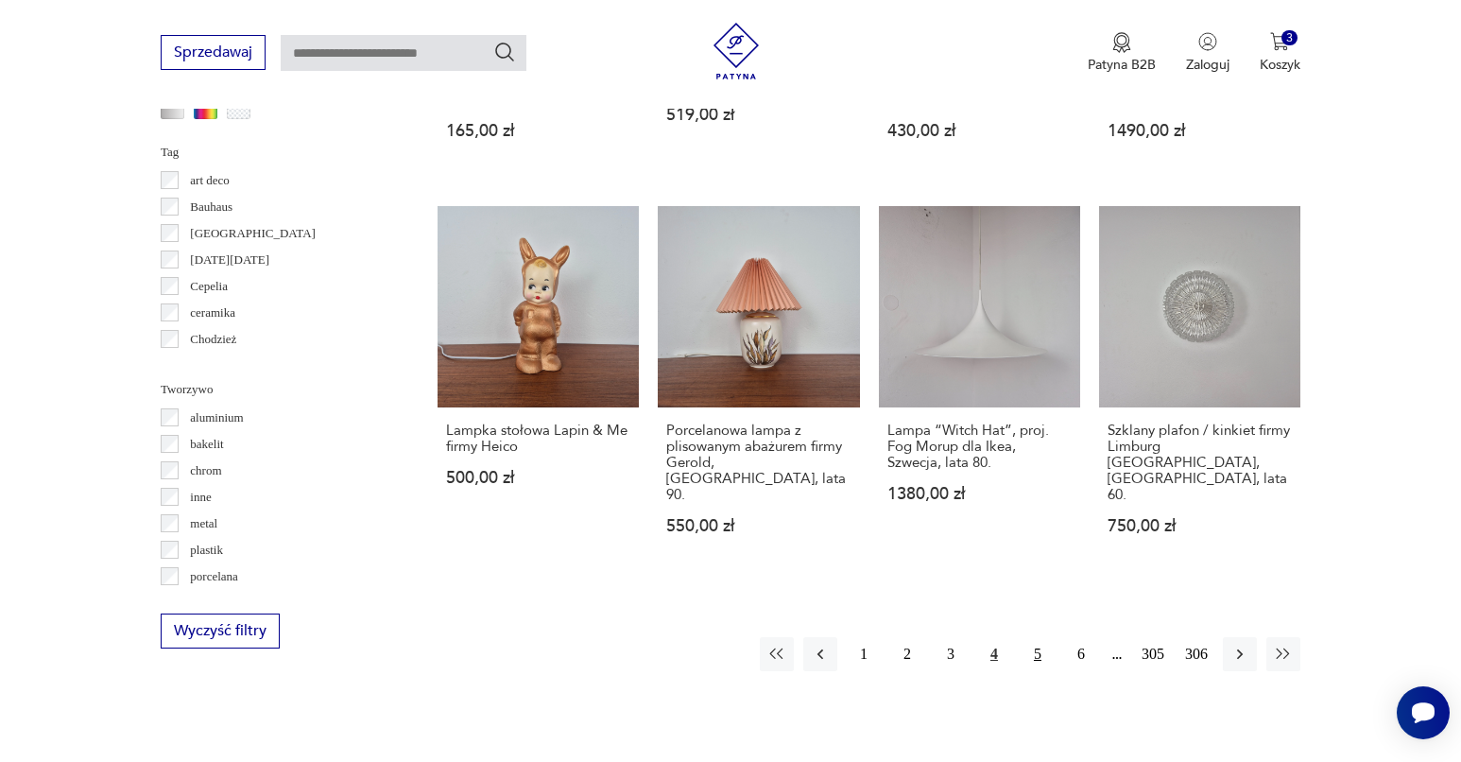
click at [1021, 637] on button "5" at bounding box center [1038, 654] width 34 height 34
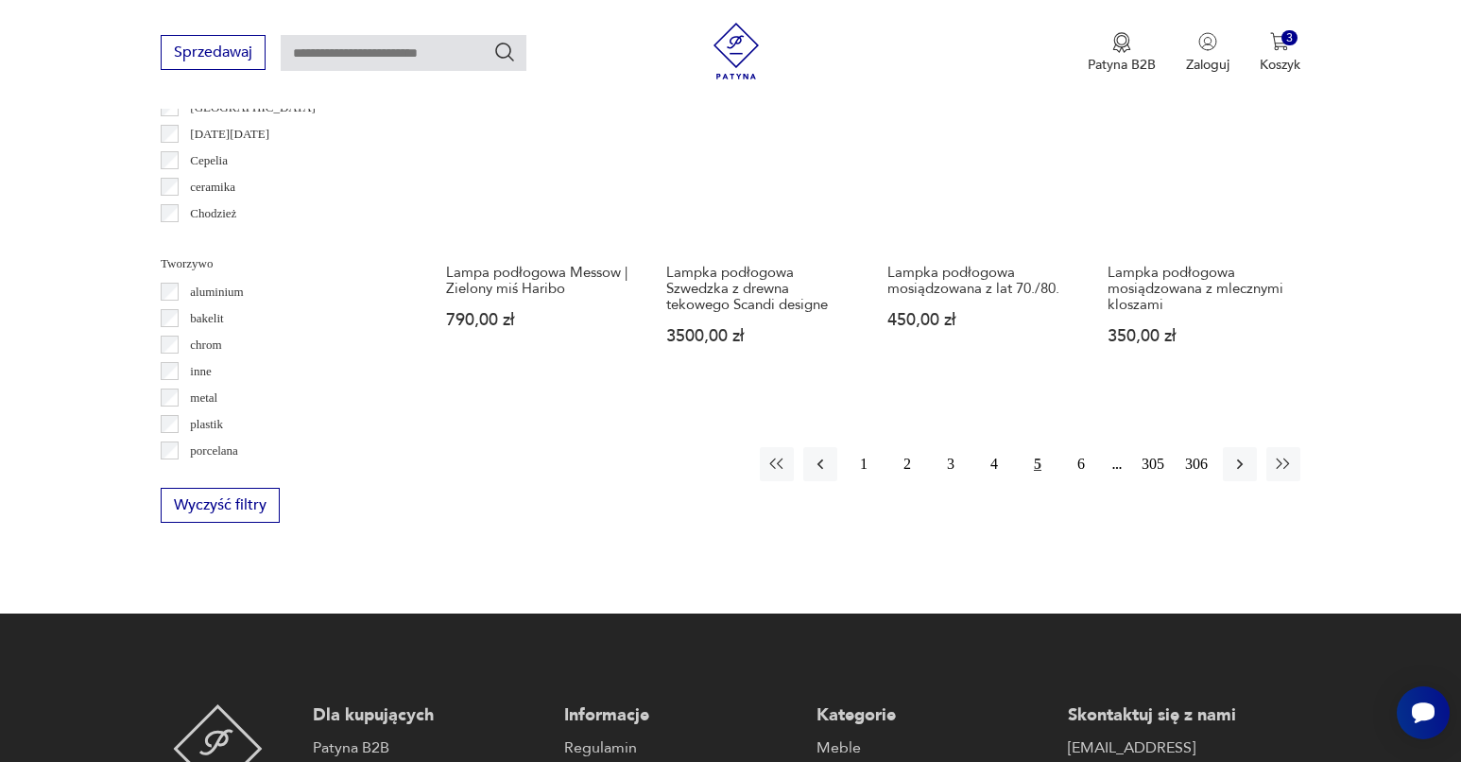
scroll to position [1684, 0]
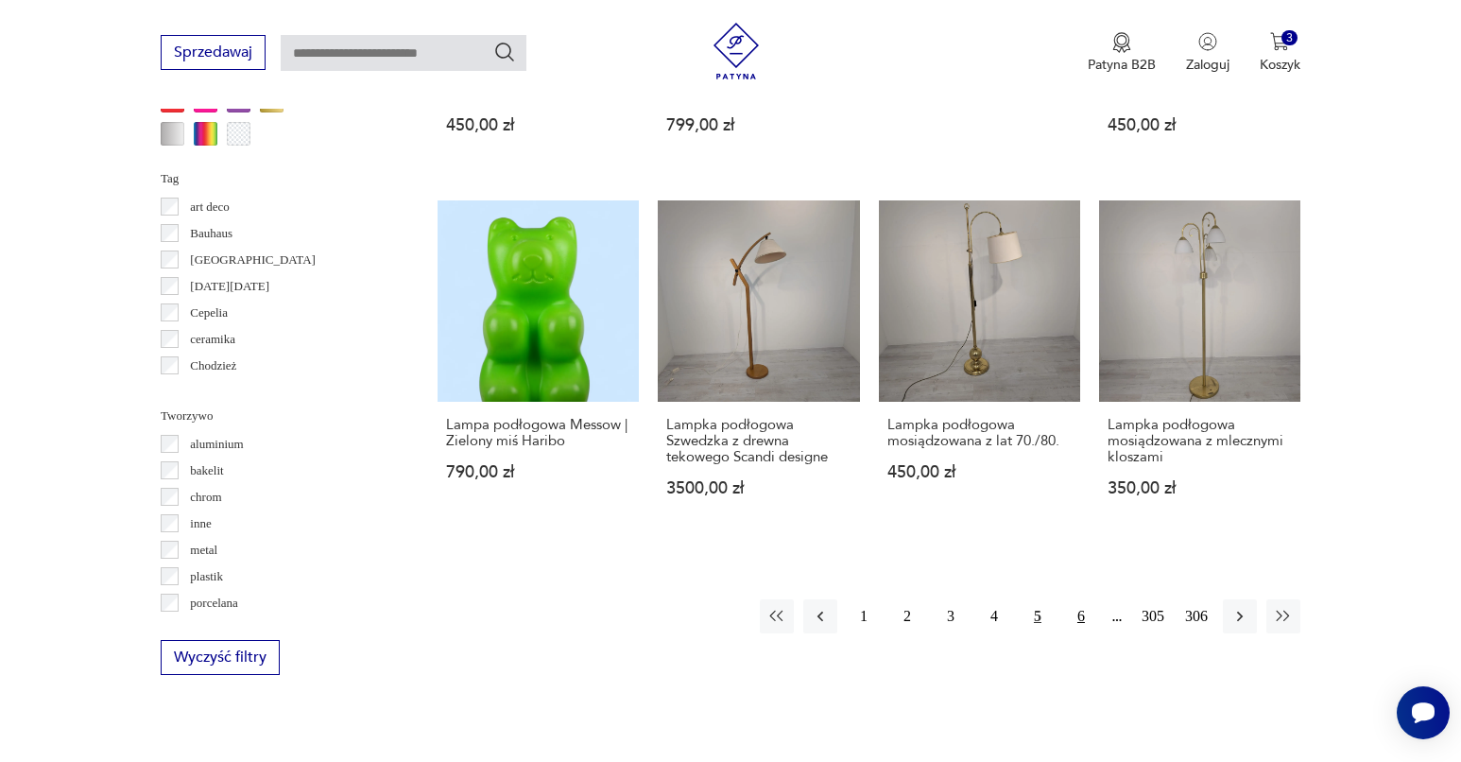
click at [1071, 627] on button "6" at bounding box center [1081, 616] width 34 height 34
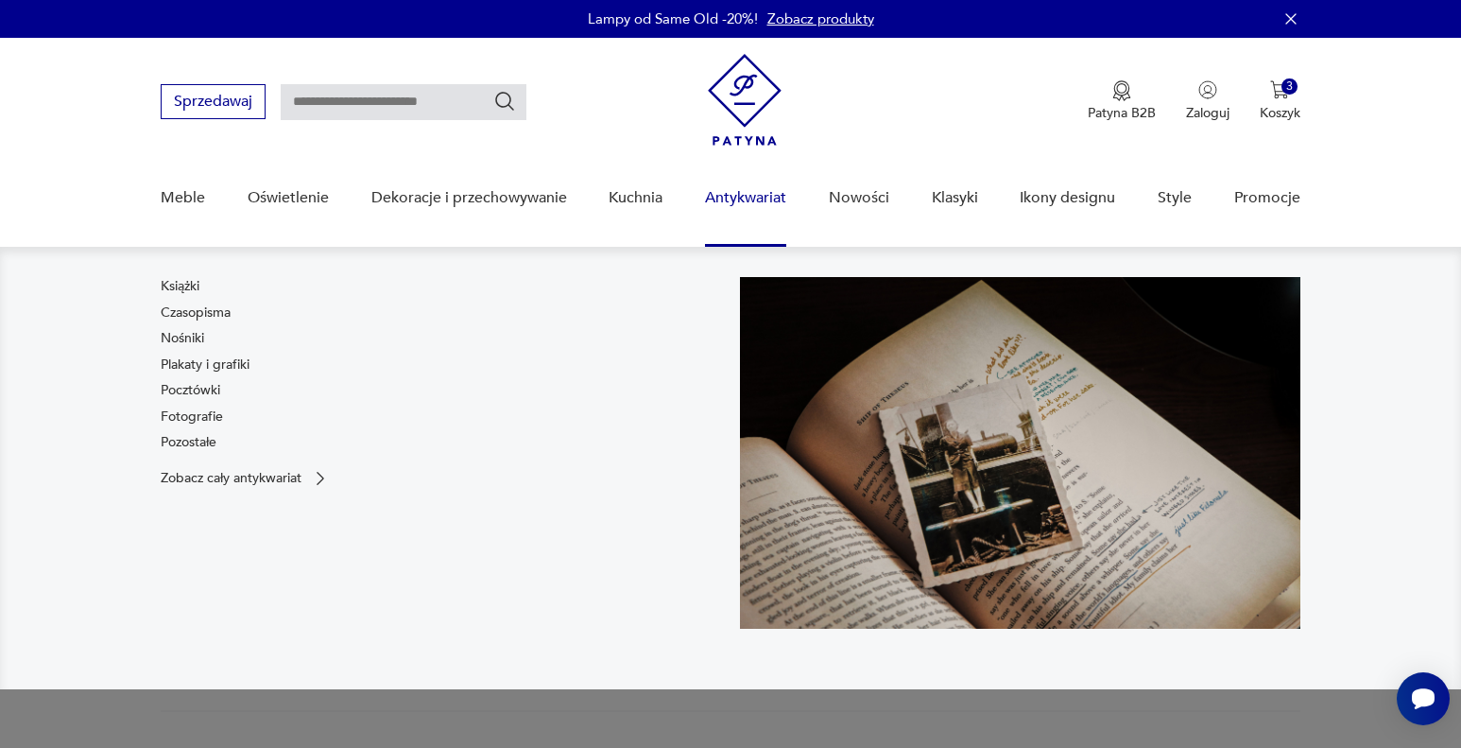
click at [772, 197] on link "Antykwariat" at bounding box center [745, 198] width 81 height 73
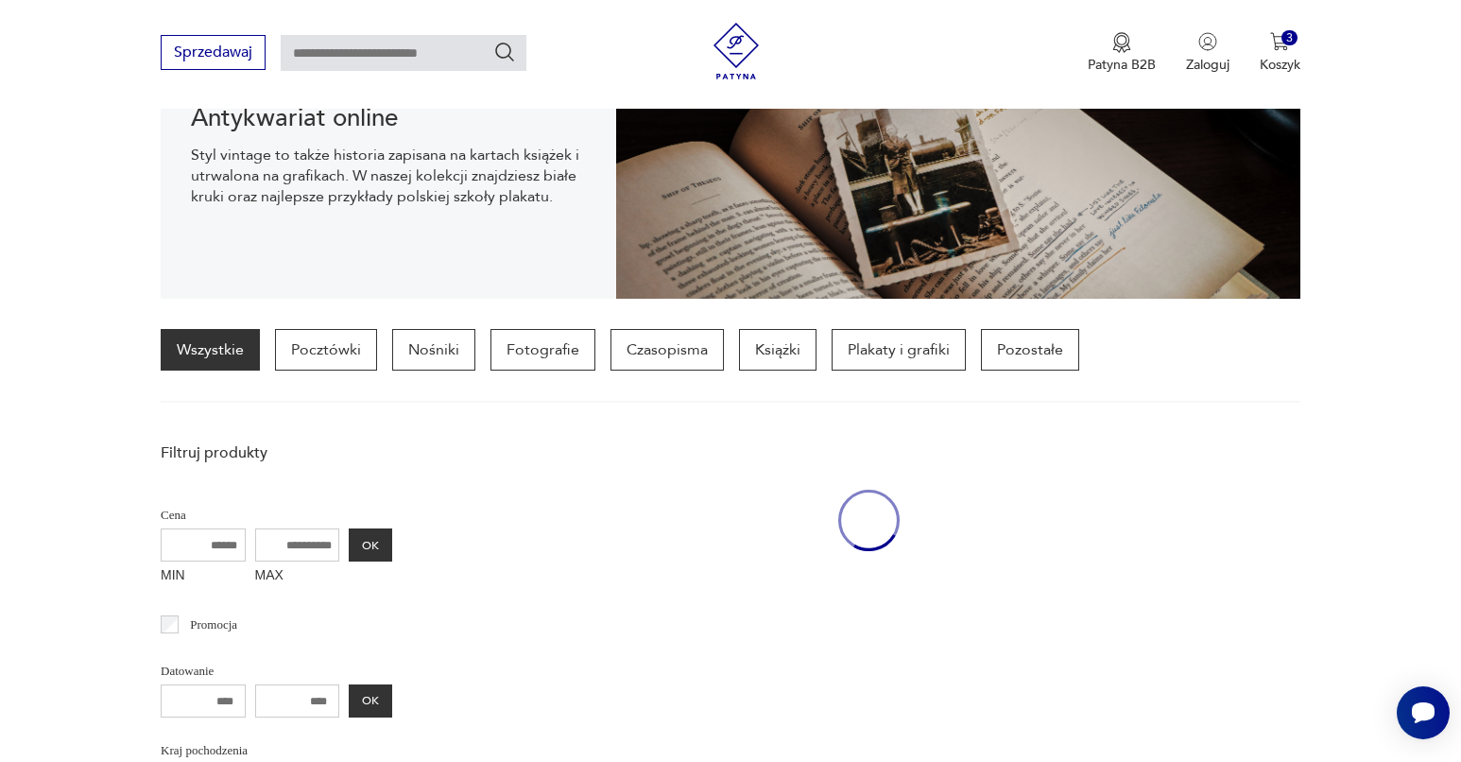
scroll to position [446, 0]
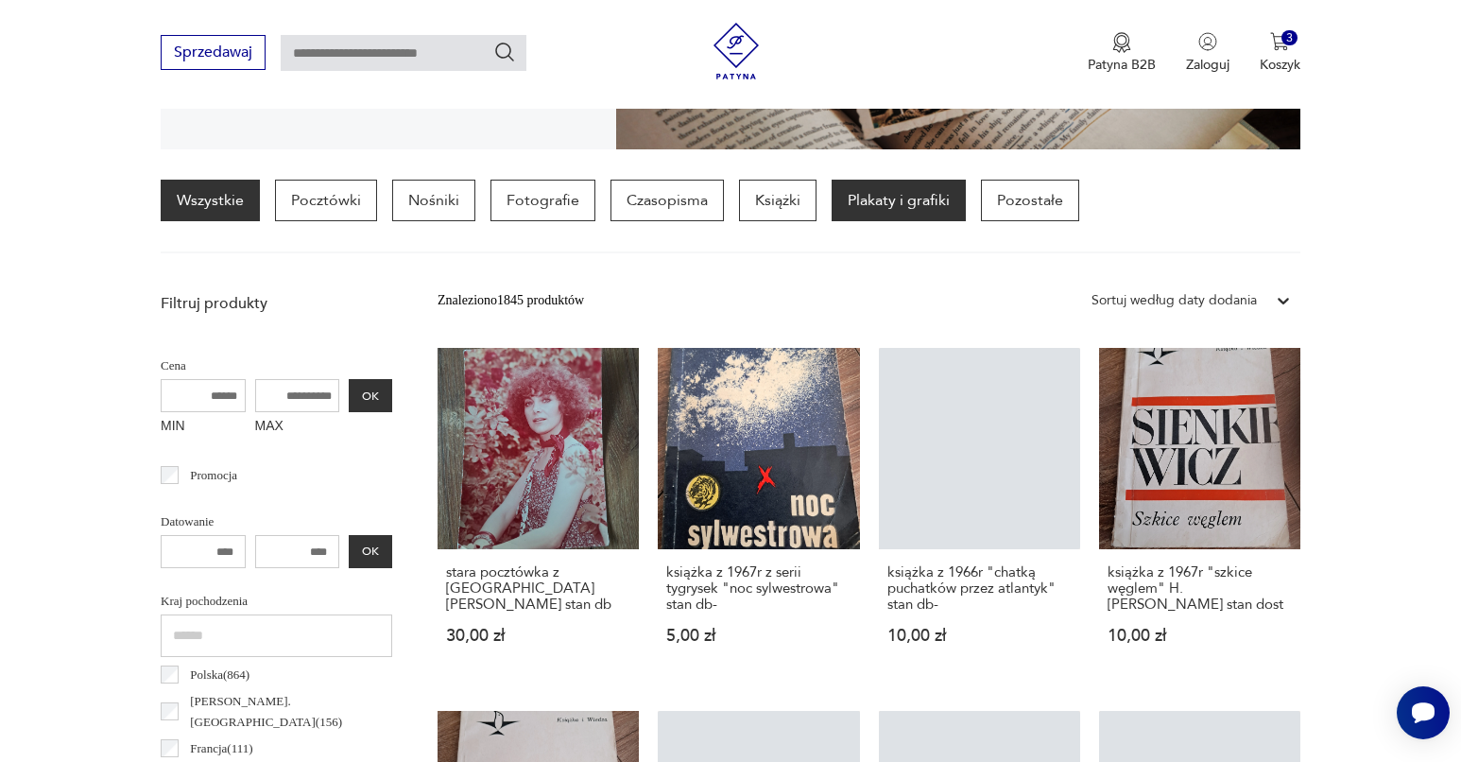
click at [872, 206] on p "Plakaty i grafiki" at bounding box center [899, 201] width 134 height 42
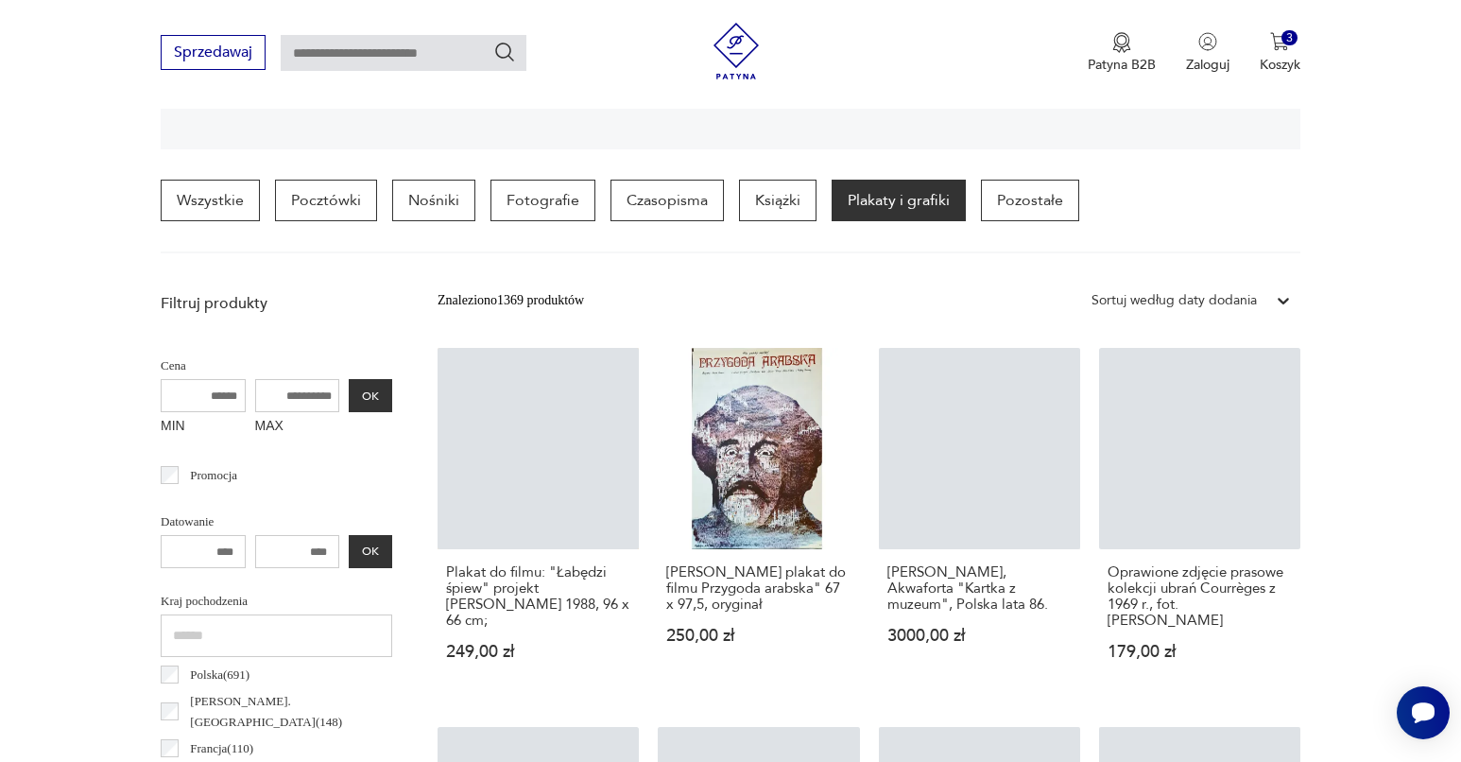
click at [934, 348] on link "Maria Korusewicz, Akwaforta "Kartka z muzeum", Polska lata 86. 3000,00 zł" at bounding box center [979, 522] width 201 height 349
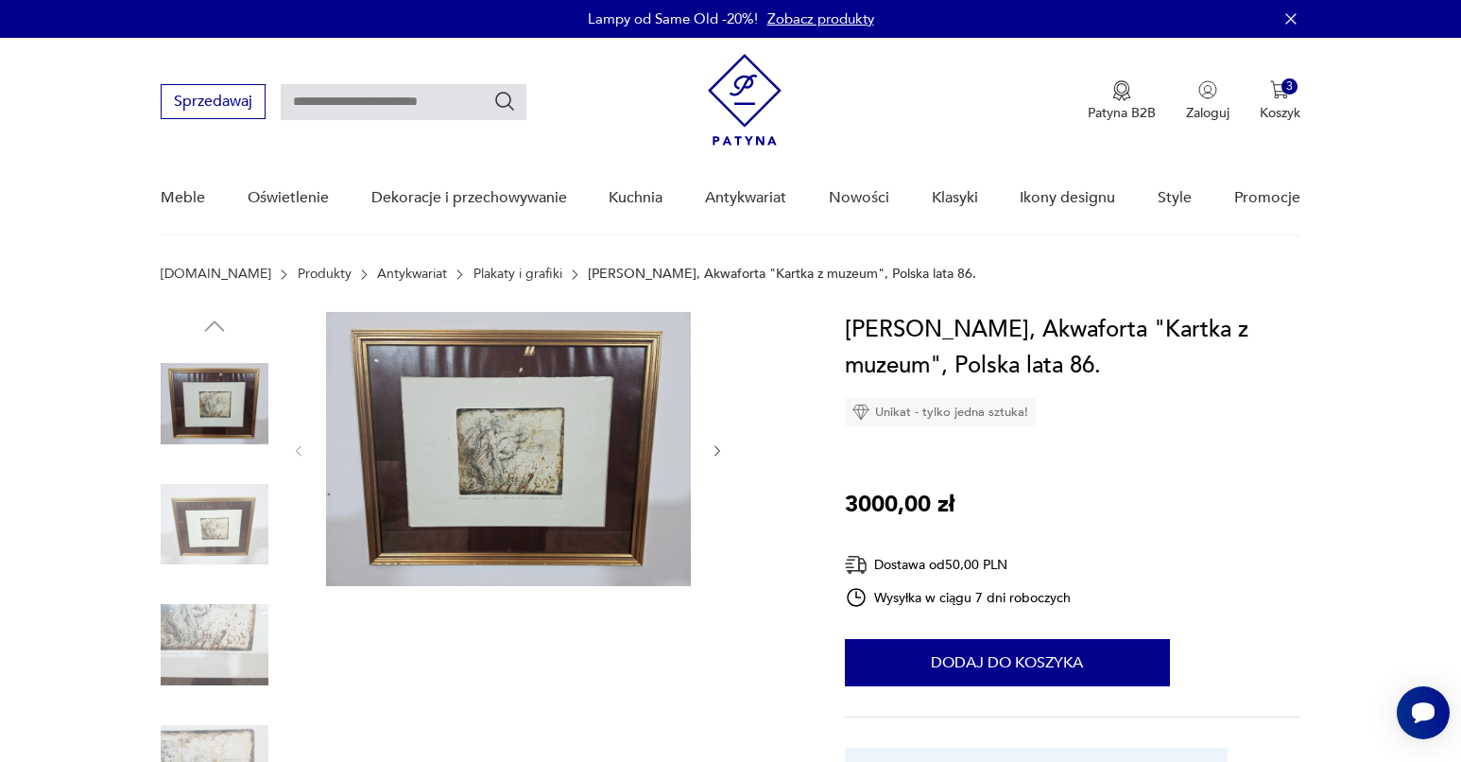
click at [490, 274] on link "Plakaty i grafiki" at bounding box center [518, 274] width 89 height 15
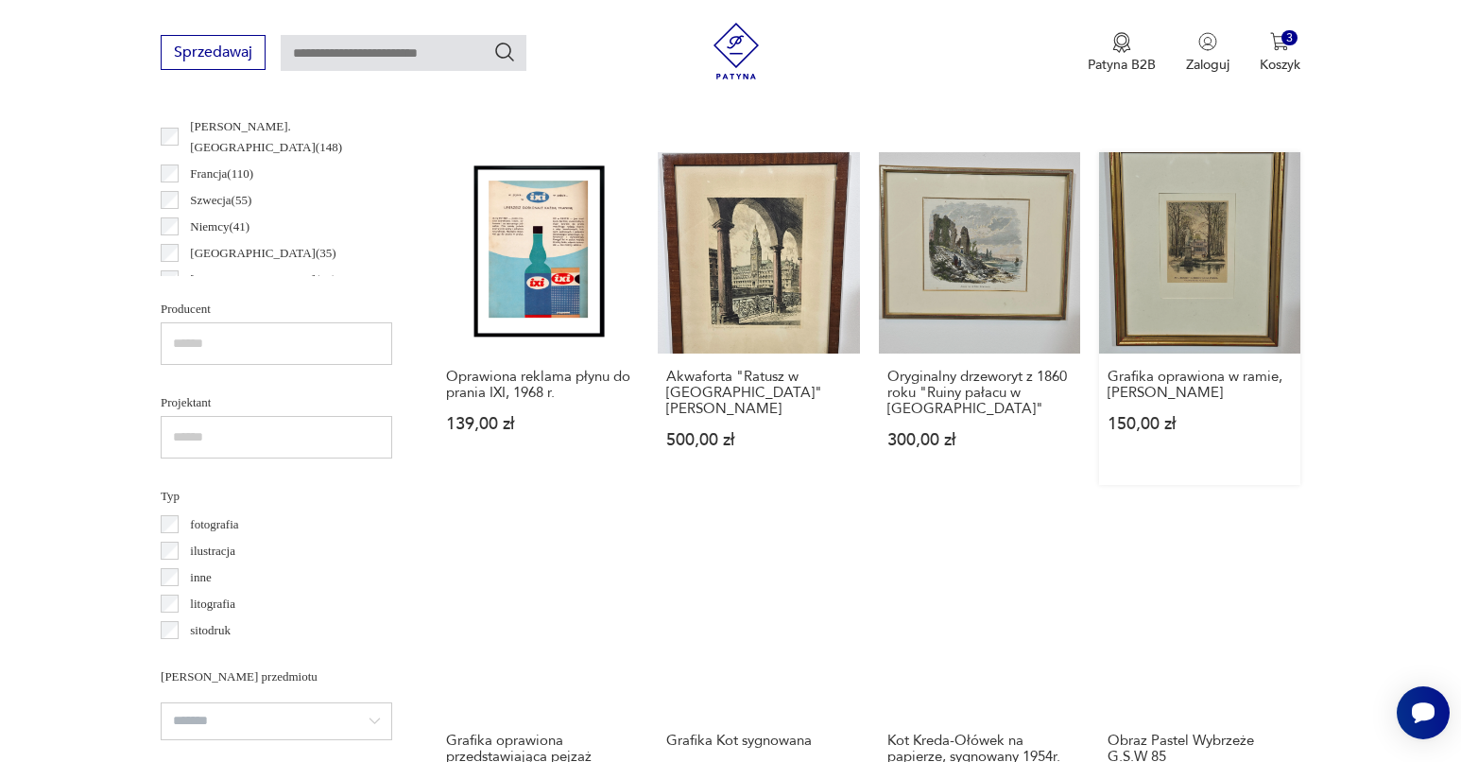
scroll to position [1284, 0]
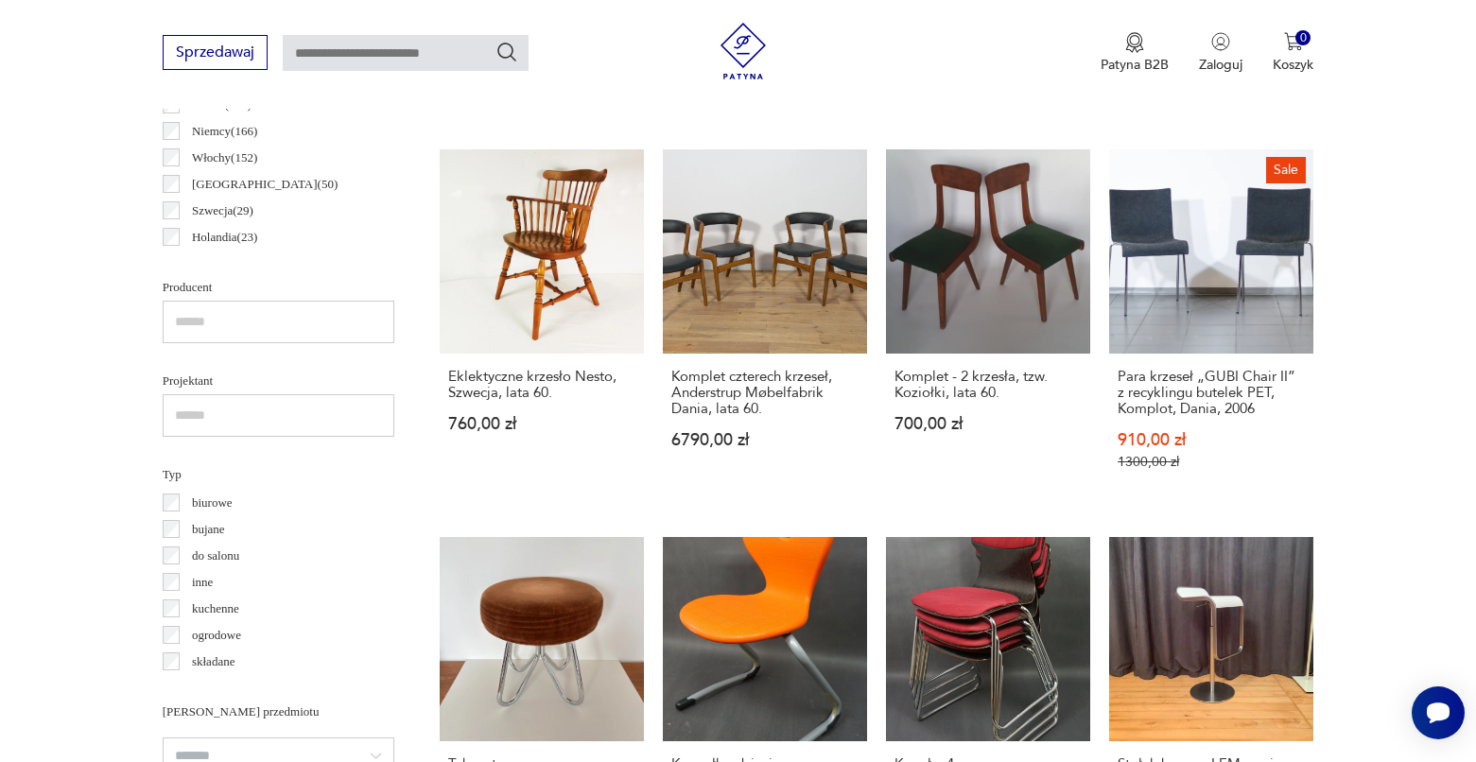
scroll to position [-29, 0]
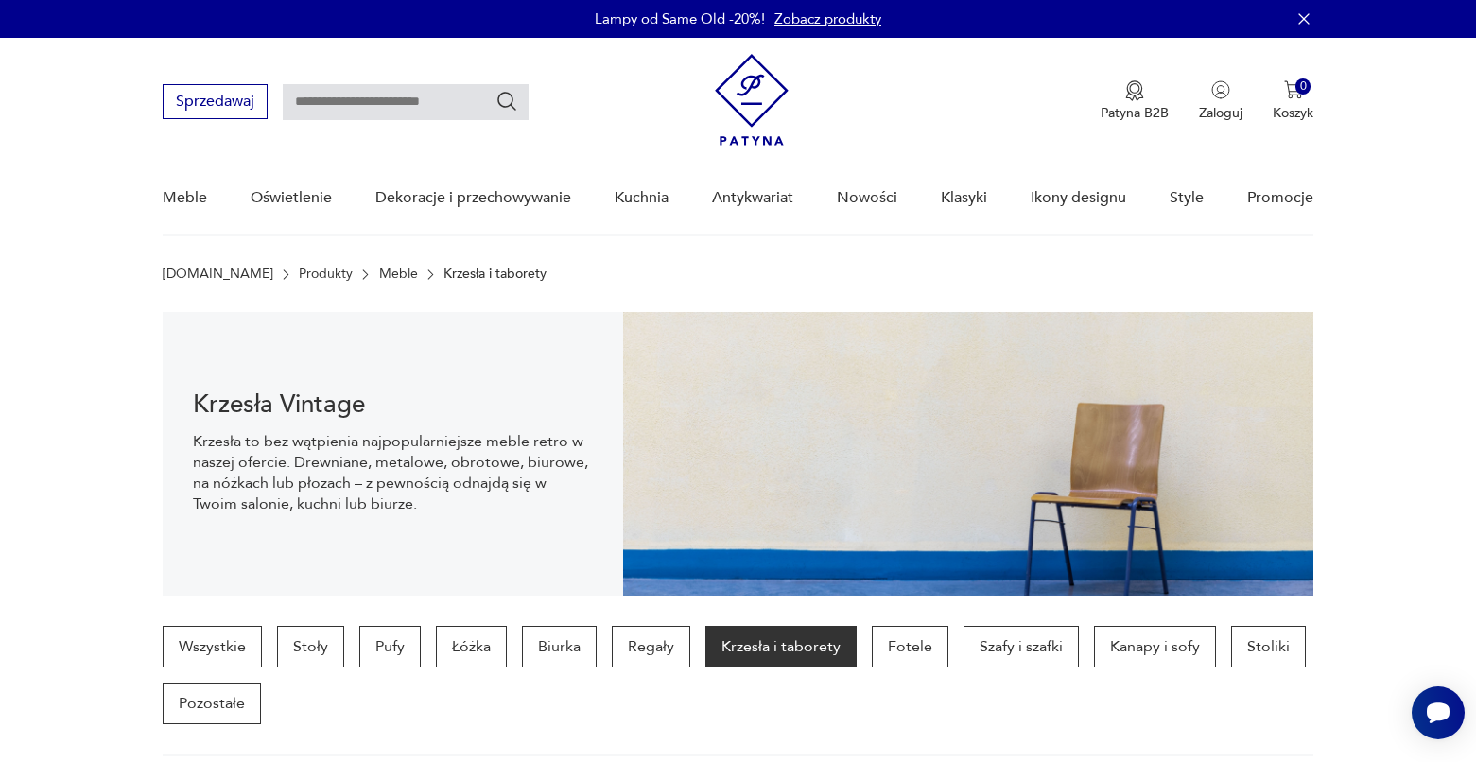
click at [390, 54] on div "Sprzedawaj Patyna B2B Zaloguj 0 Koszyk Twój koszyk ( 0 ) Brak produktów w koszy…" at bounding box center [738, 92] width 1151 height 109
click at [377, 115] on input "text" at bounding box center [406, 102] width 246 height 36
click at [376, 107] on input "text" at bounding box center [406, 102] width 246 height 36
paste input "********"
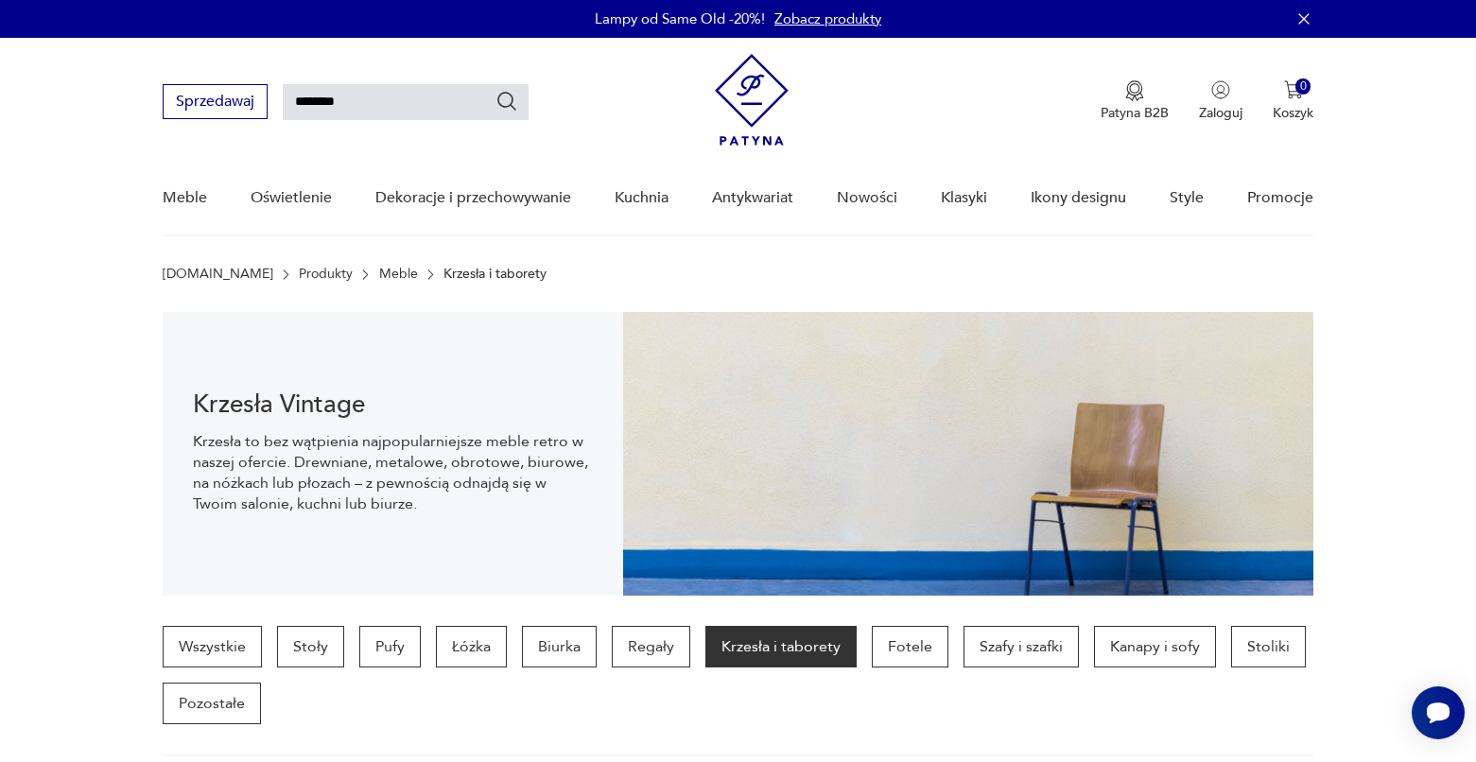
type input "********"
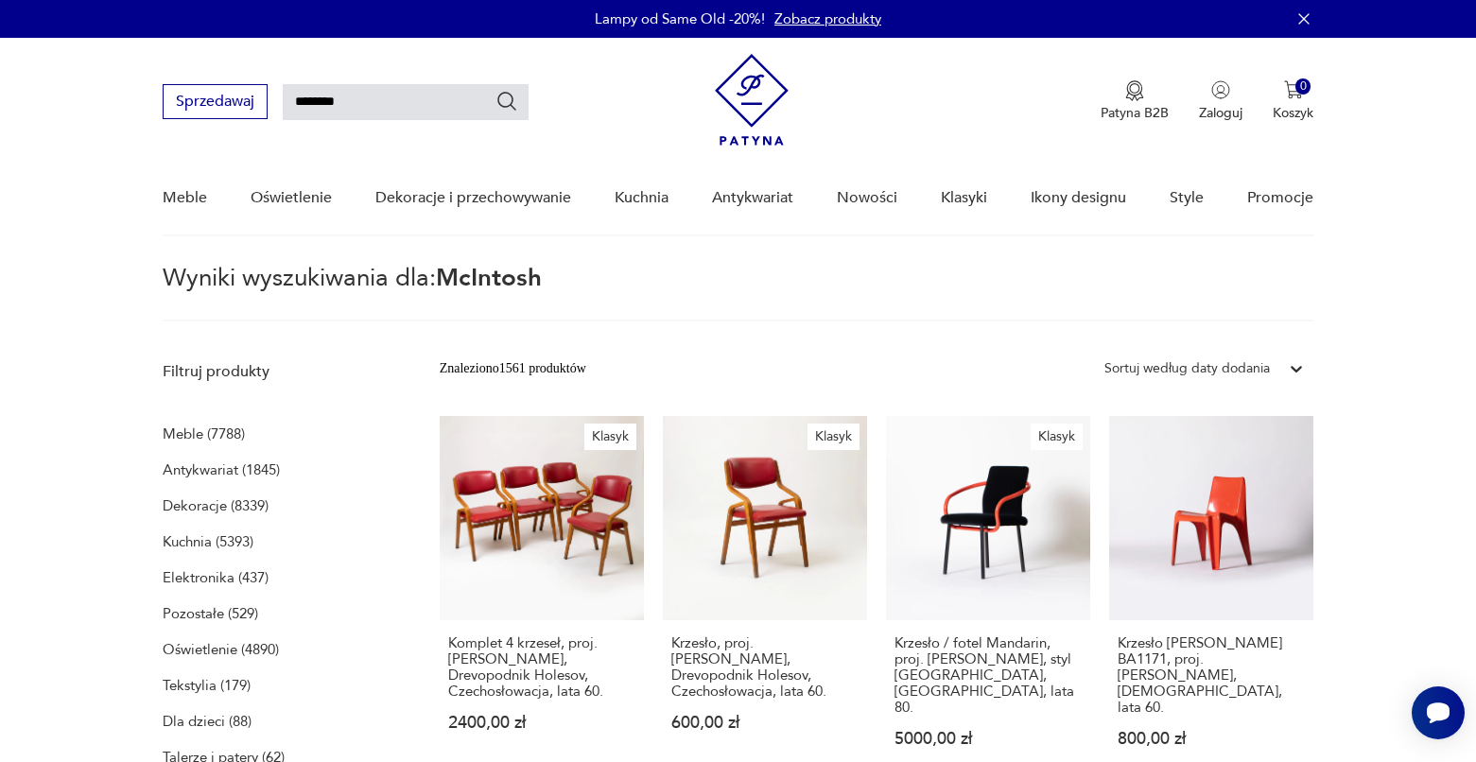
type input "********"
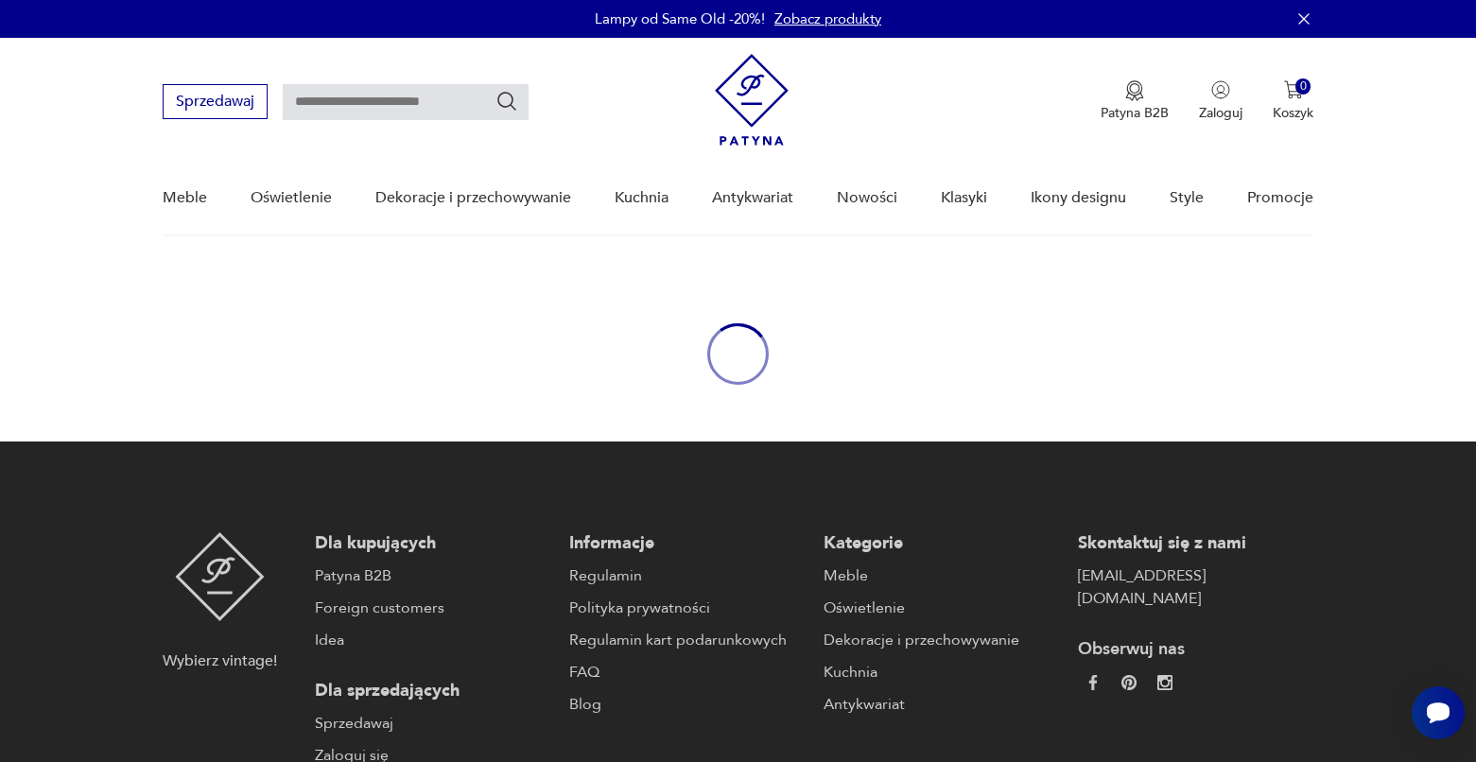
type input "********"
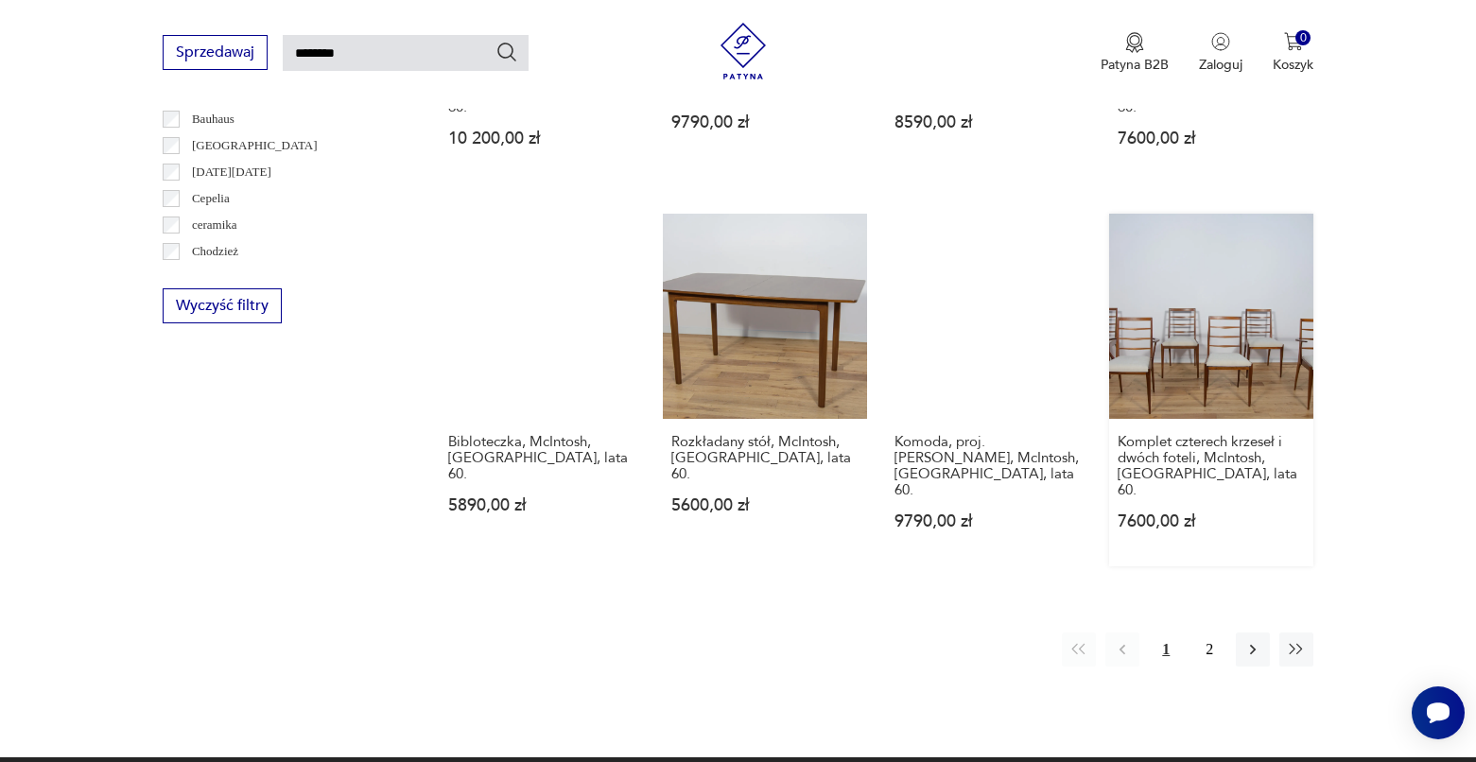
scroll to position [1370, 0]
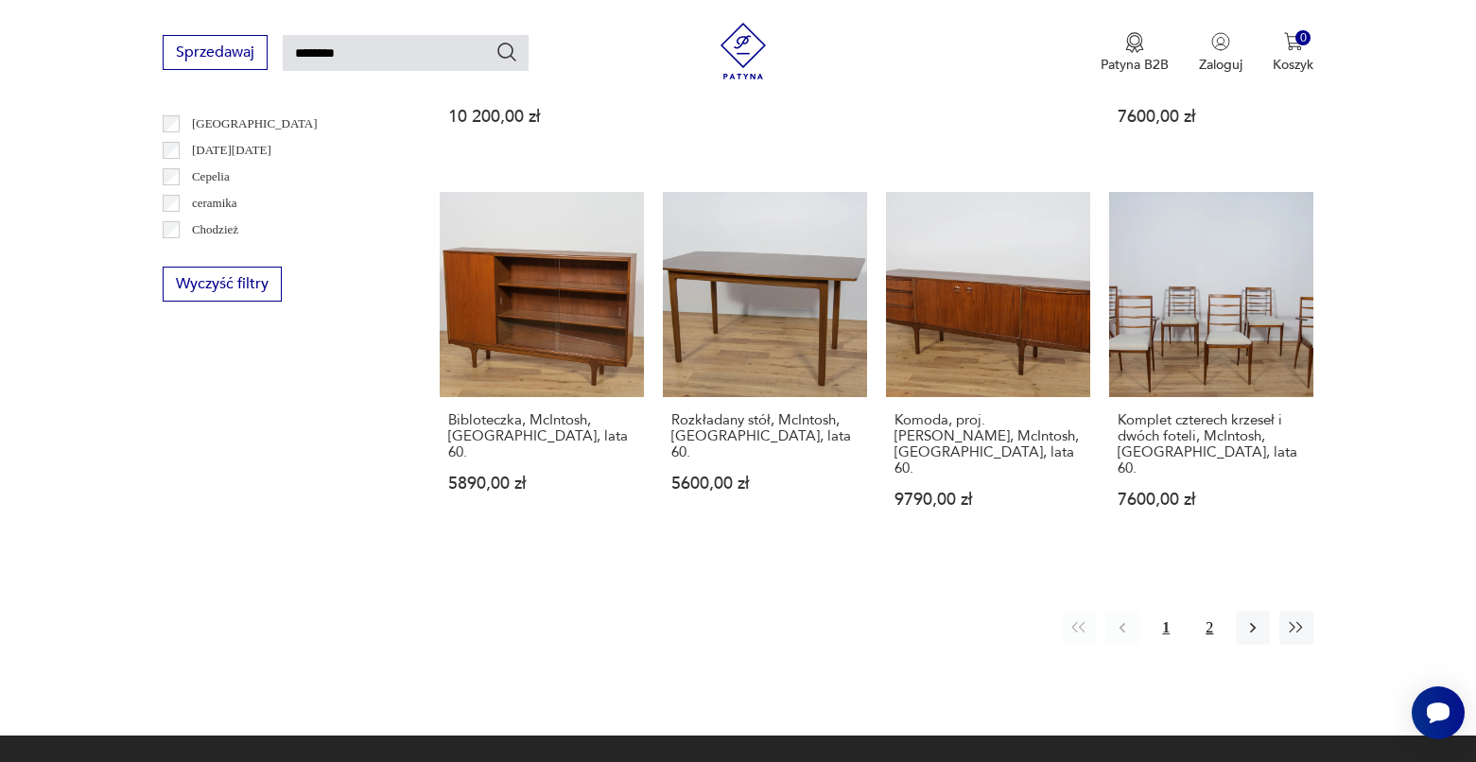
click at [1210, 611] on button "2" at bounding box center [1209, 628] width 34 height 34
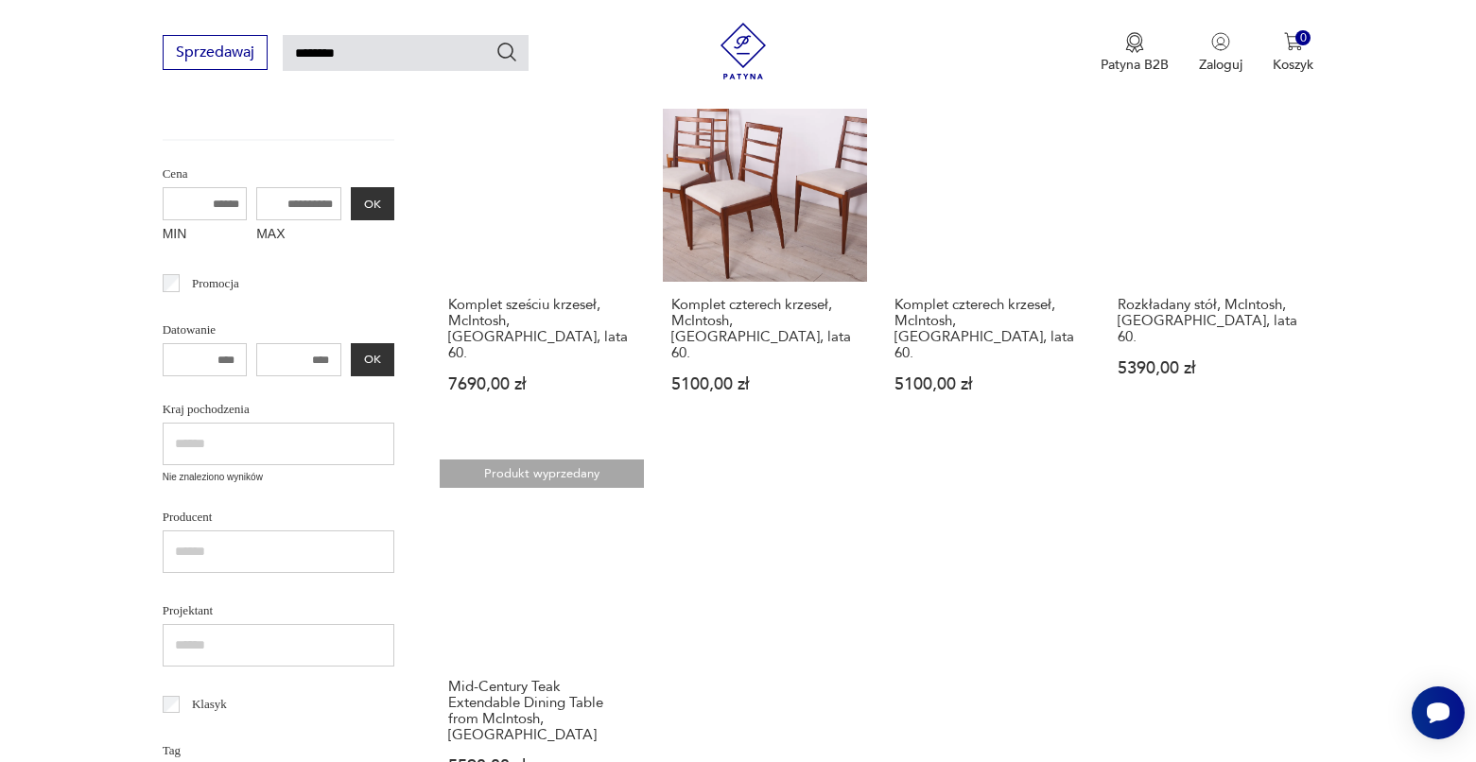
scroll to position [337, 0]
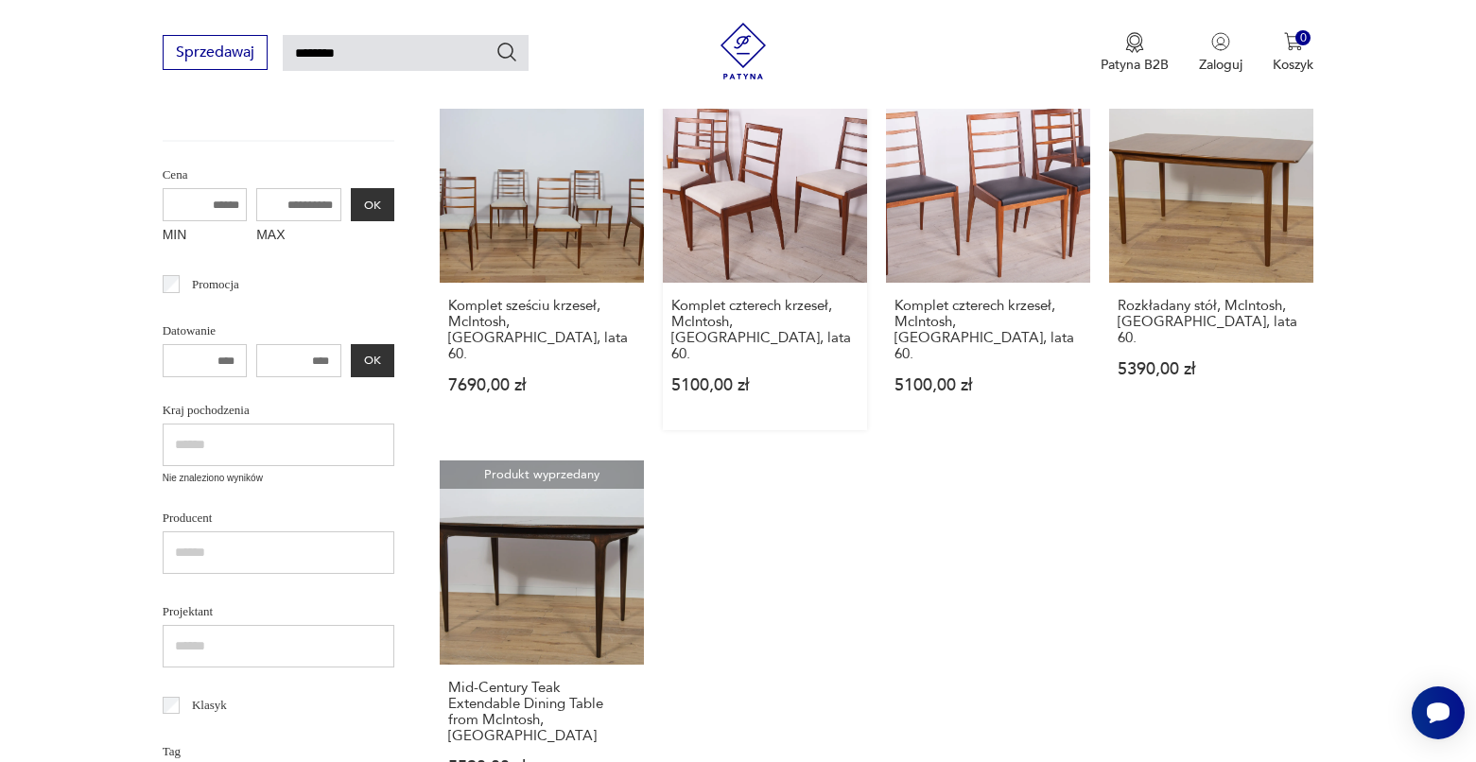
click at [804, 256] on link "Komplet czterech krzeseł, McIntosh, Wielka Brytania, lata 60. 5100,00 zł" at bounding box center [765, 254] width 204 height 352
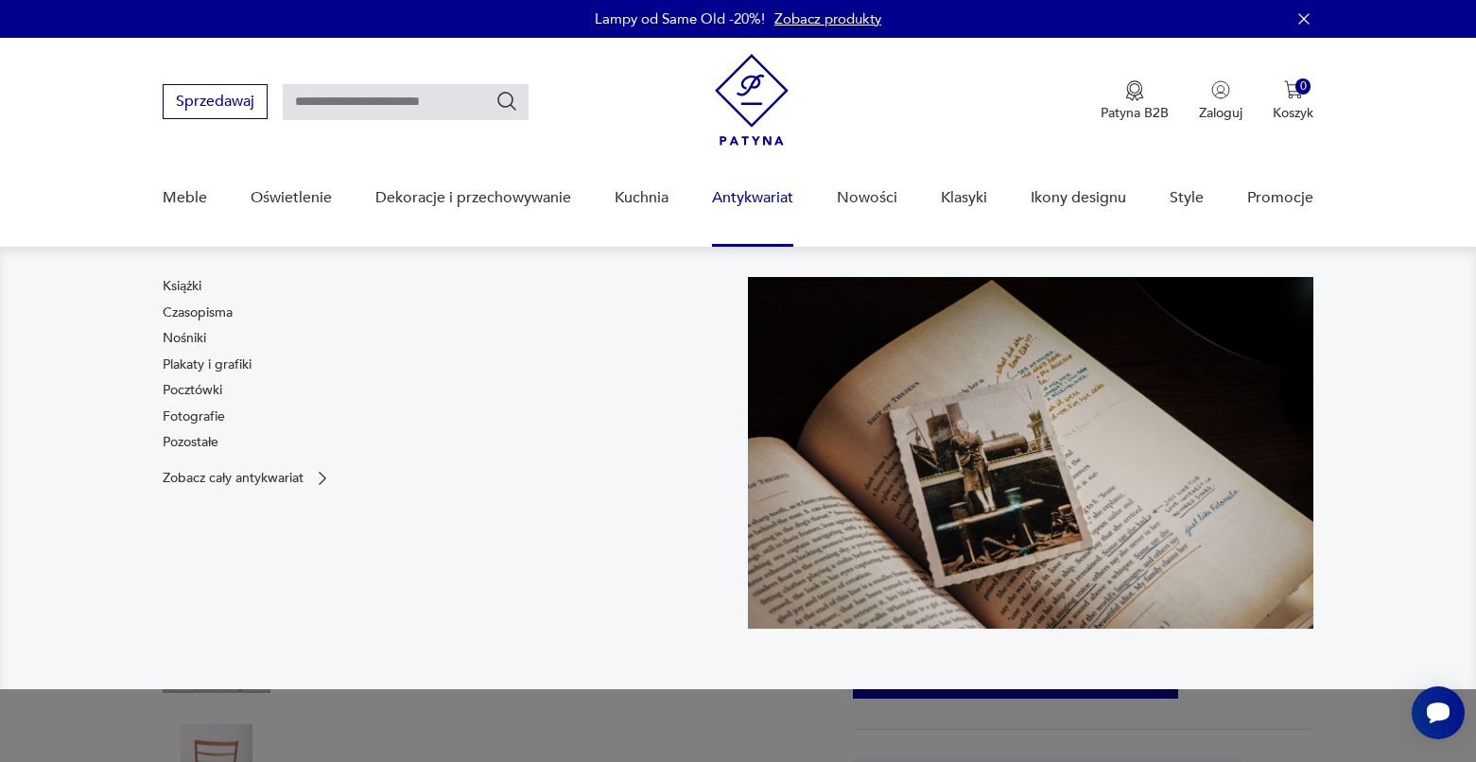
click at [719, 199] on link "Antykwariat" at bounding box center [752, 198] width 81 height 73
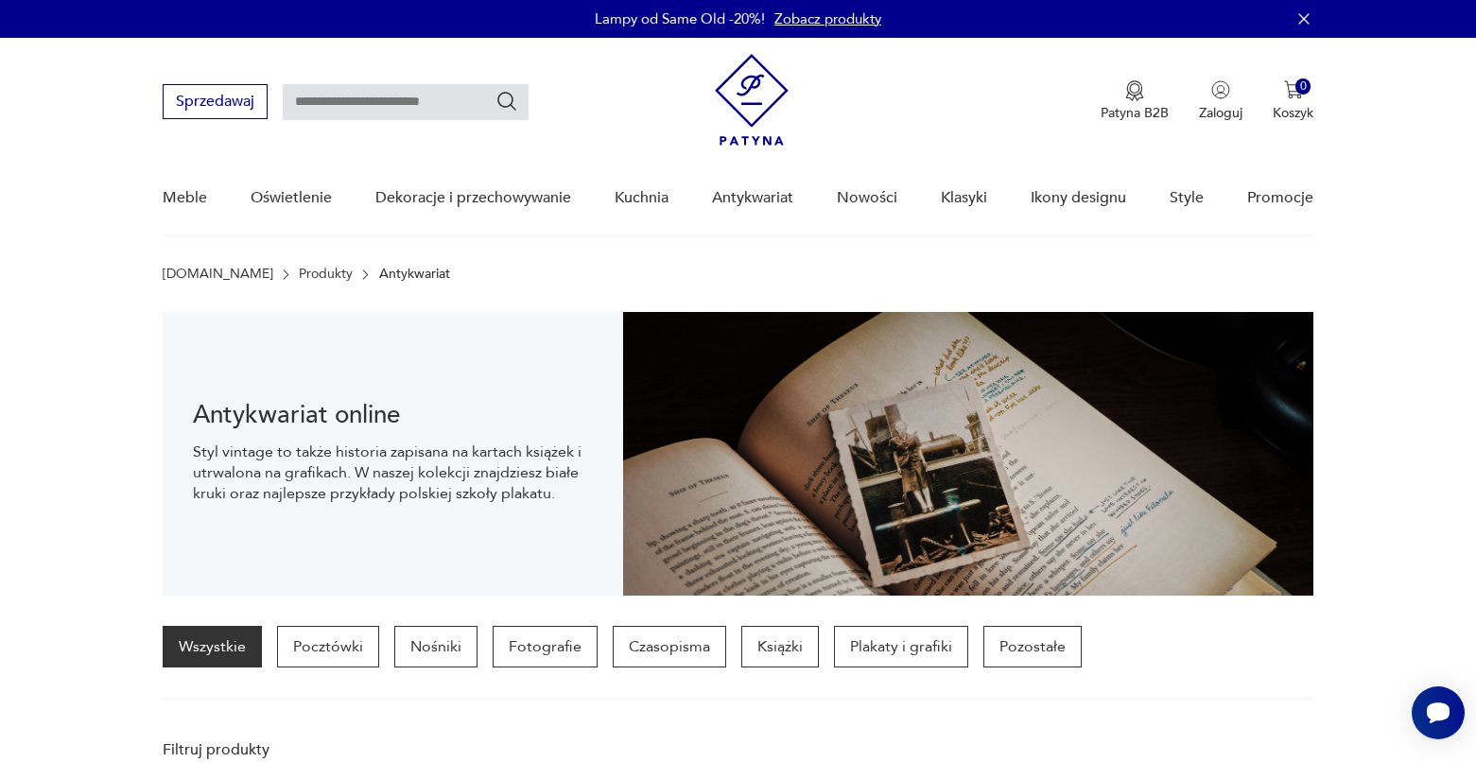
scroll to position [132, 0]
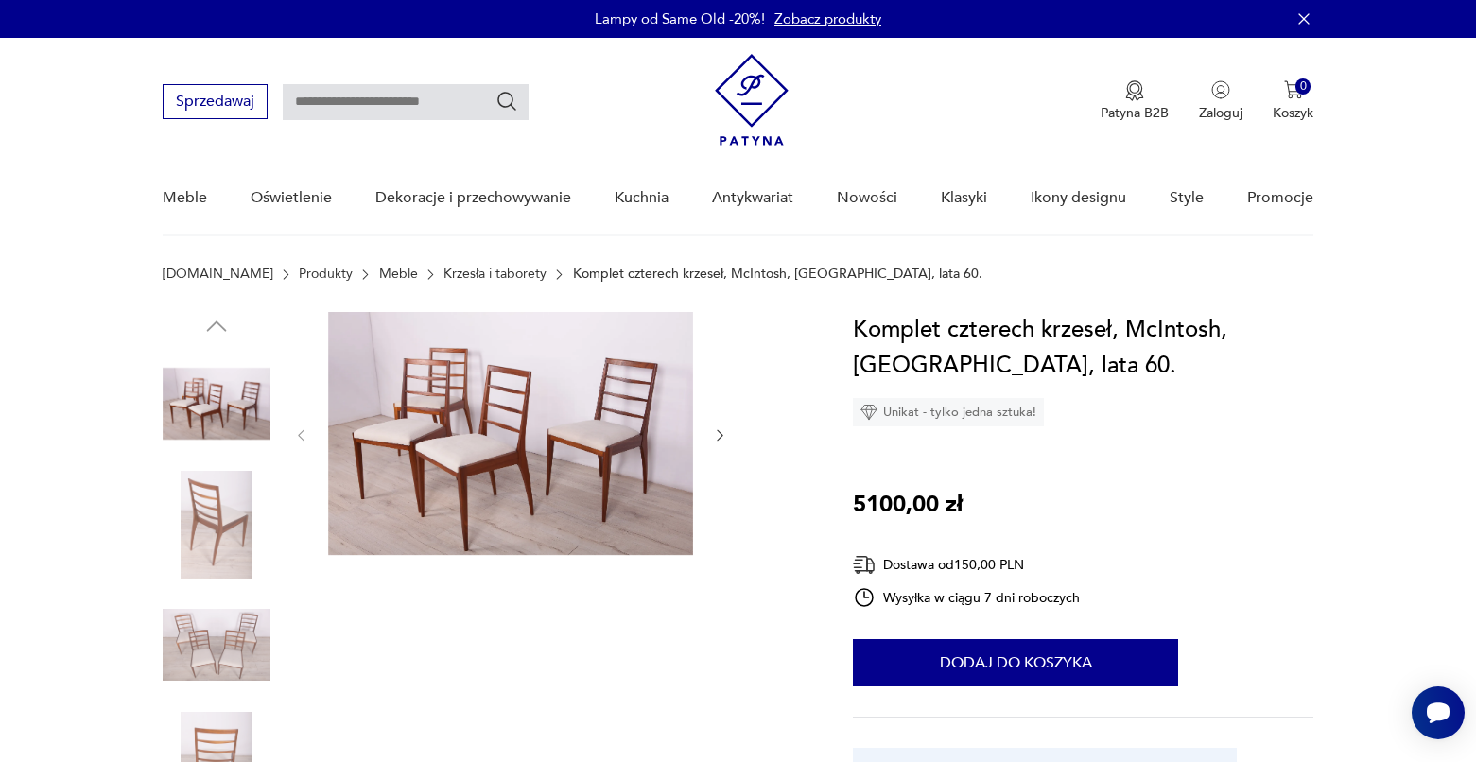
click at [727, 426] on button "button" at bounding box center [720, 435] width 16 height 19
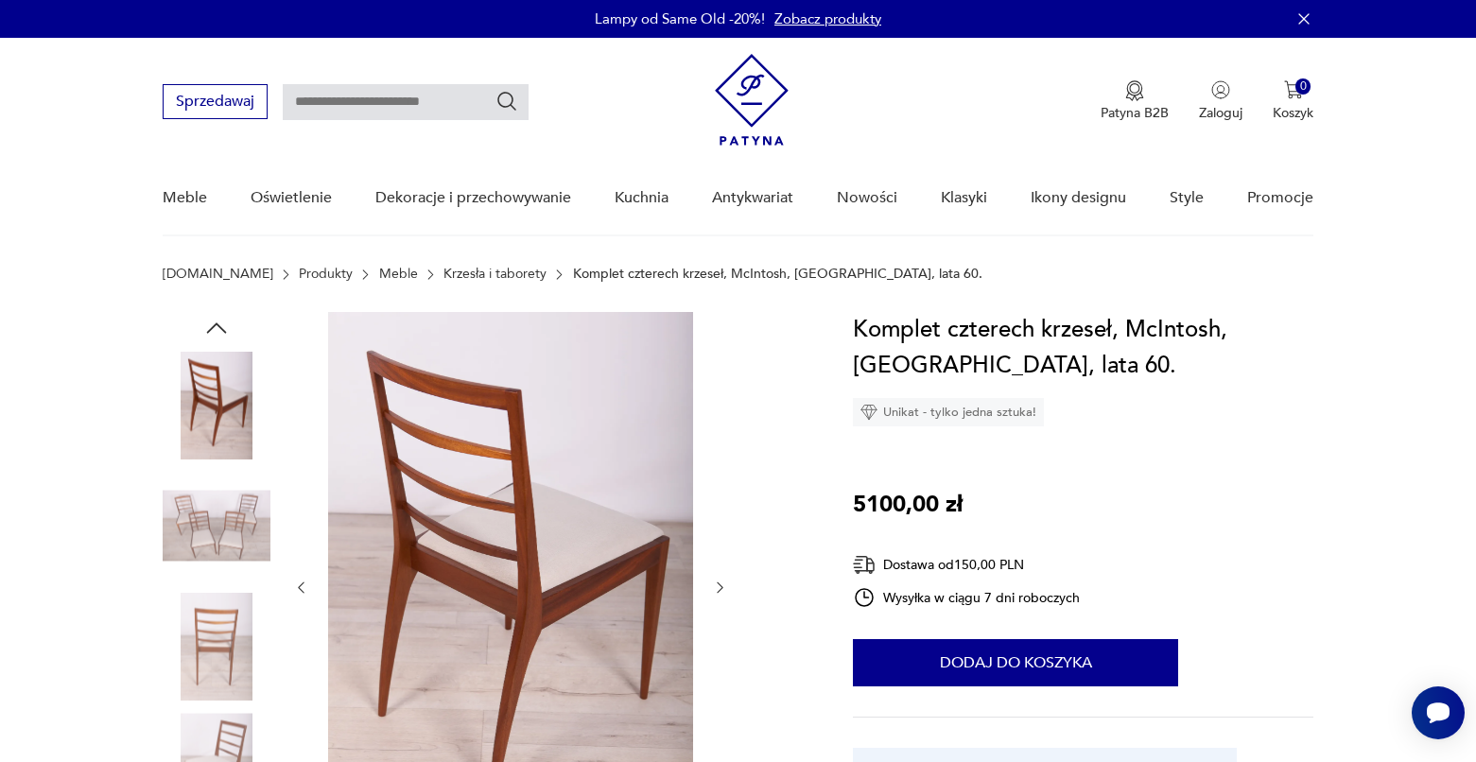
click at [716, 590] on icon "button" at bounding box center [720, 587] width 16 height 16
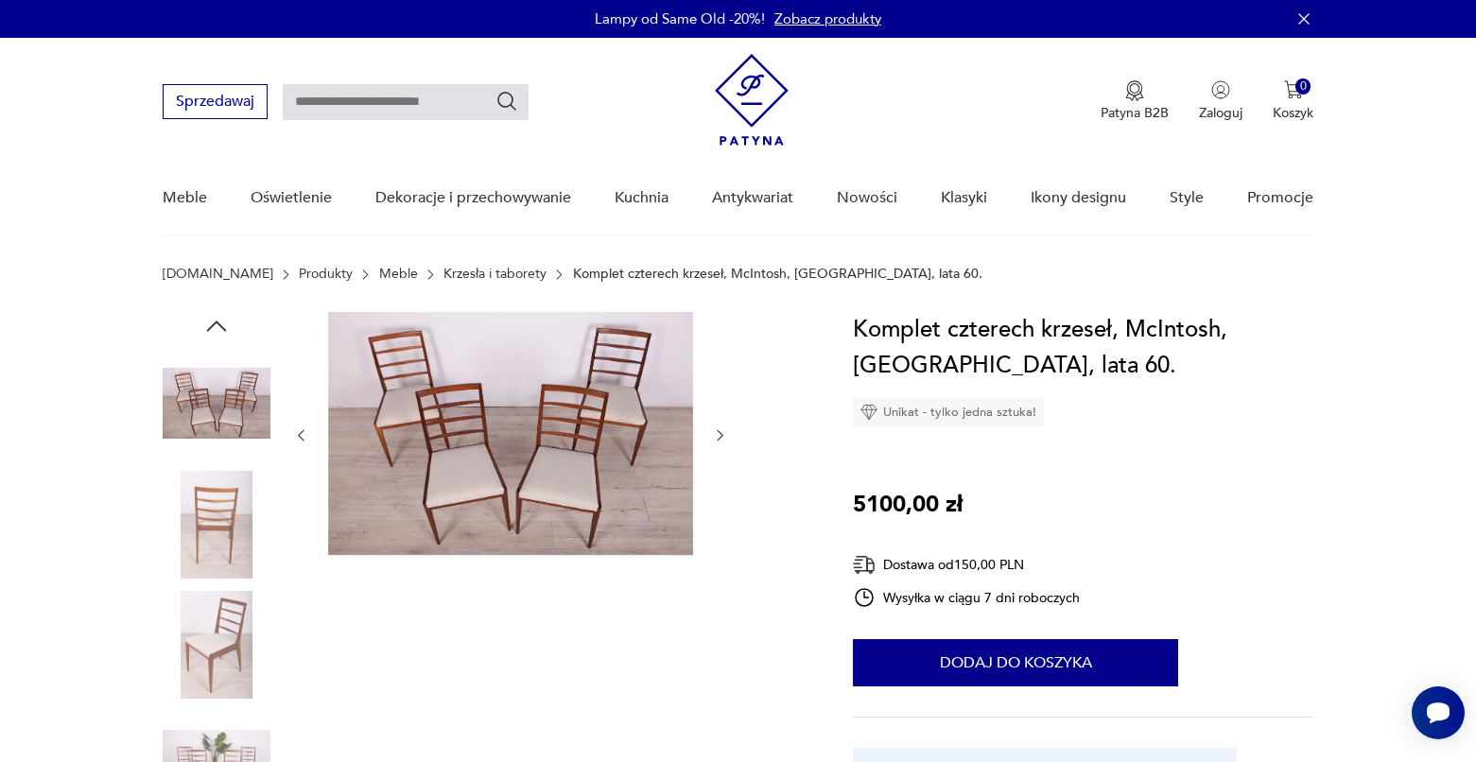
click at [716, 590] on div at bounding box center [510, 586] width 435 height 548
click at [722, 435] on icon "button" at bounding box center [720, 435] width 16 height 16
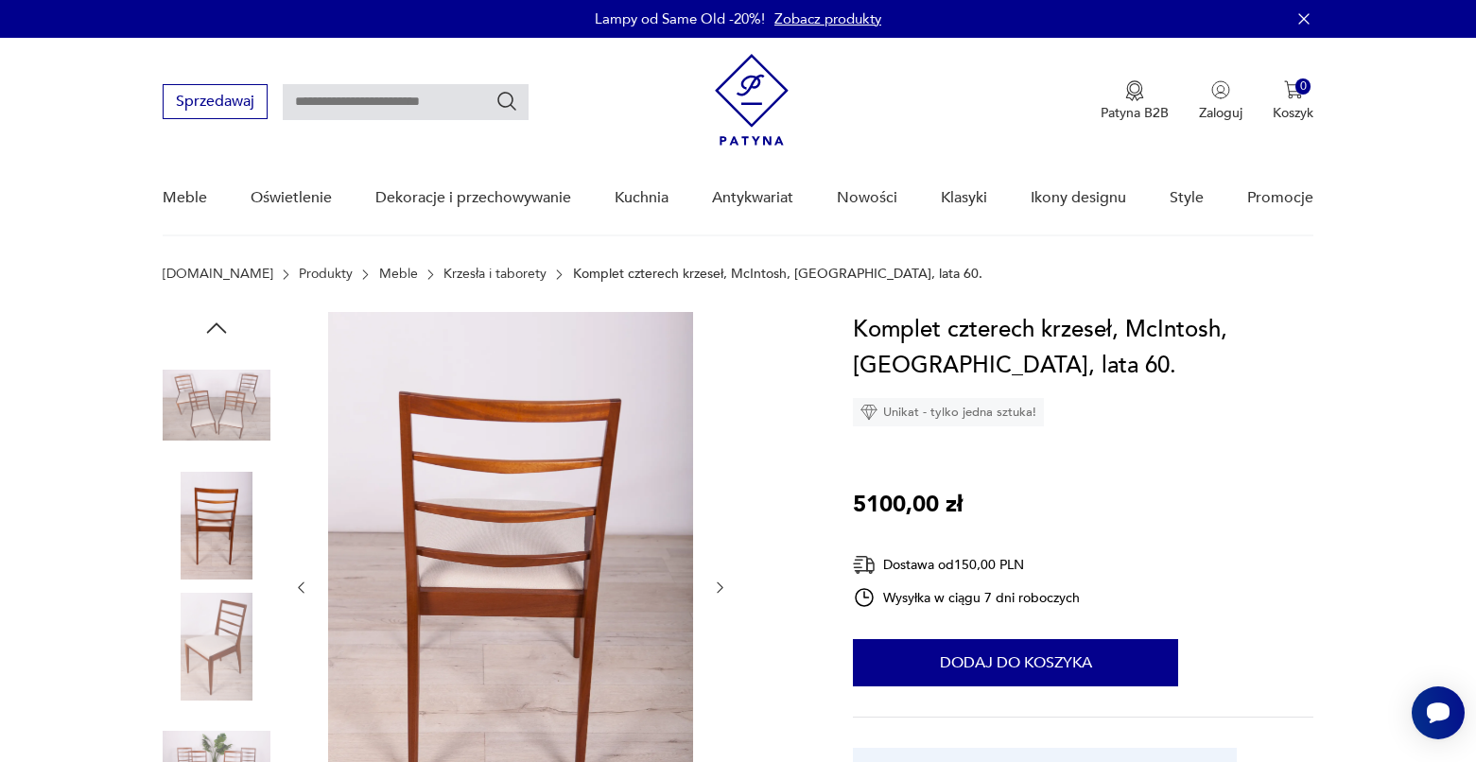
click at [722, 435] on div at bounding box center [510, 587] width 435 height 551
click at [236, 651] on img at bounding box center [217, 647] width 108 height 108
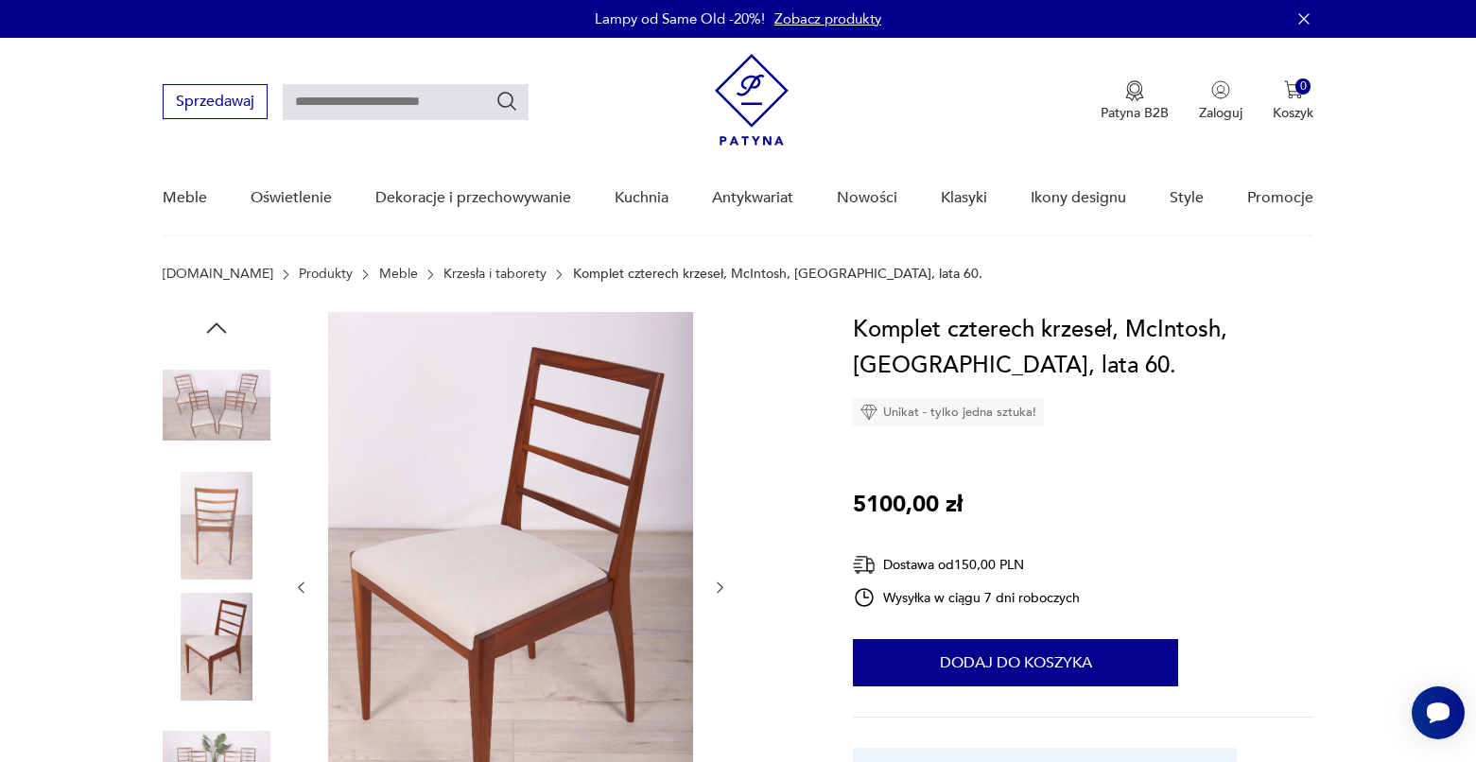
scroll to position [30, 0]
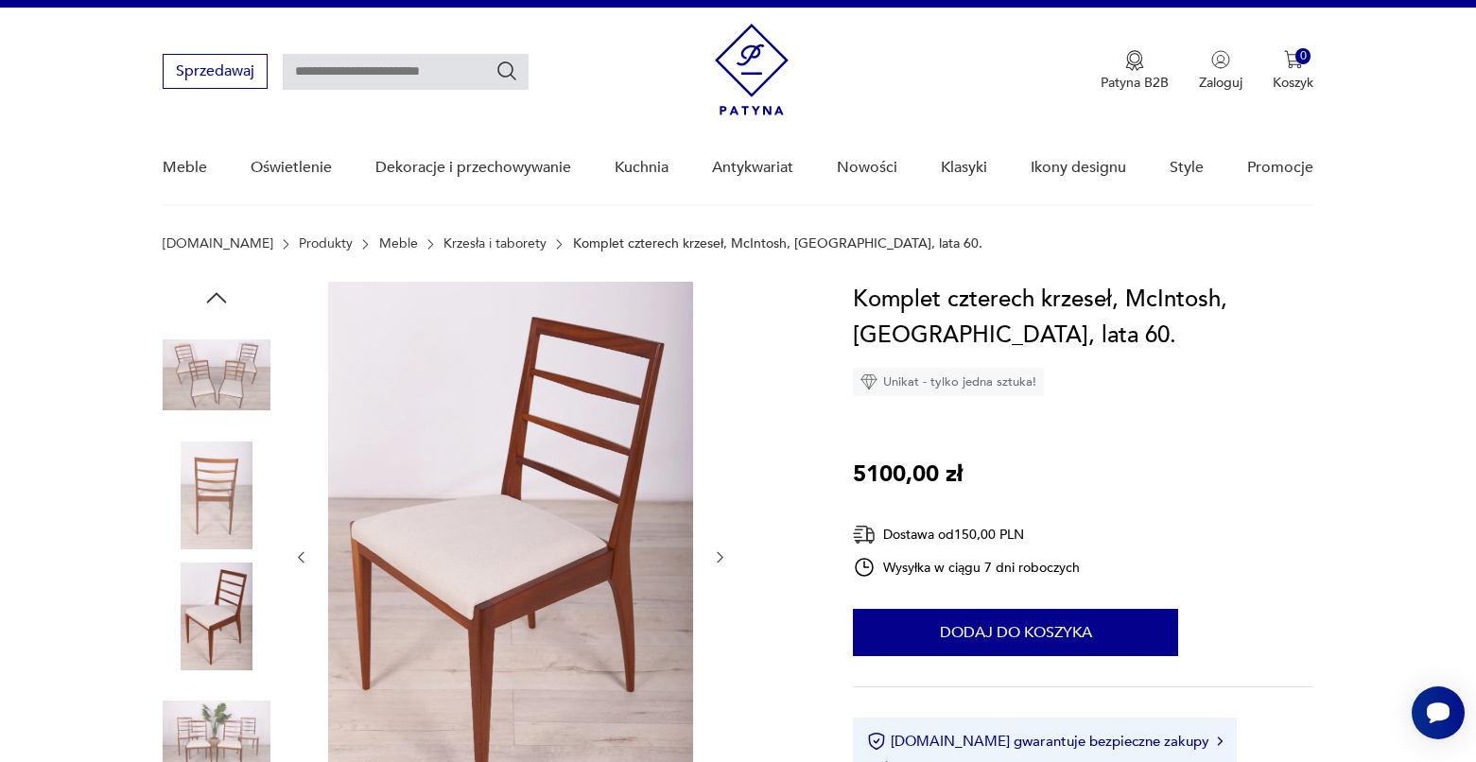
click at [235, 707] on img at bounding box center [217, 737] width 108 height 108
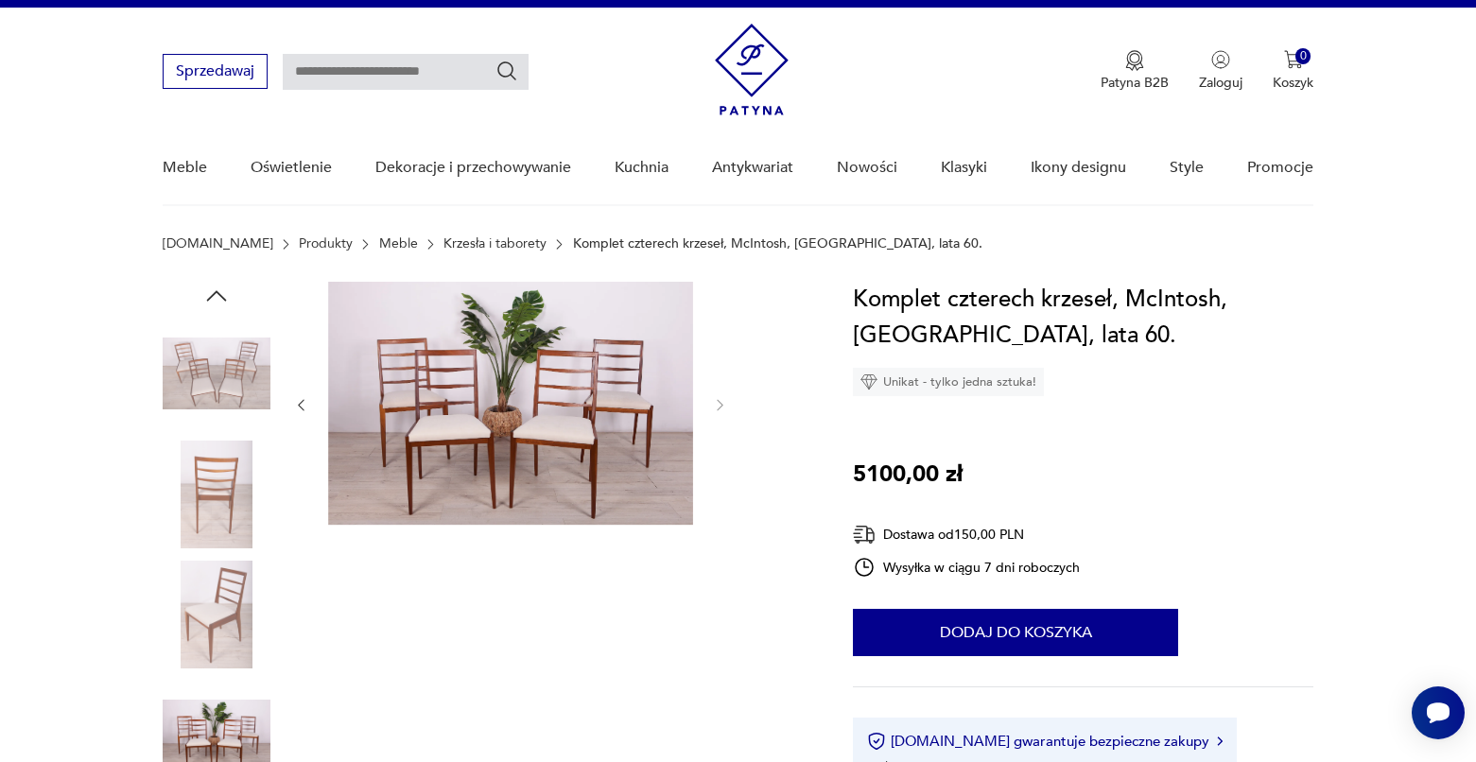
click at [246, 456] on img at bounding box center [217, 495] width 108 height 108
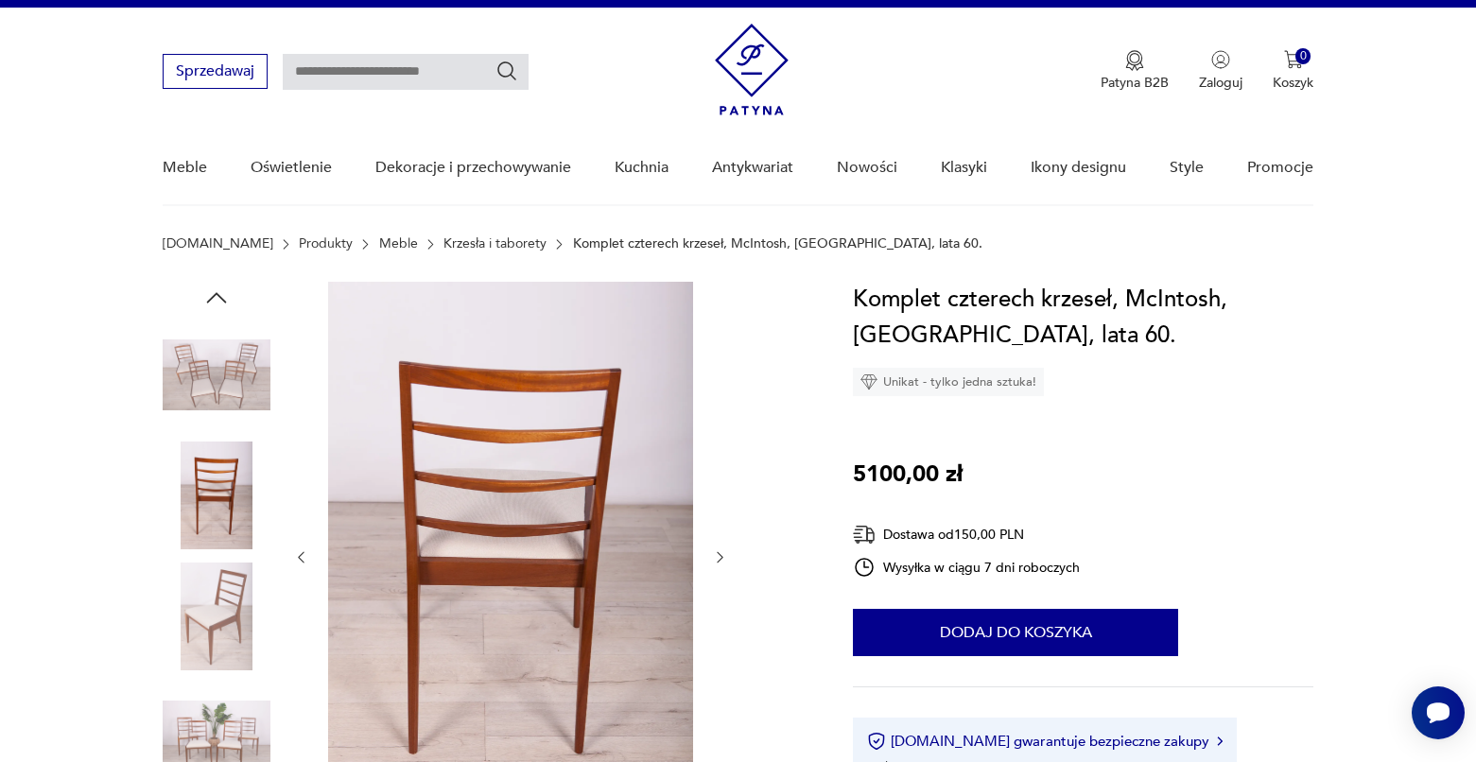
click at [235, 337] on img at bounding box center [217, 375] width 108 height 108
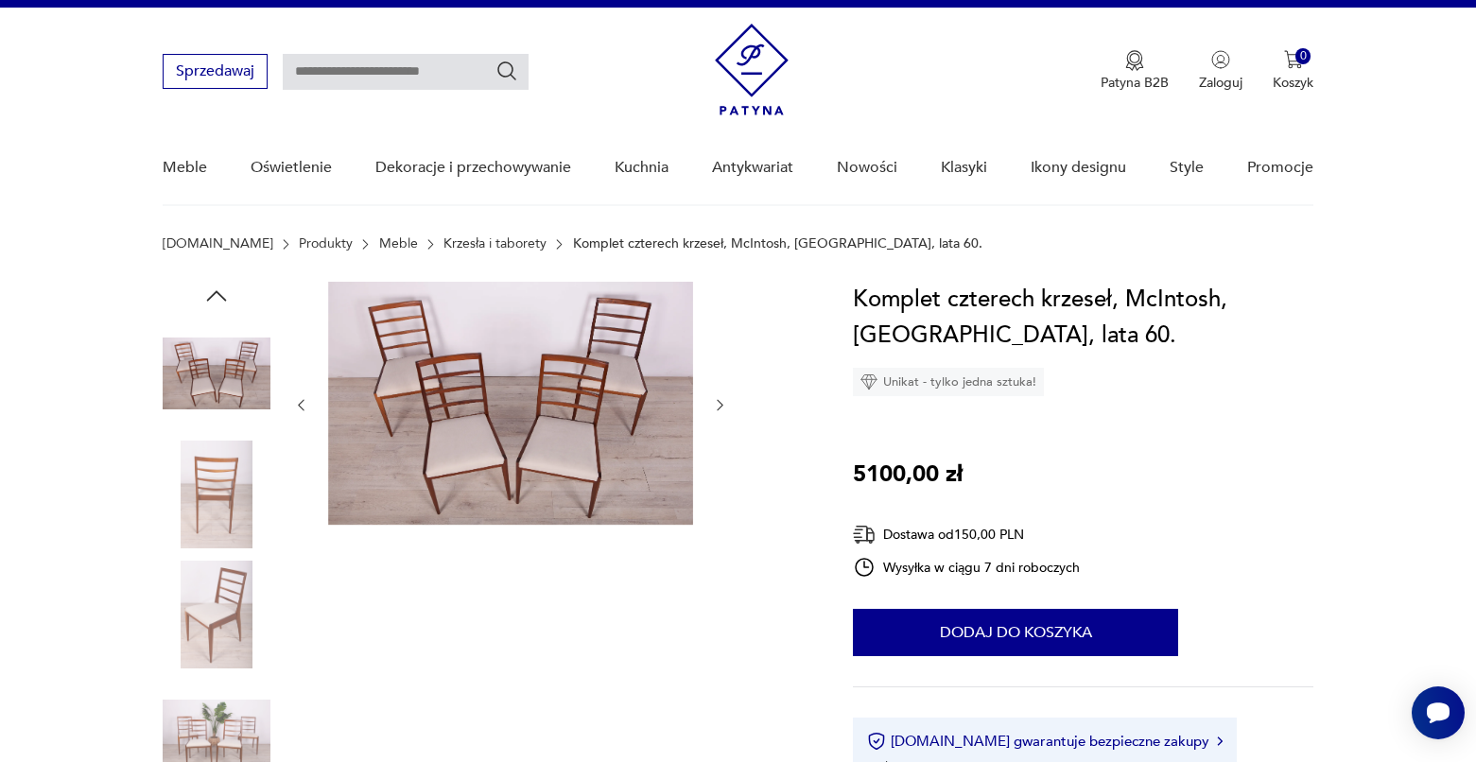
click at [234, 521] on img at bounding box center [217, 495] width 108 height 108
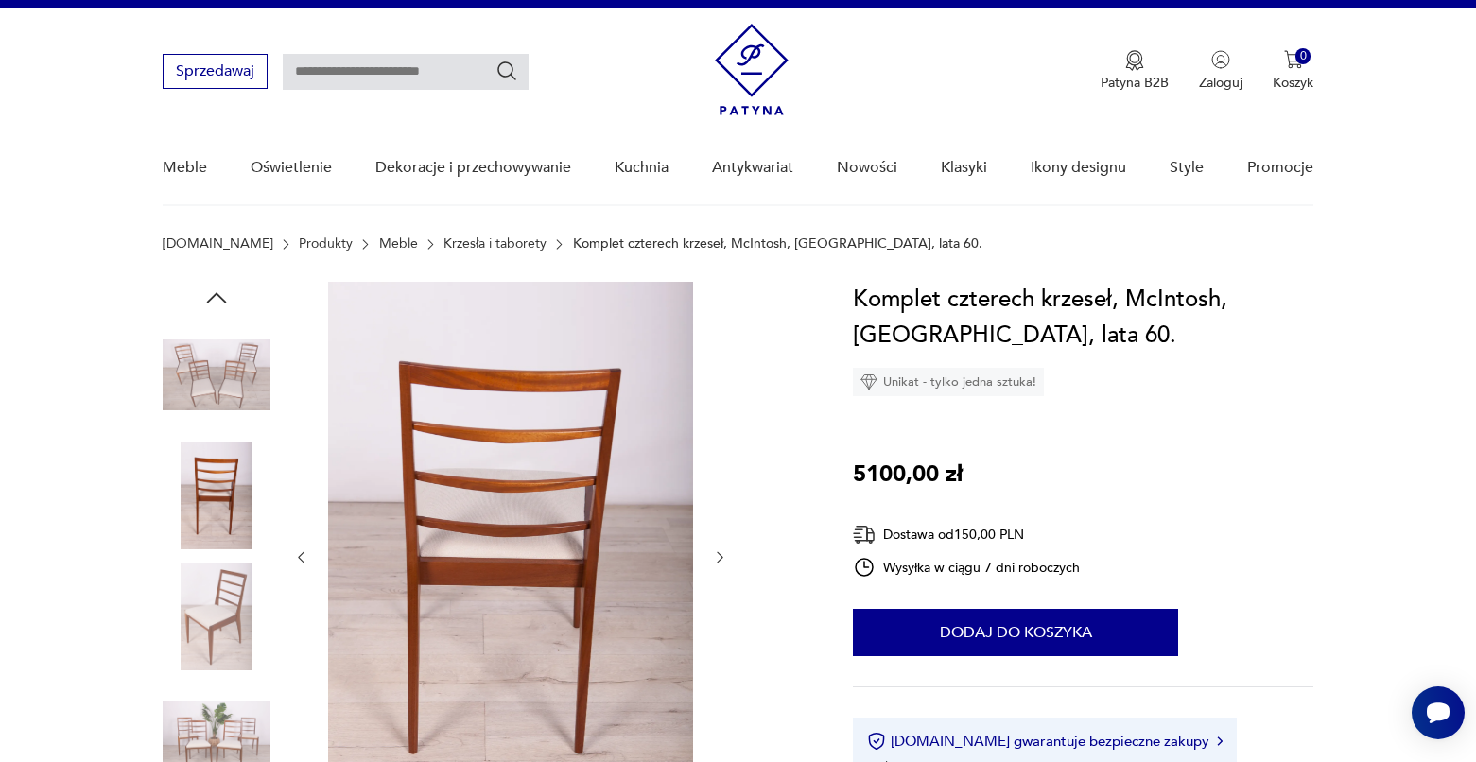
click at [225, 613] on img at bounding box center [217, 616] width 108 height 108
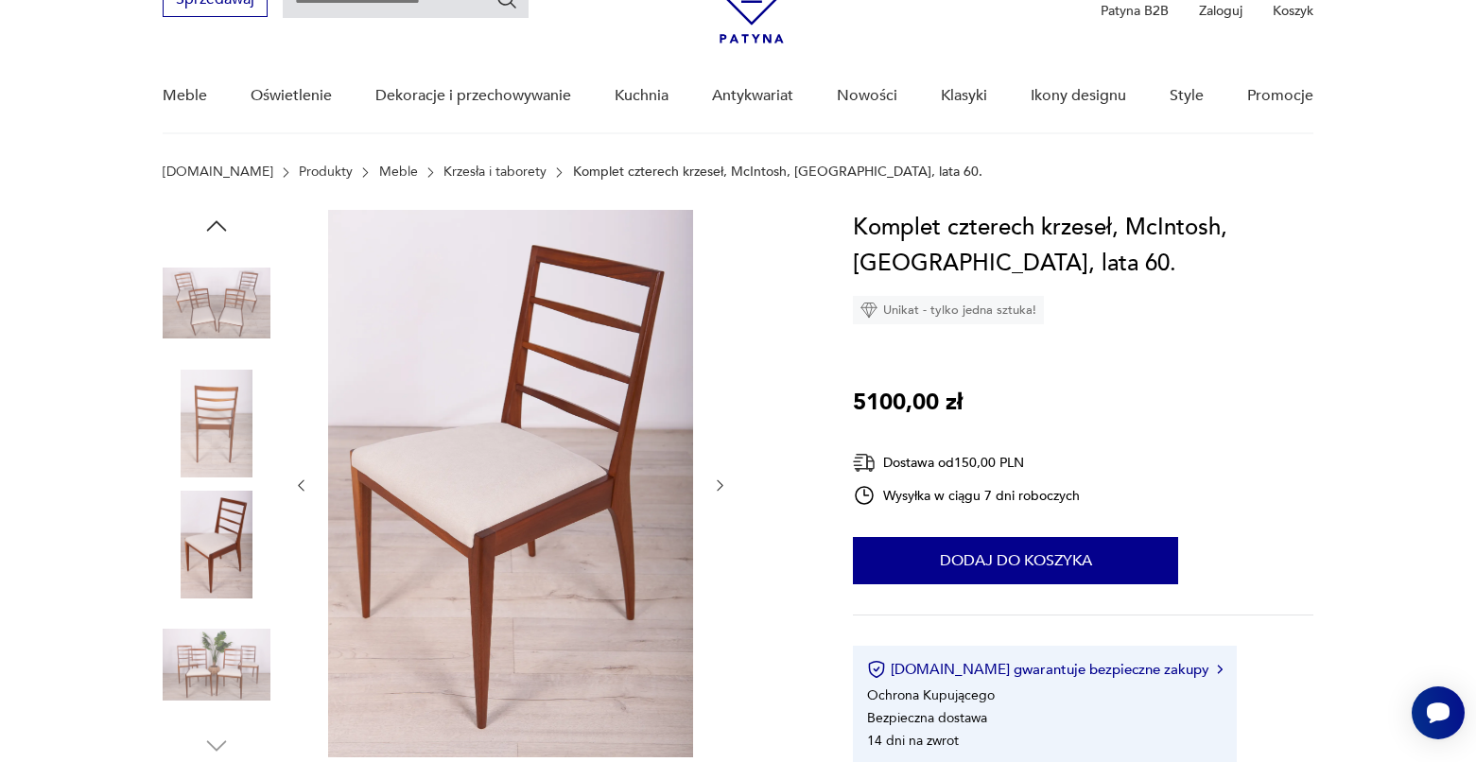
scroll to position [104, 0]
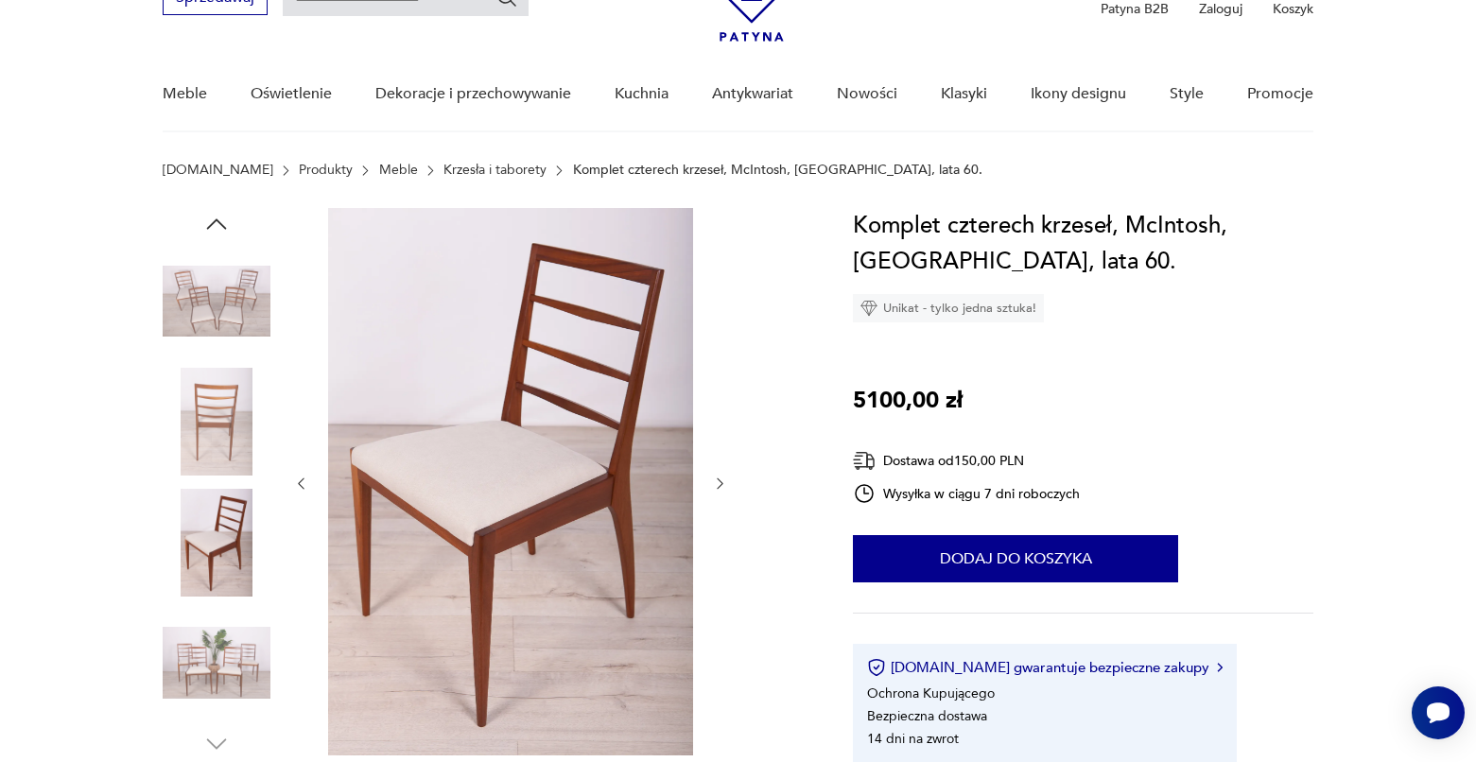
click at [226, 640] on img at bounding box center [217, 663] width 108 height 108
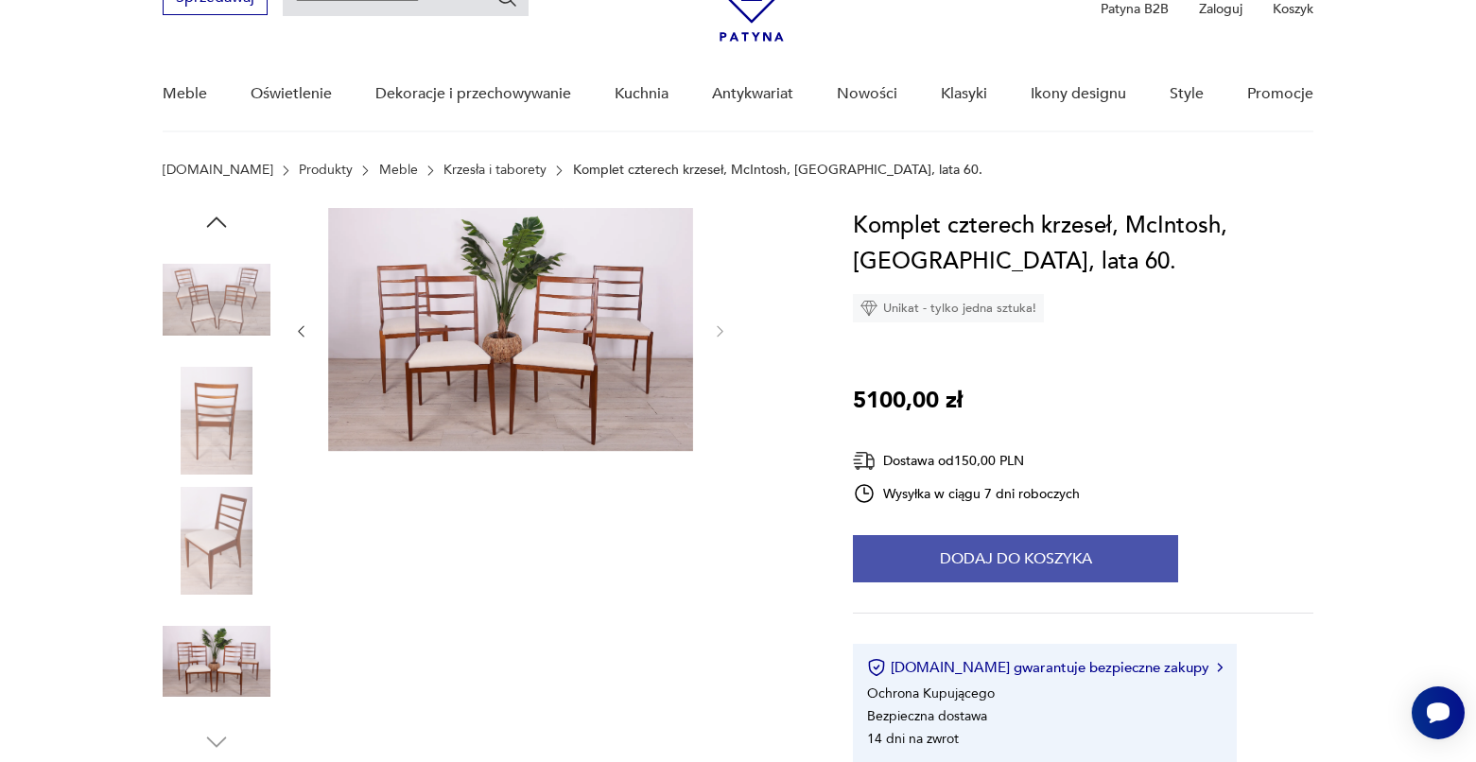
click at [979, 539] on button "Dodaj do koszyka" at bounding box center [1015, 558] width 325 height 47
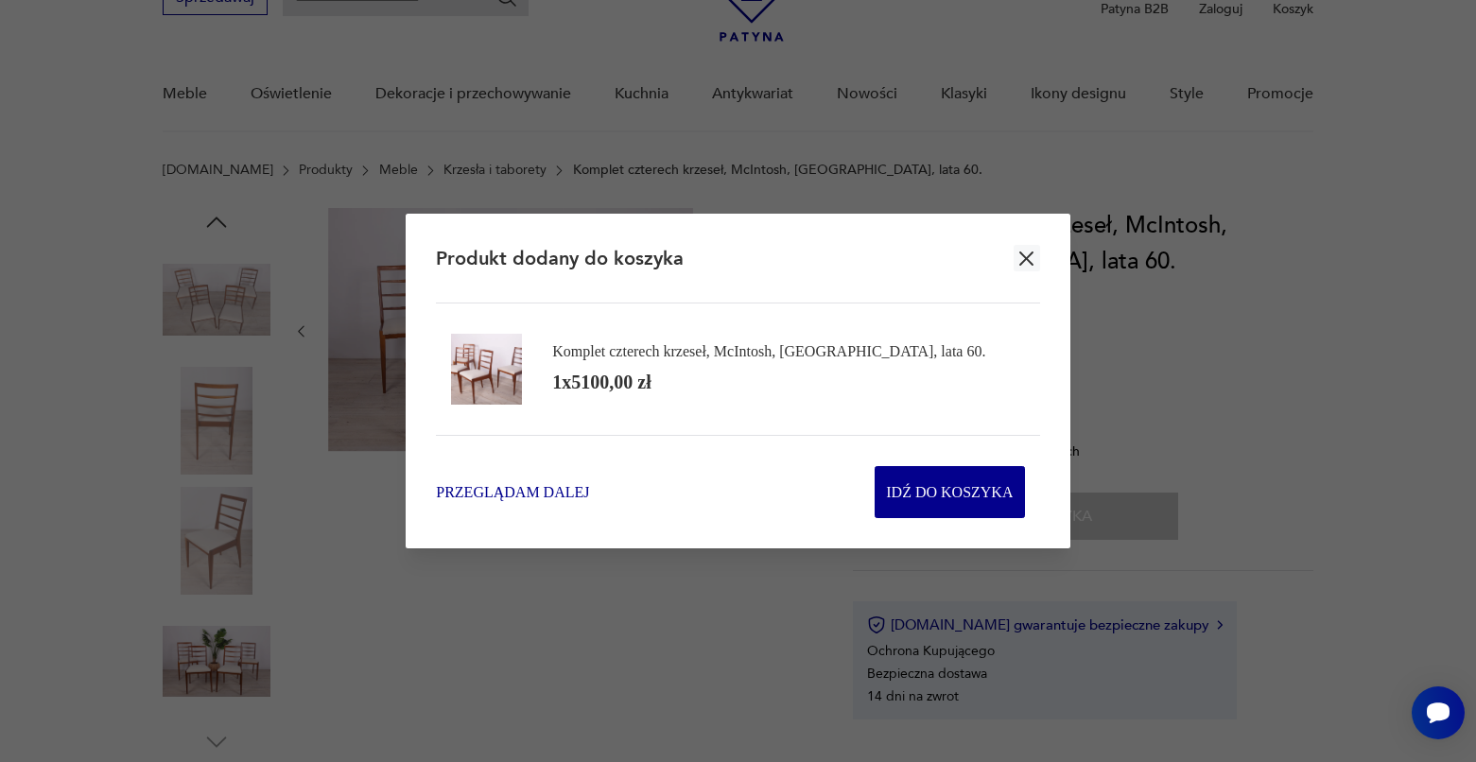
click at [588, 487] on span "Przeglądam dalej" at bounding box center [512, 492] width 153 height 22
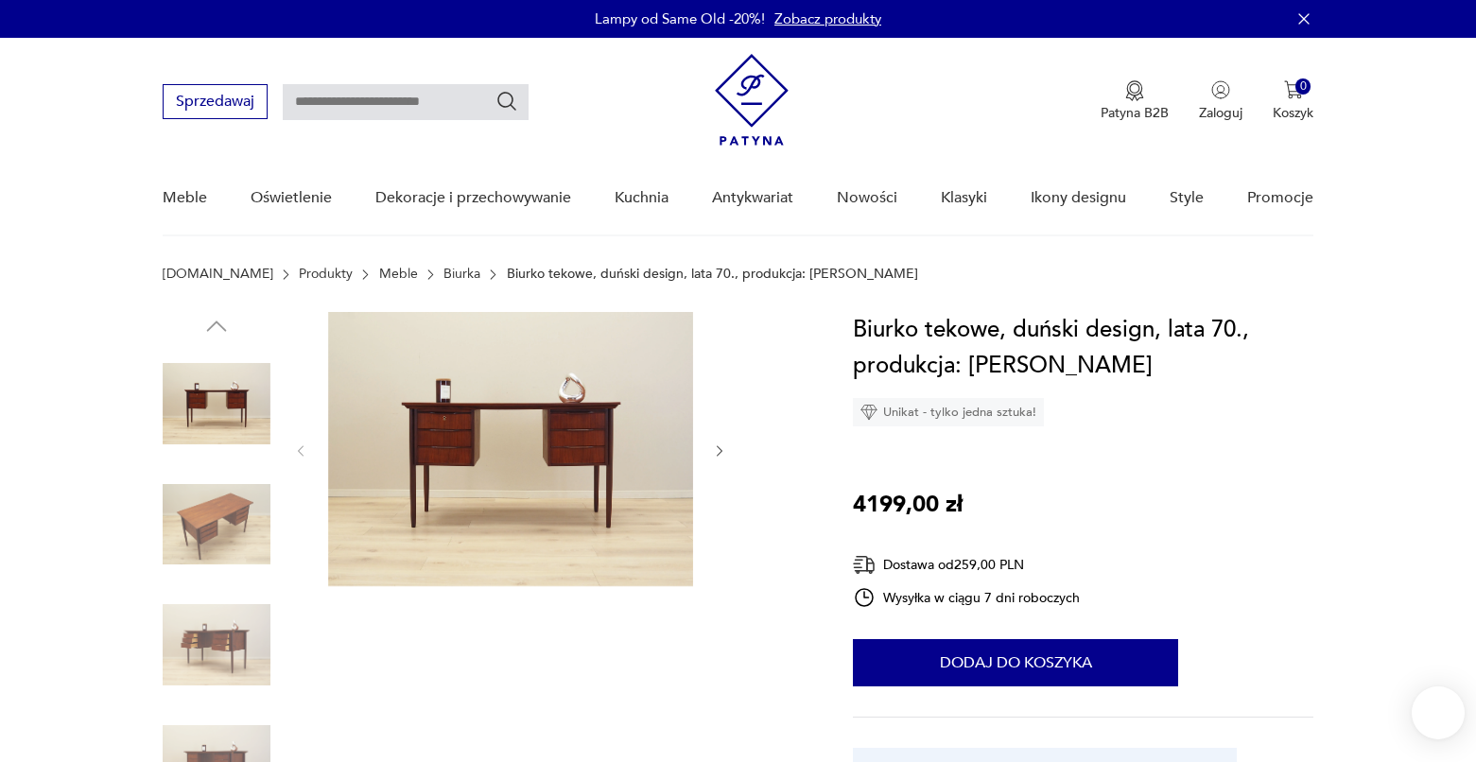
drag, startPoint x: 1347, startPoint y: 0, endPoint x: 1345, endPoint y: 64, distance: 64.3
click at [1347, 0] on div "Lampy od Same Old -20%! Zobacz produkty" at bounding box center [738, 19] width 1476 height 38
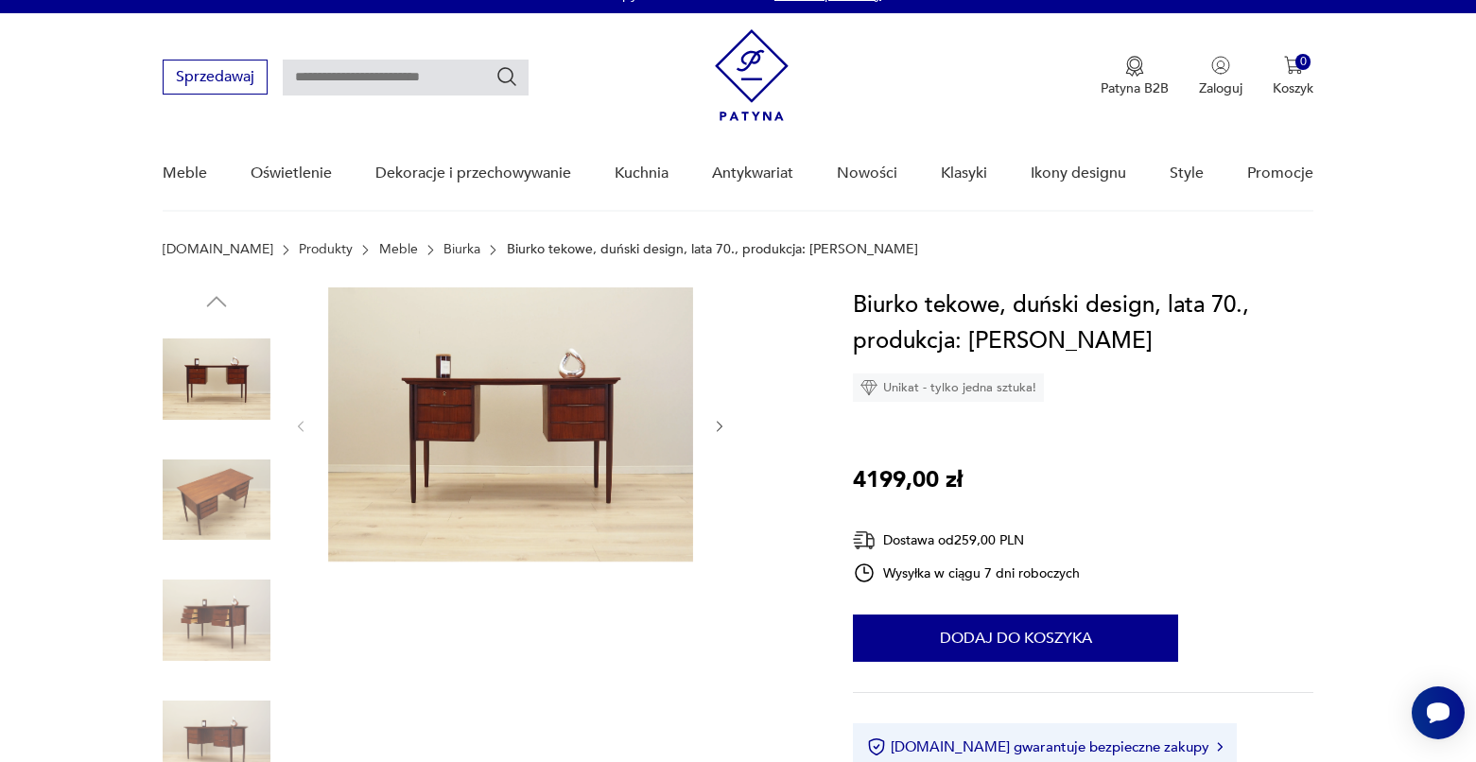
click at [709, 435] on div at bounding box center [510, 426] width 435 height 278
click at [725, 425] on icon "button" at bounding box center [720, 427] width 16 height 16
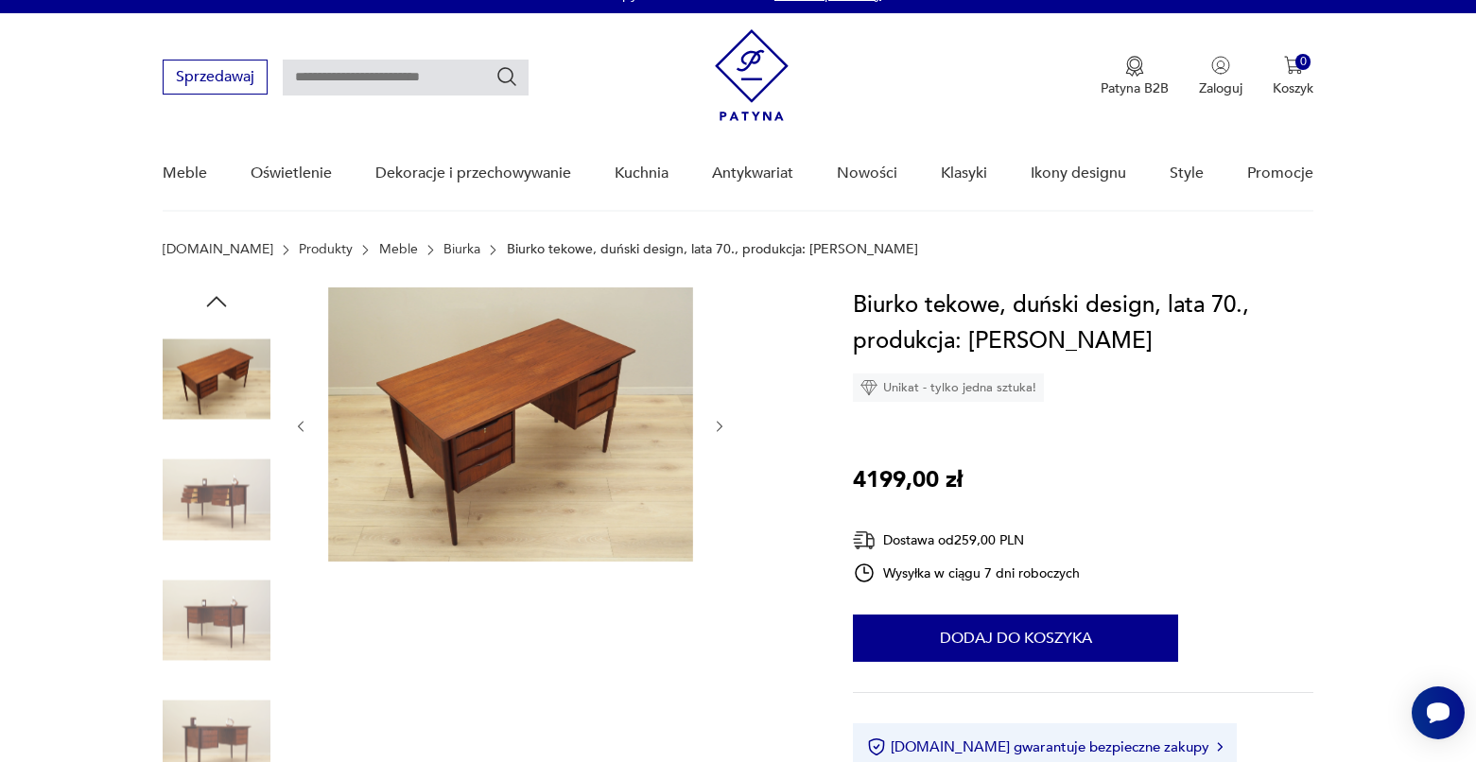
click at [724, 435] on button "button" at bounding box center [720, 426] width 16 height 19
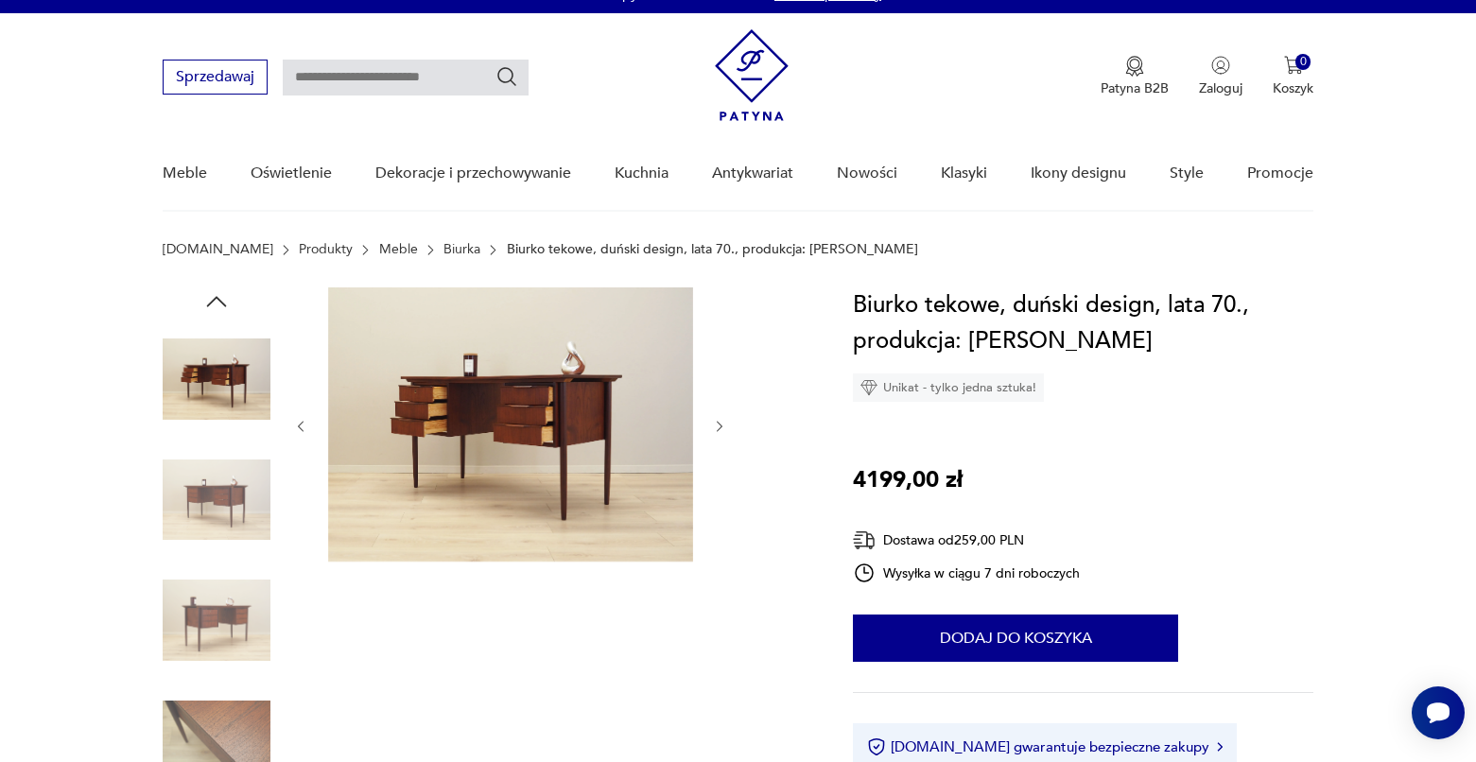
click at [724, 435] on button "button" at bounding box center [720, 426] width 16 height 19
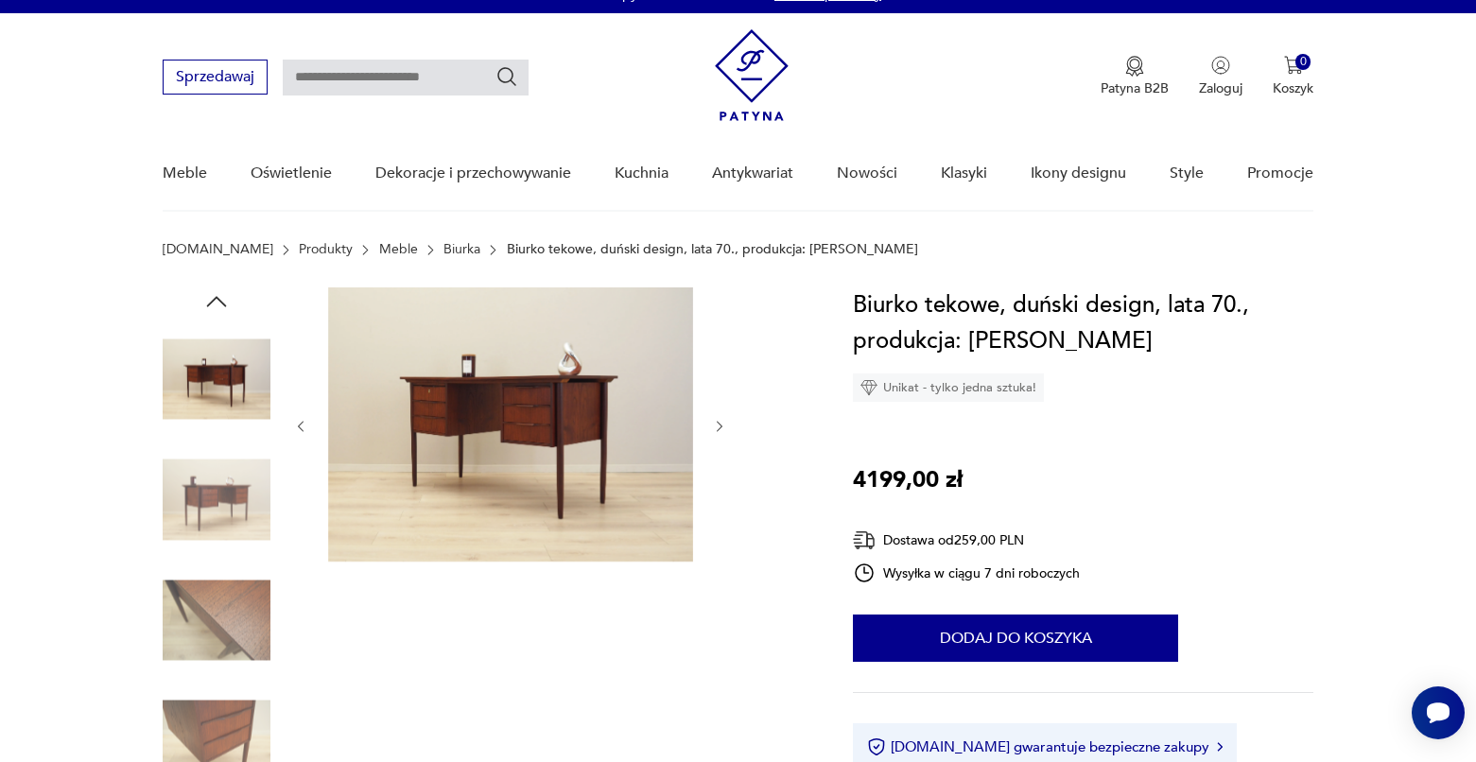
click at [724, 436] on div at bounding box center [510, 426] width 435 height 278
click at [723, 422] on icon "button" at bounding box center [720, 427] width 16 height 16
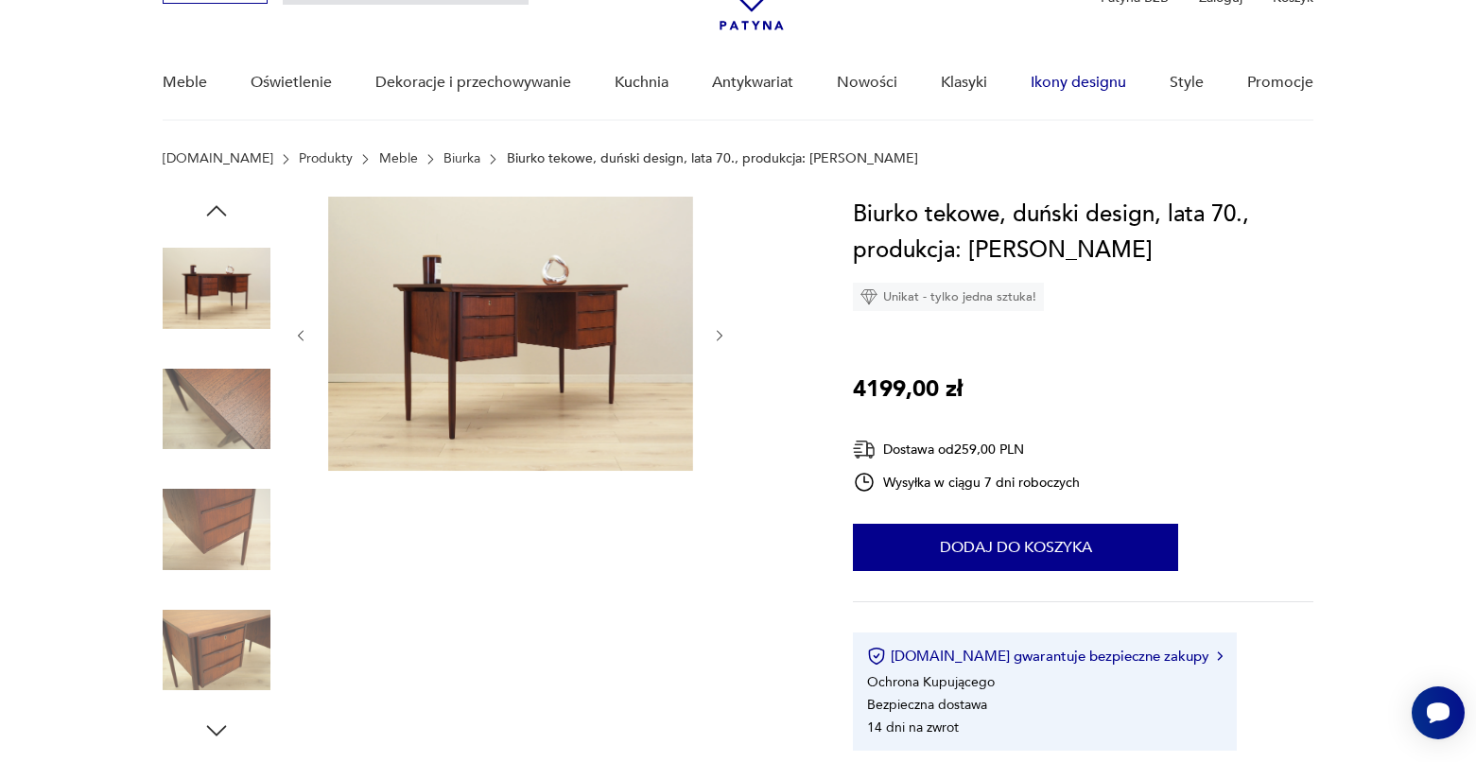
scroll to position [146, 0]
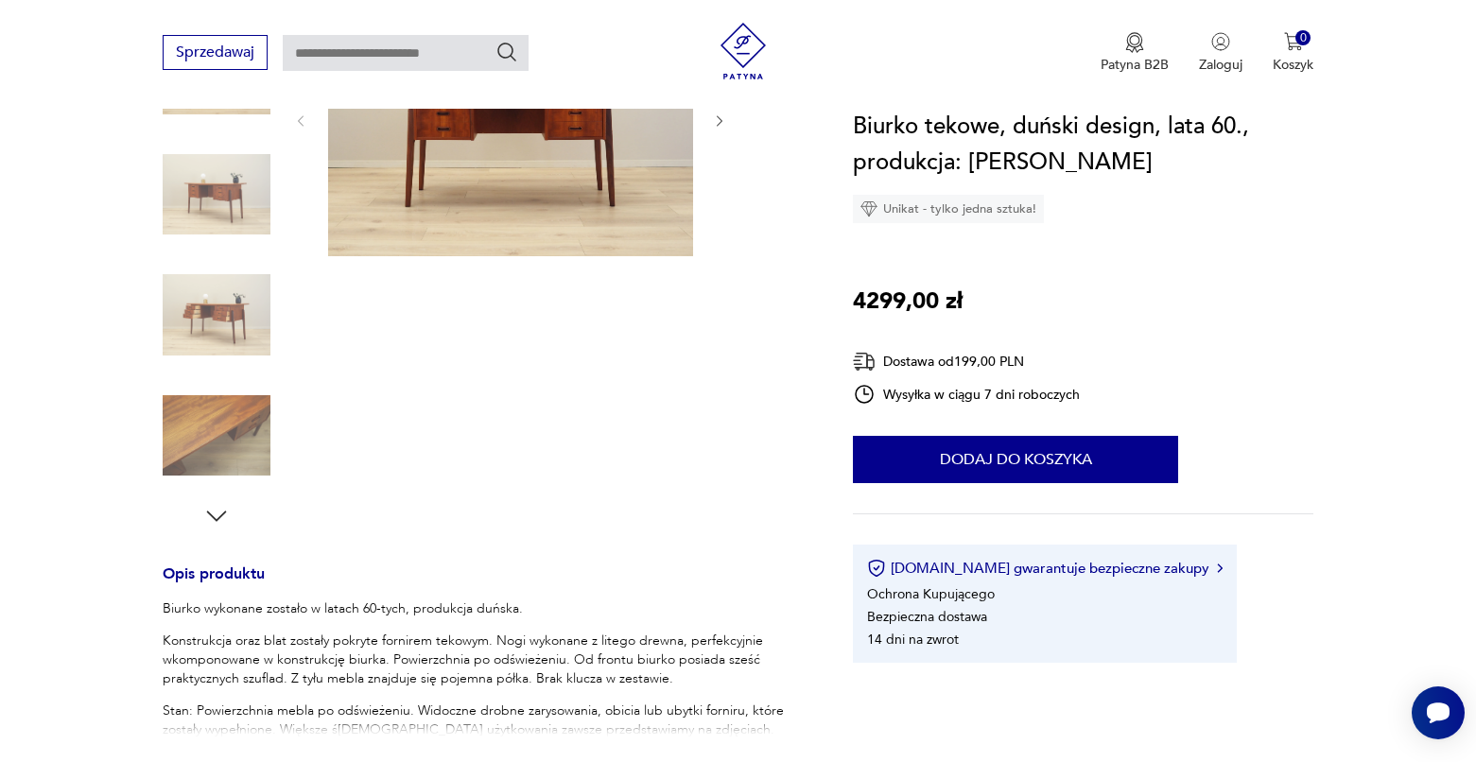
scroll to position [297, 0]
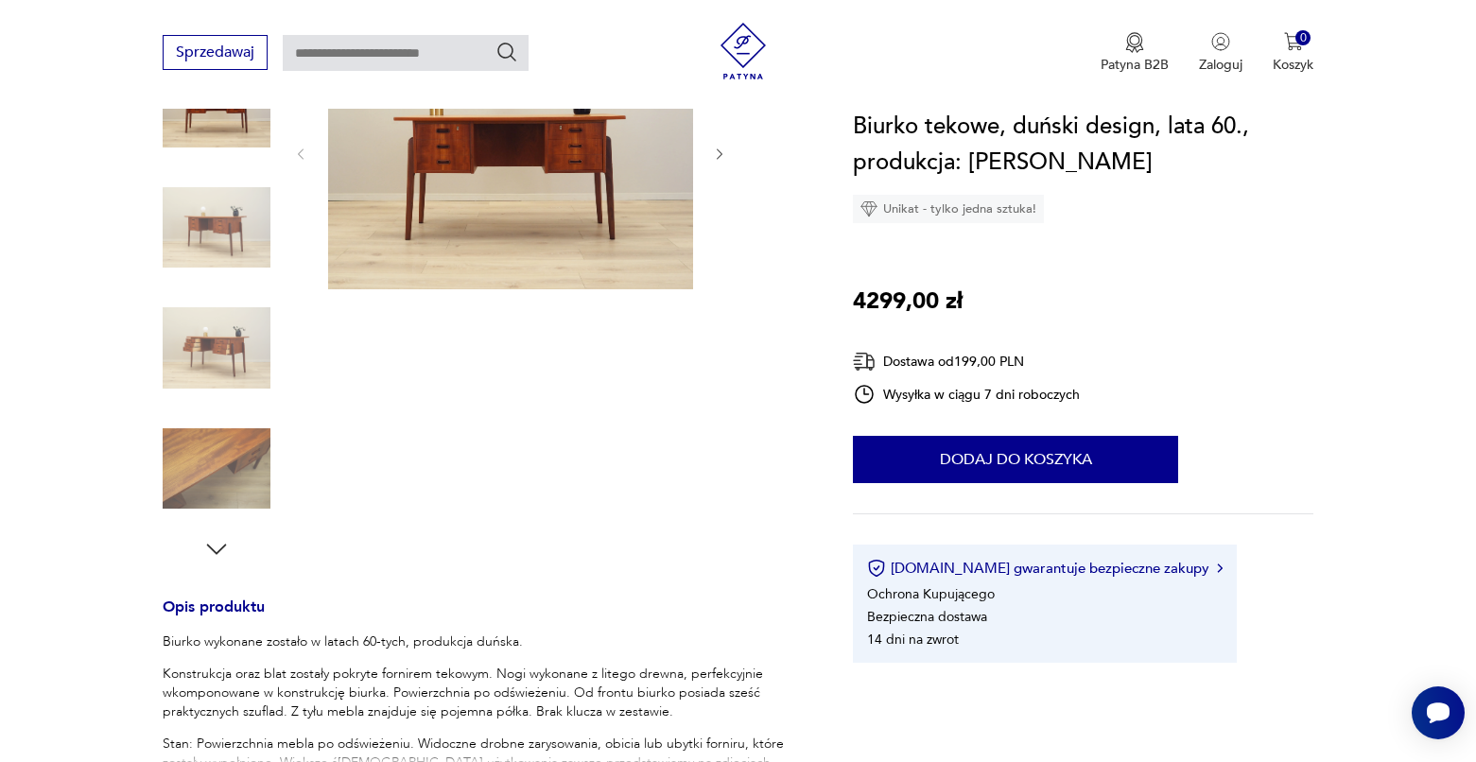
click at [206, 526] on div at bounding box center [217, 289] width 108 height 548
click at [224, 472] on img at bounding box center [217, 469] width 108 height 108
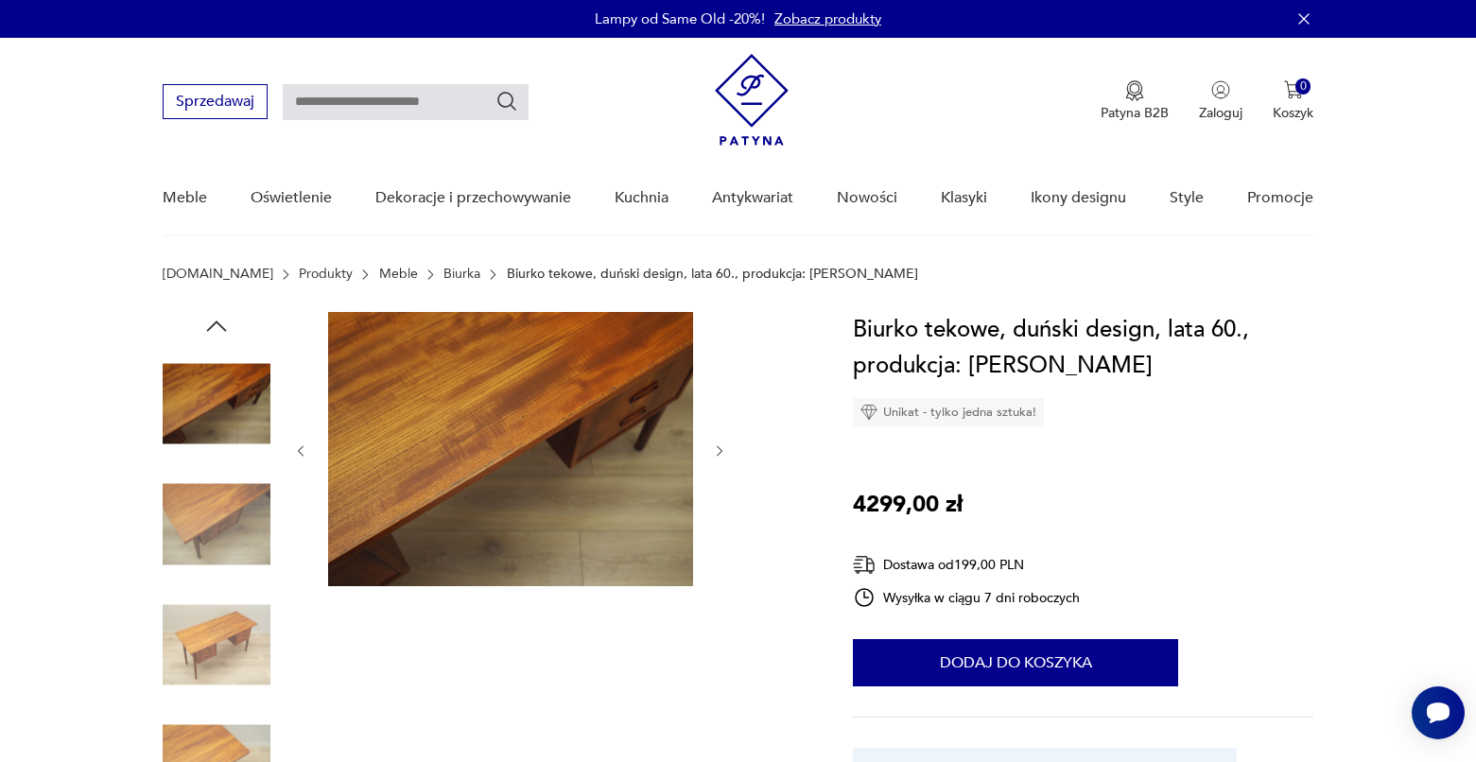
scroll to position [0, 0]
click at [193, 642] on img at bounding box center [217, 645] width 108 height 108
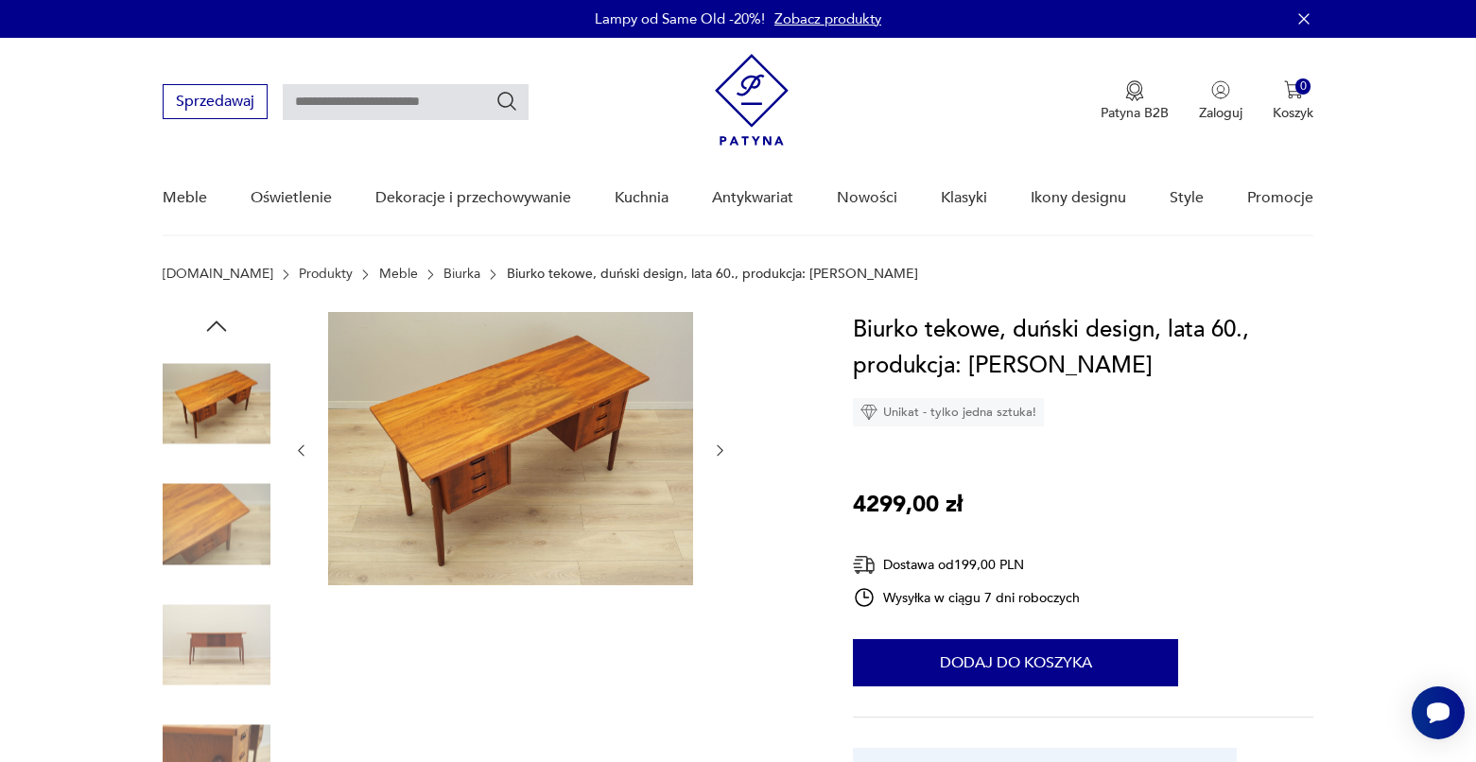
click at [214, 538] on img at bounding box center [217, 525] width 108 height 108
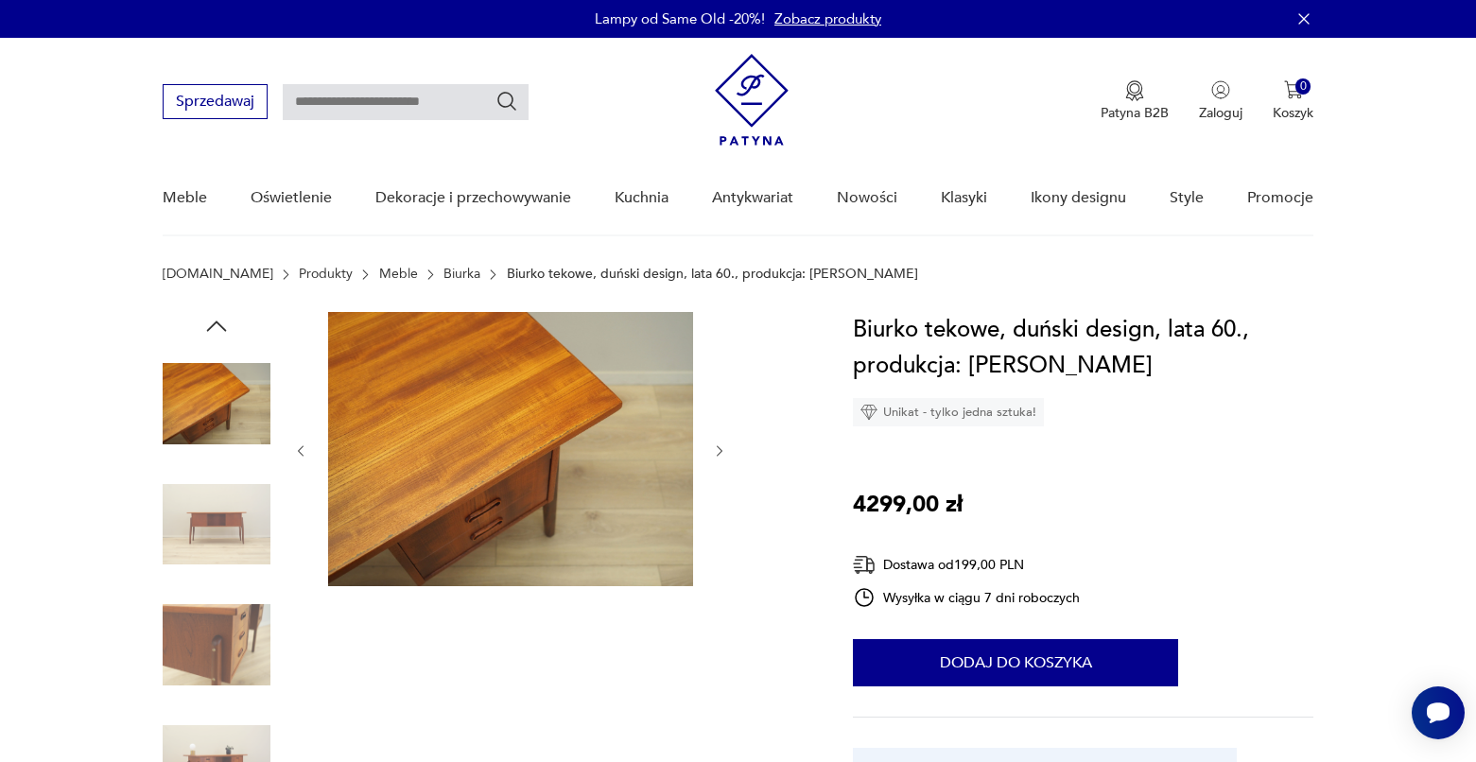
click at [220, 456] on img at bounding box center [217, 404] width 108 height 108
click at [223, 538] on img at bounding box center [217, 525] width 108 height 108
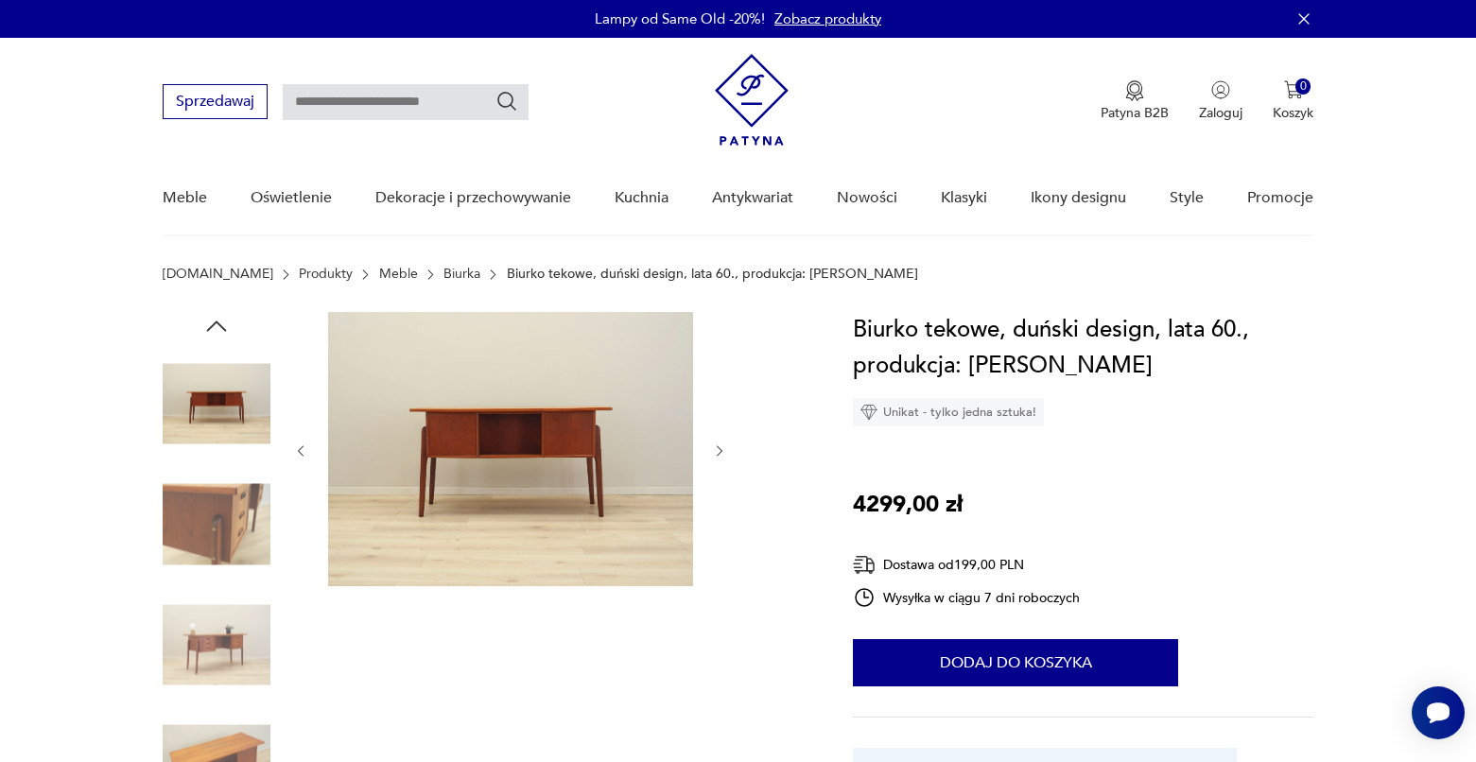
click at [215, 613] on img at bounding box center [217, 645] width 108 height 108
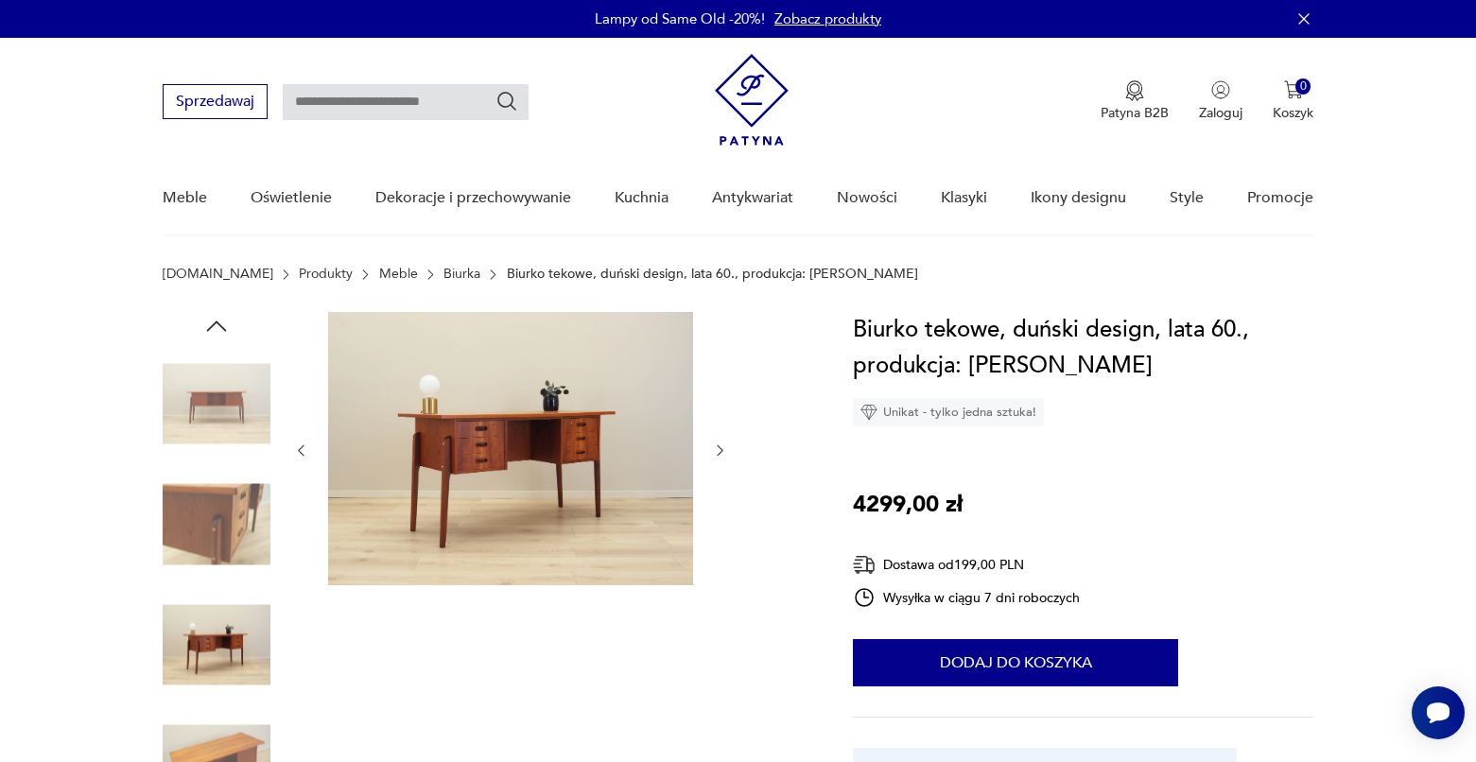
click at [215, 648] on img at bounding box center [217, 645] width 108 height 108
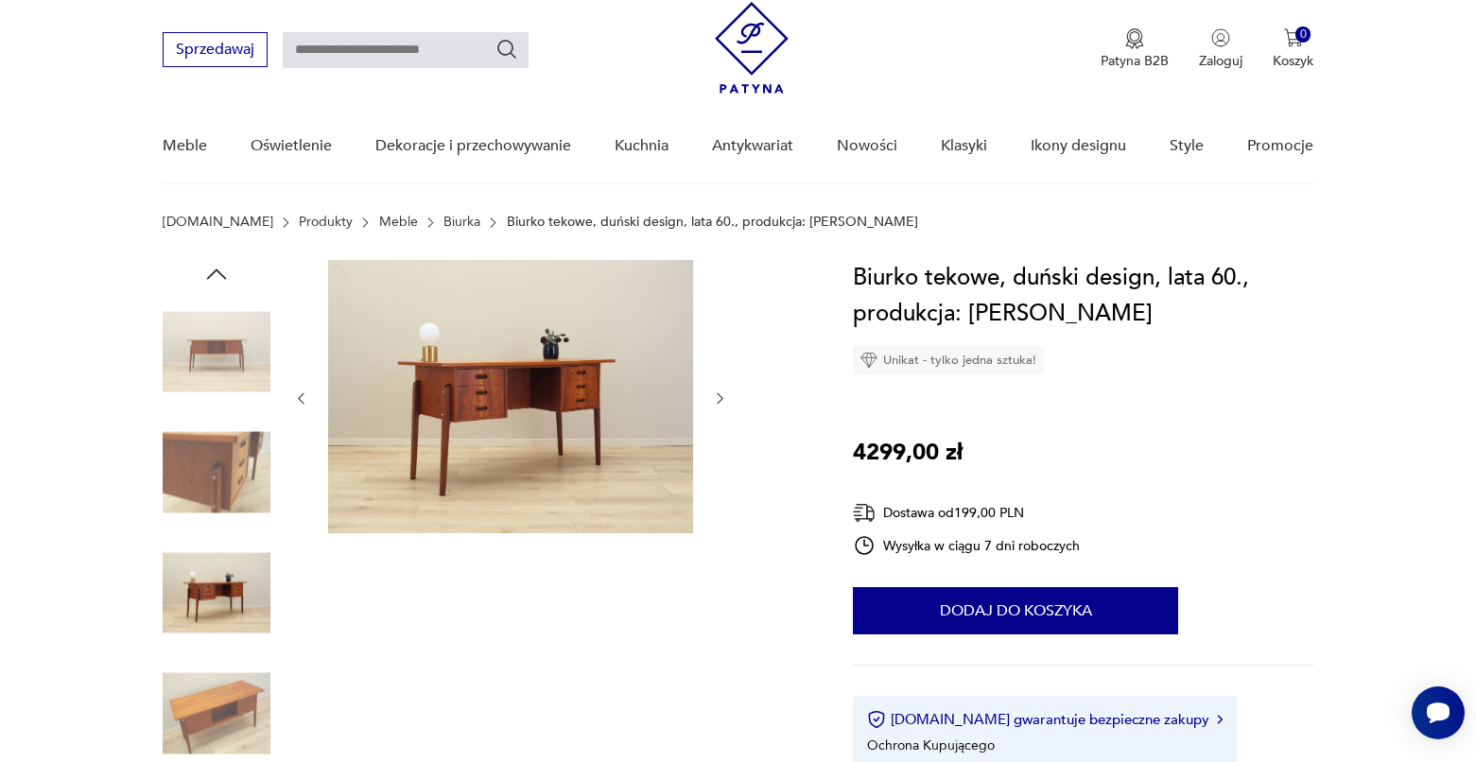
scroll to position [55, 0]
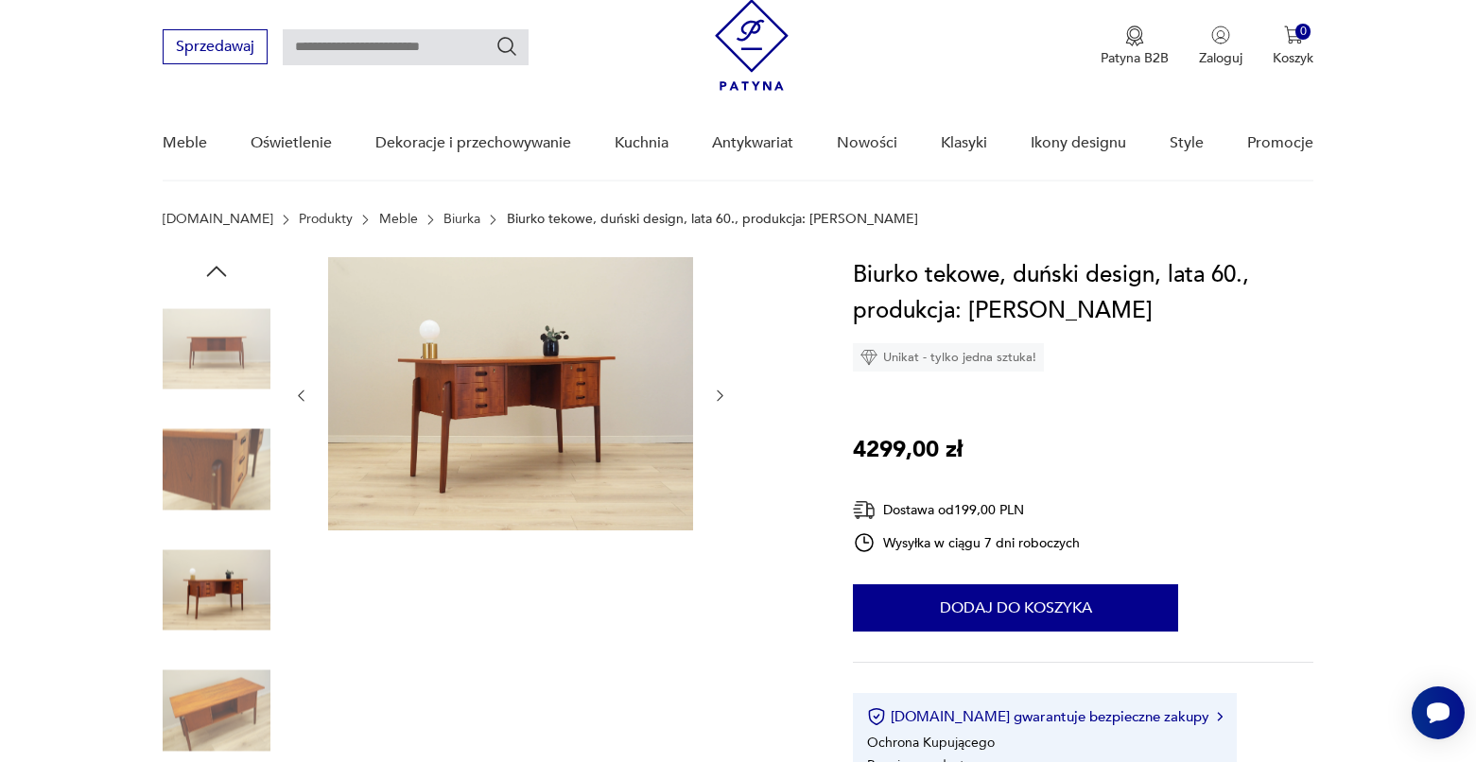
click at [211, 673] on img at bounding box center [217, 711] width 108 height 108
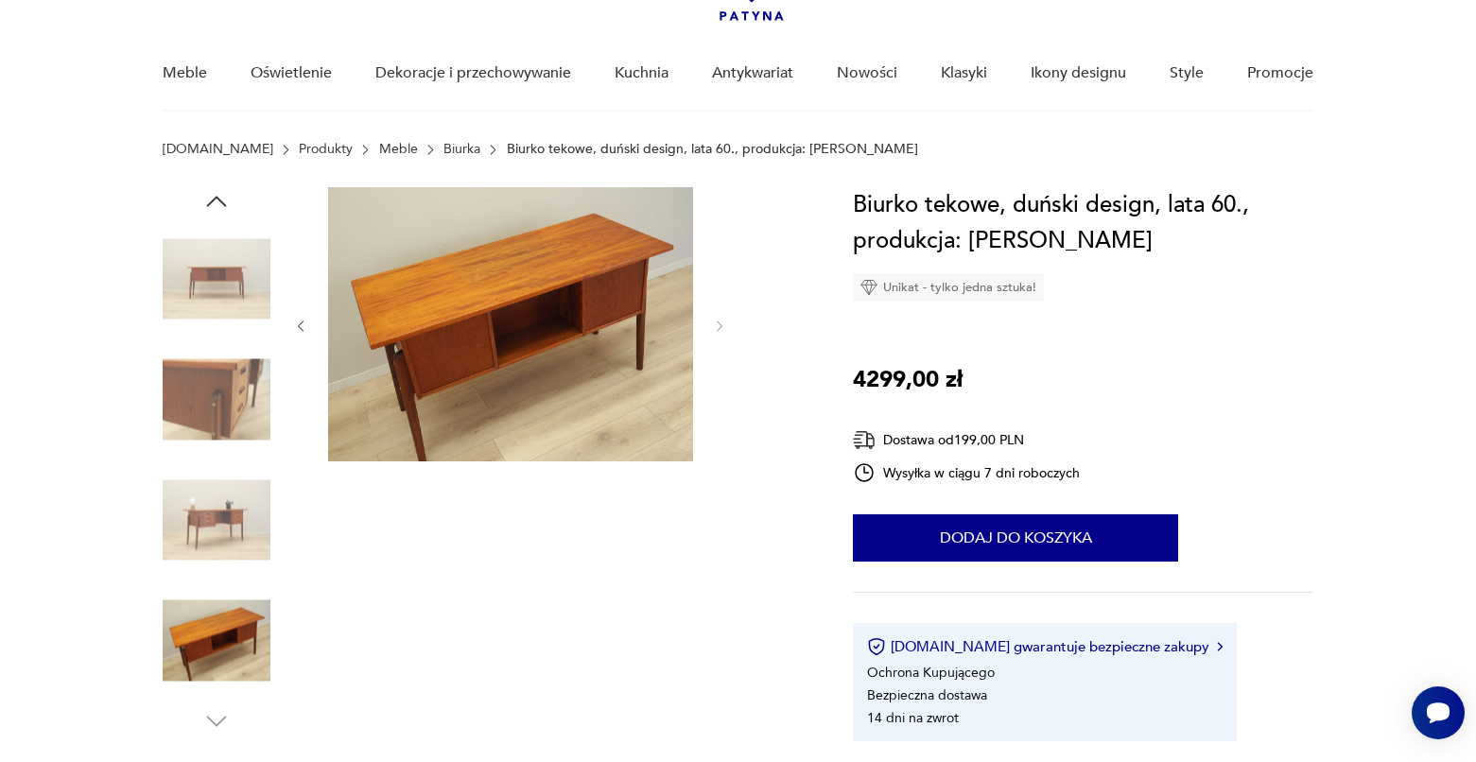
scroll to position [126, 0]
click at [242, 500] on img at bounding box center [217, 519] width 108 height 108
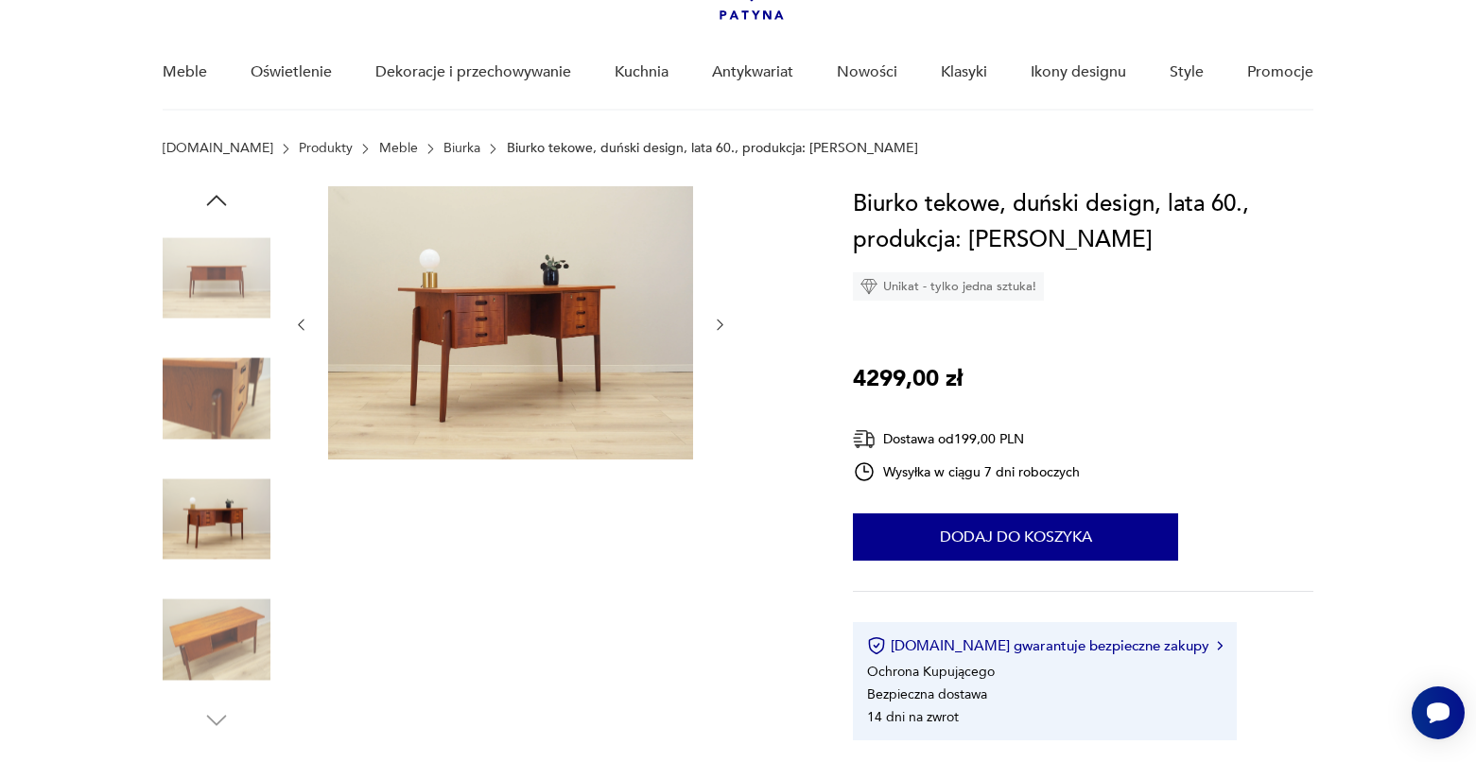
click at [250, 416] on img at bounding box center [217, 399] width 108 height 108
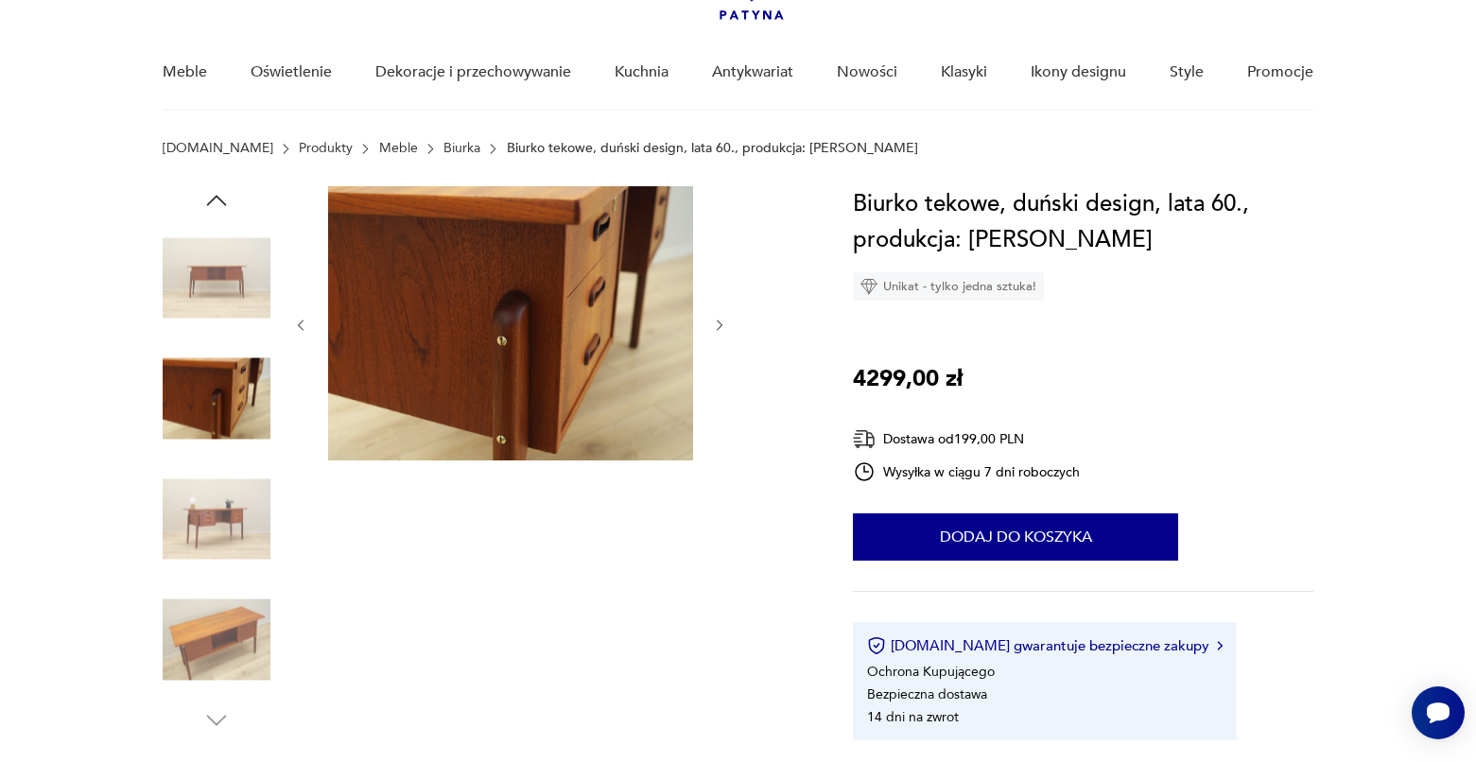
click at [261, 301] on img at bounding box center [217, 278] width 108 height 108
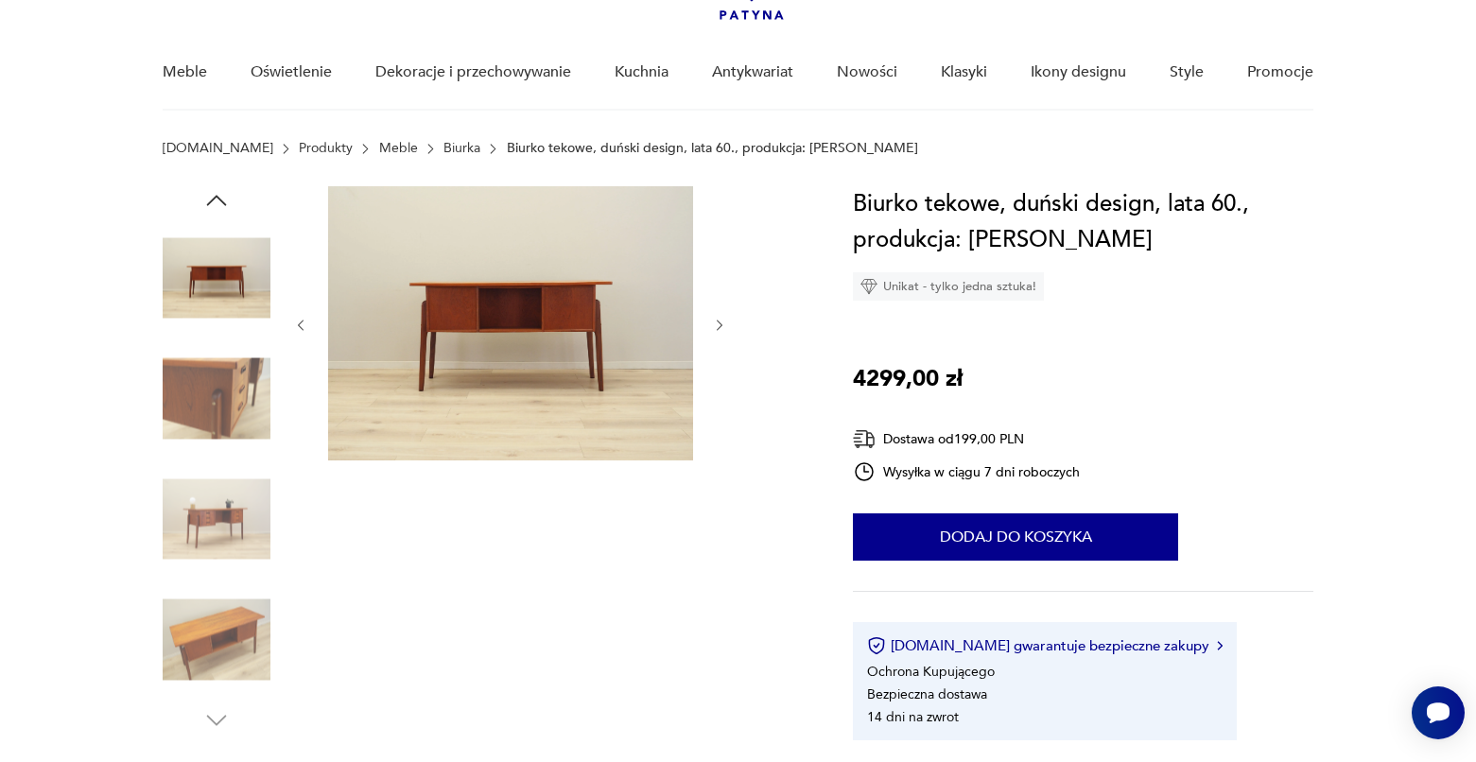
click at [726, 320] on icon "button" at bounding box center [720, 326] width 16 height 16
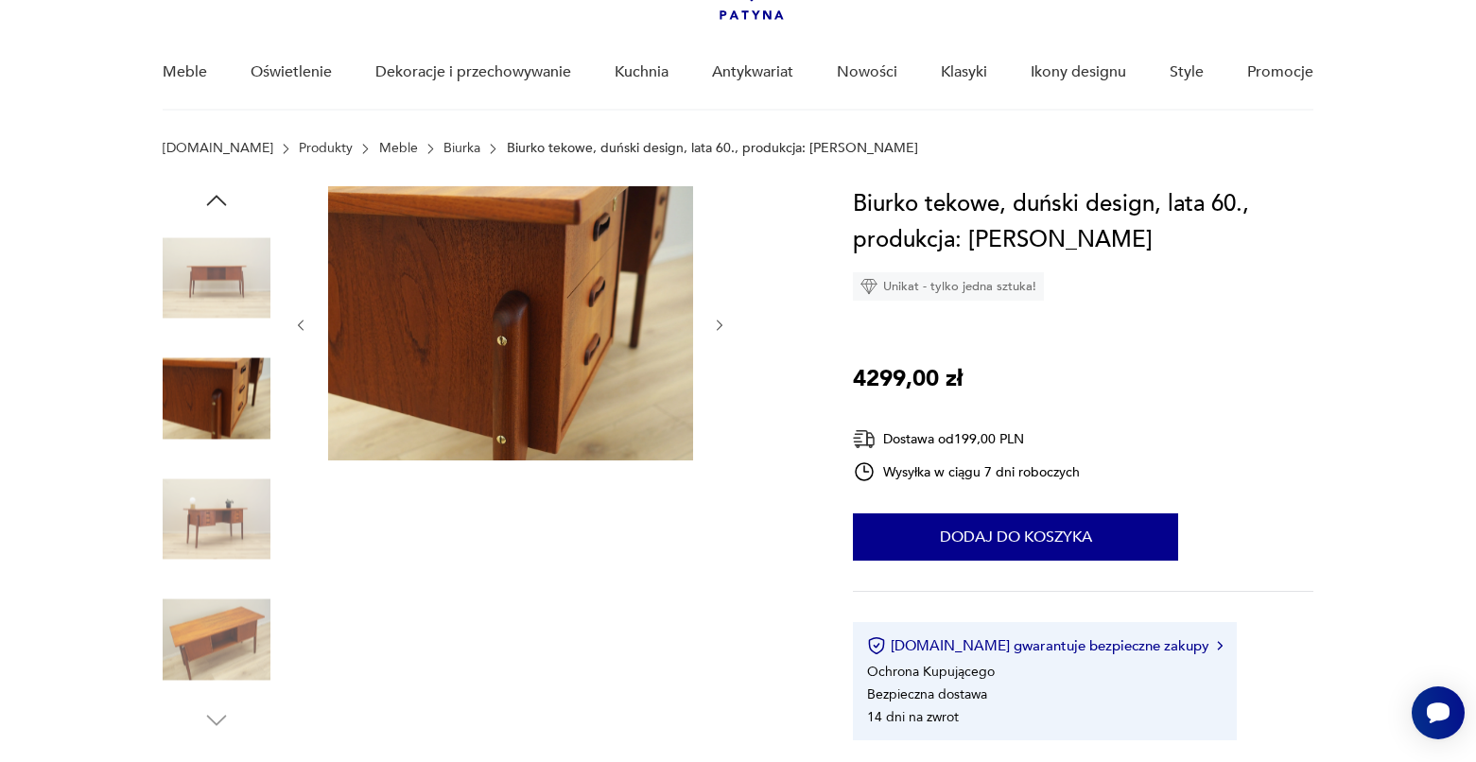
click at [726, 321] on icon "button" at bounding box center [720, 326] width 16 height 16
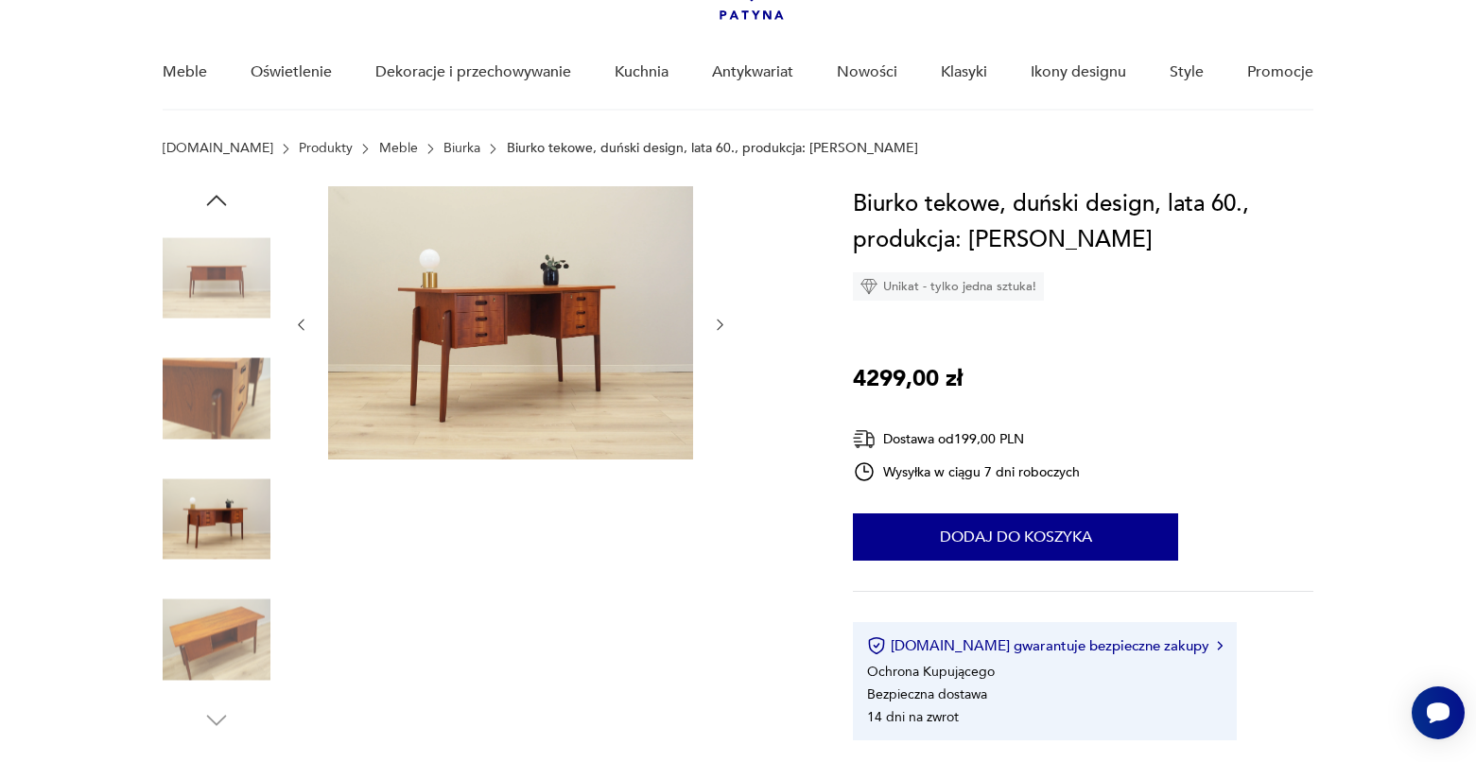
click at [726, 321] on icon "button" at bounding box center [720, 325] width 16 height 16
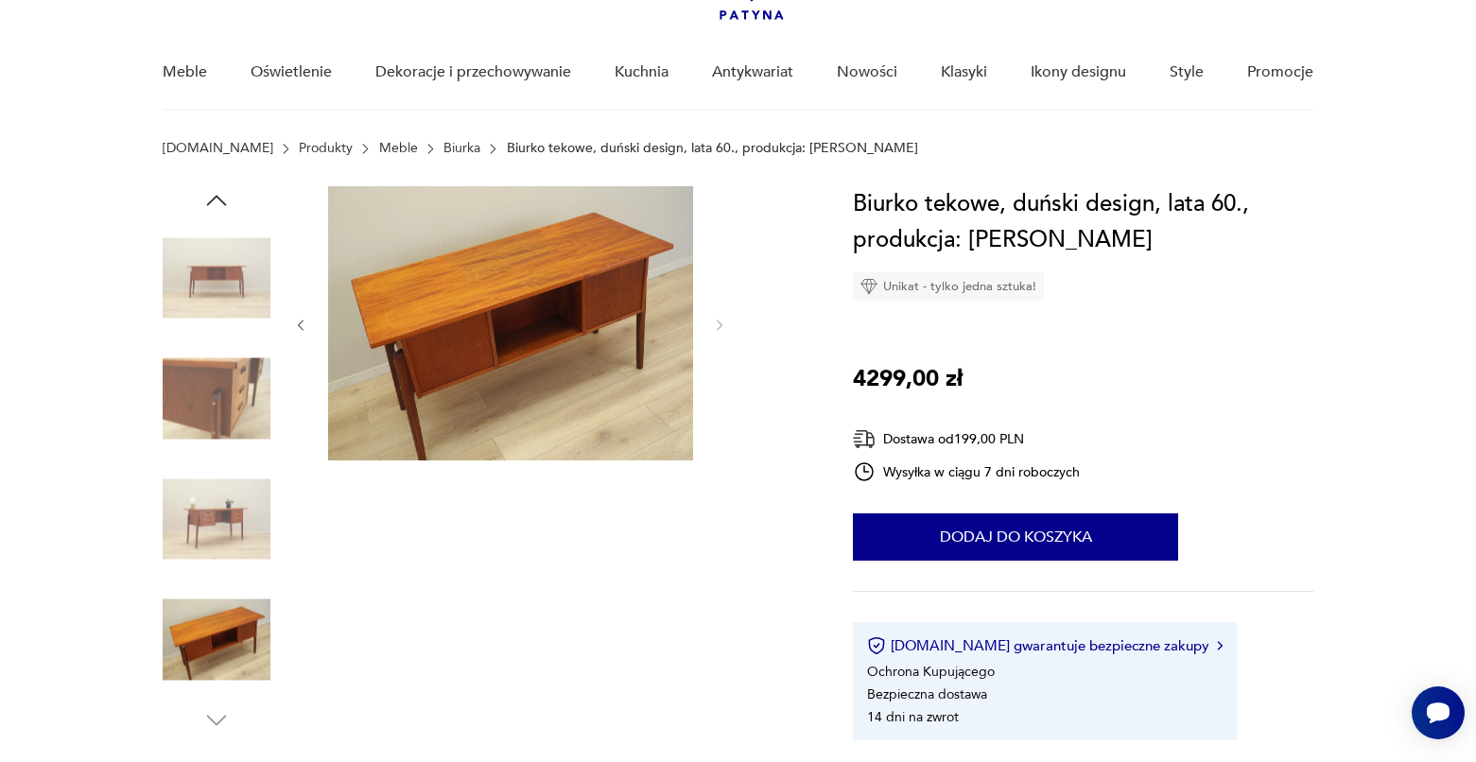
click at [244, 287] on img at bounding box center [217, 278] width 108 height 108
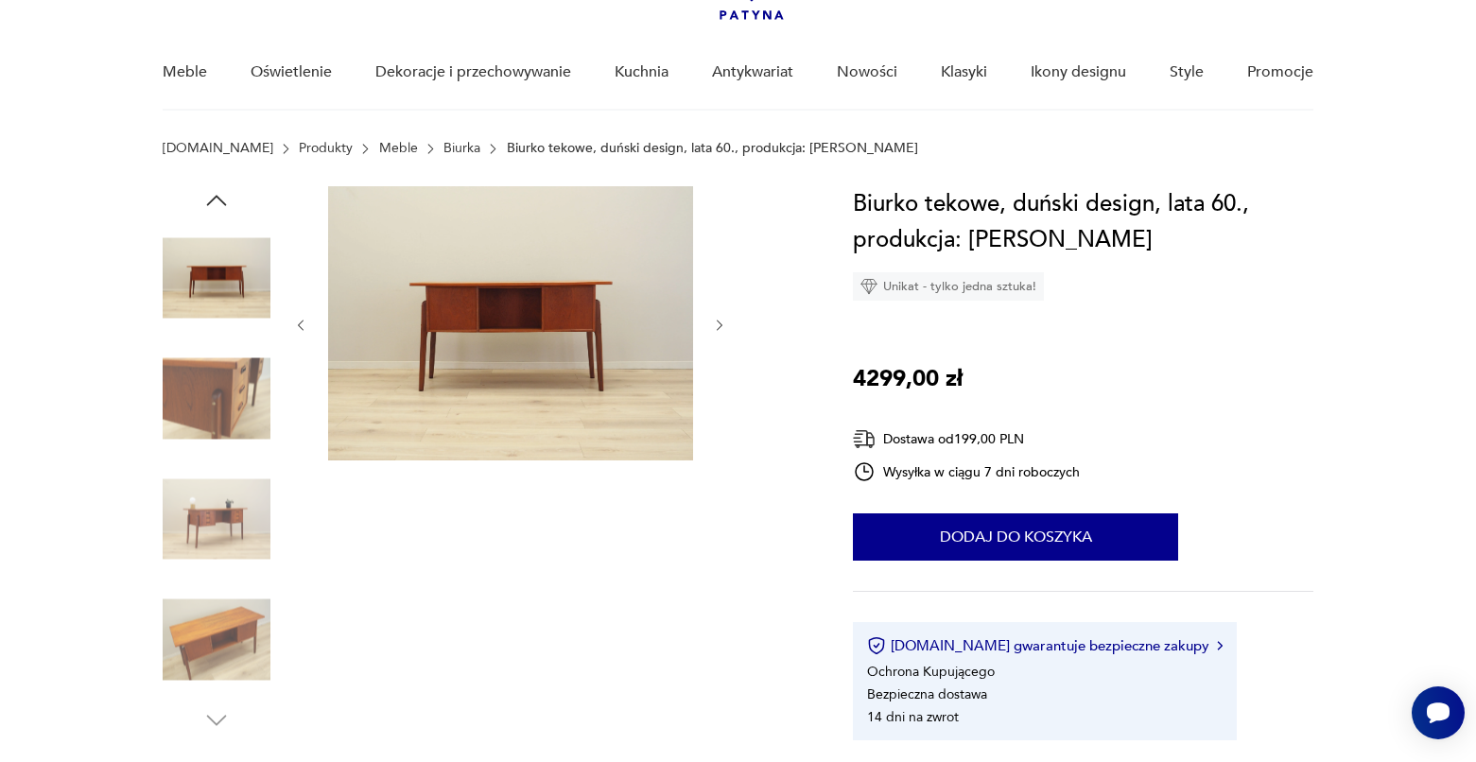
click at [217, 380] on img at bounding box center [217, 399] width 108 height 108
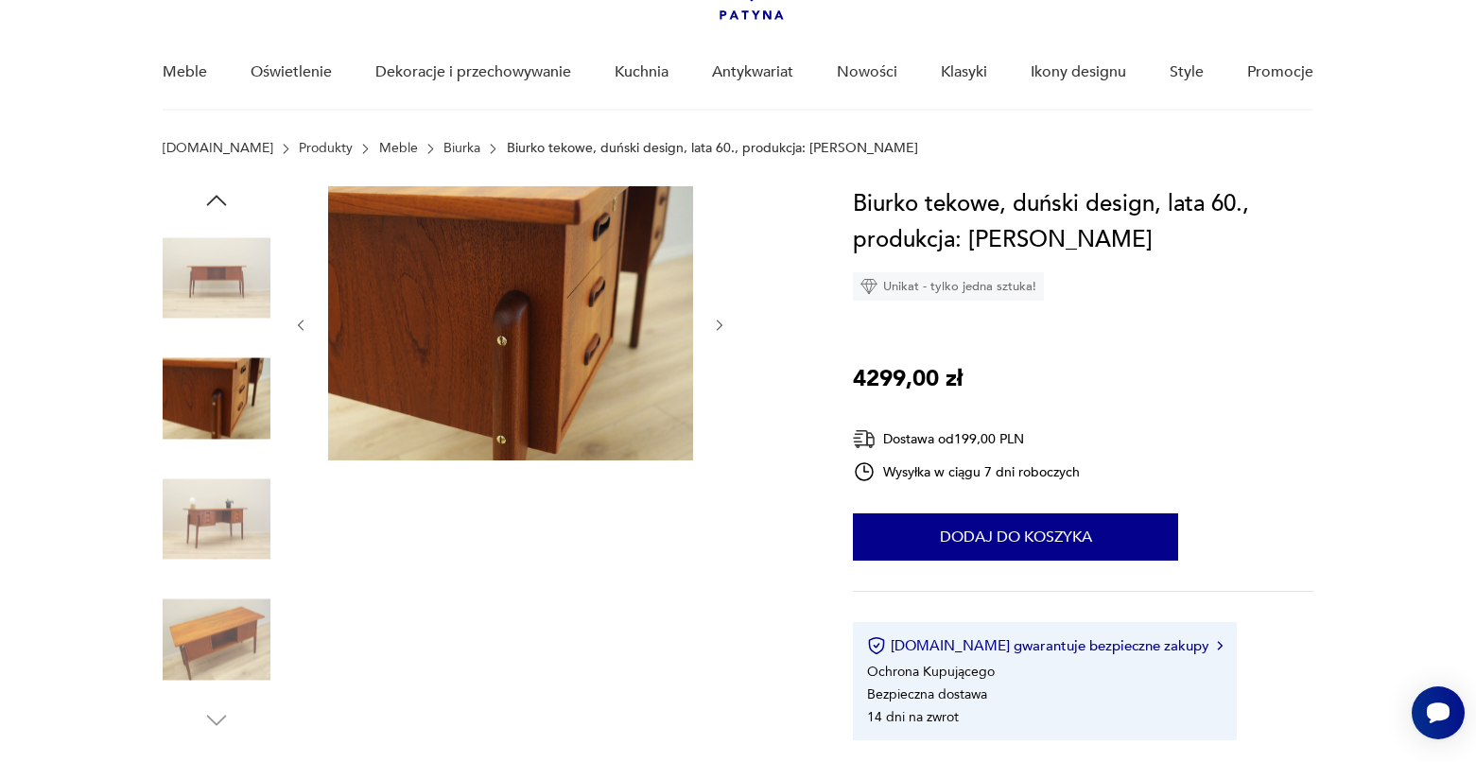
click at [218, 453] on div at bounding box center [217, 399] width 108 height 108
click at [217, 503] on img at bounding box center [217, 519] width 108 height 108
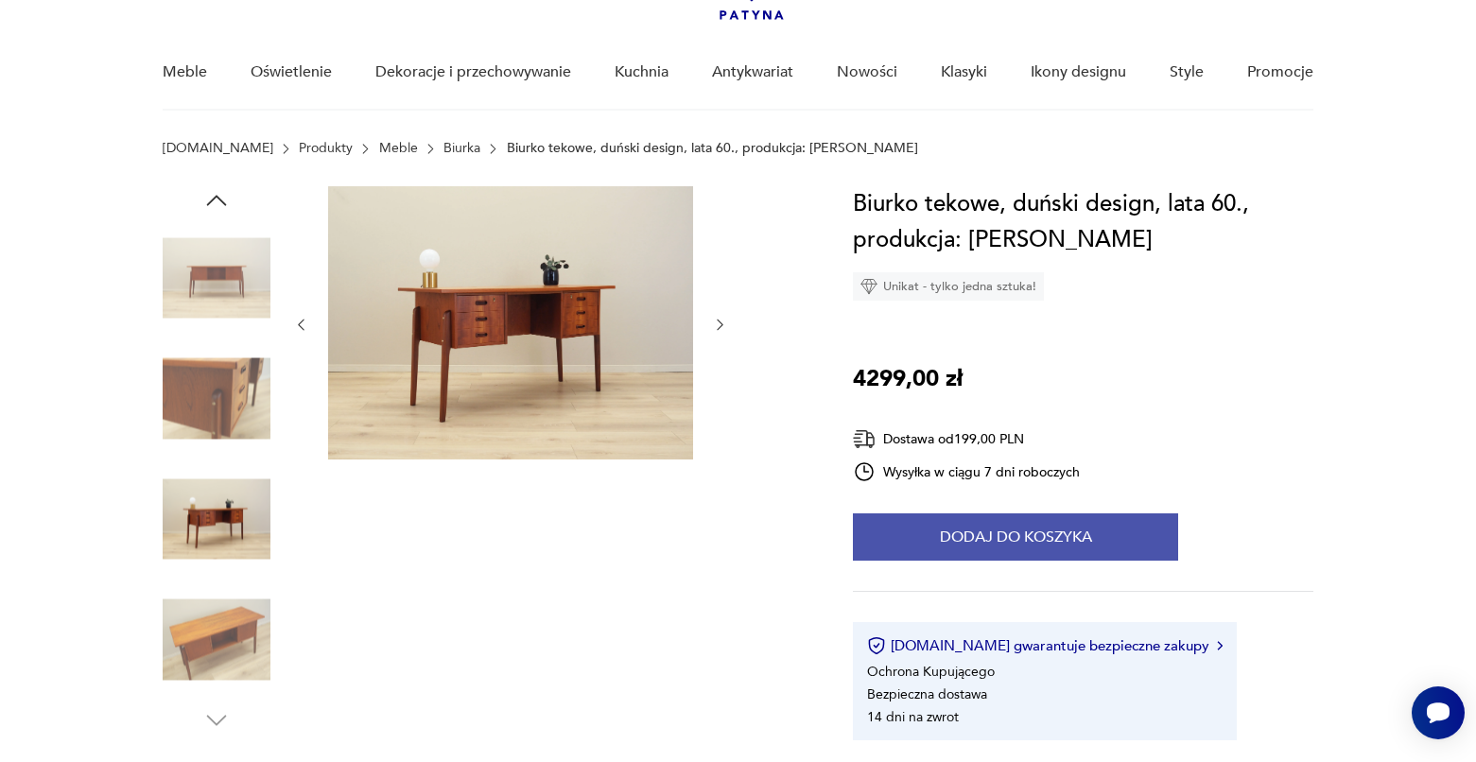
click at [962, 536] on button "Dodaj do koszyka" at bounding box center [1015, 536] width 325 height 47
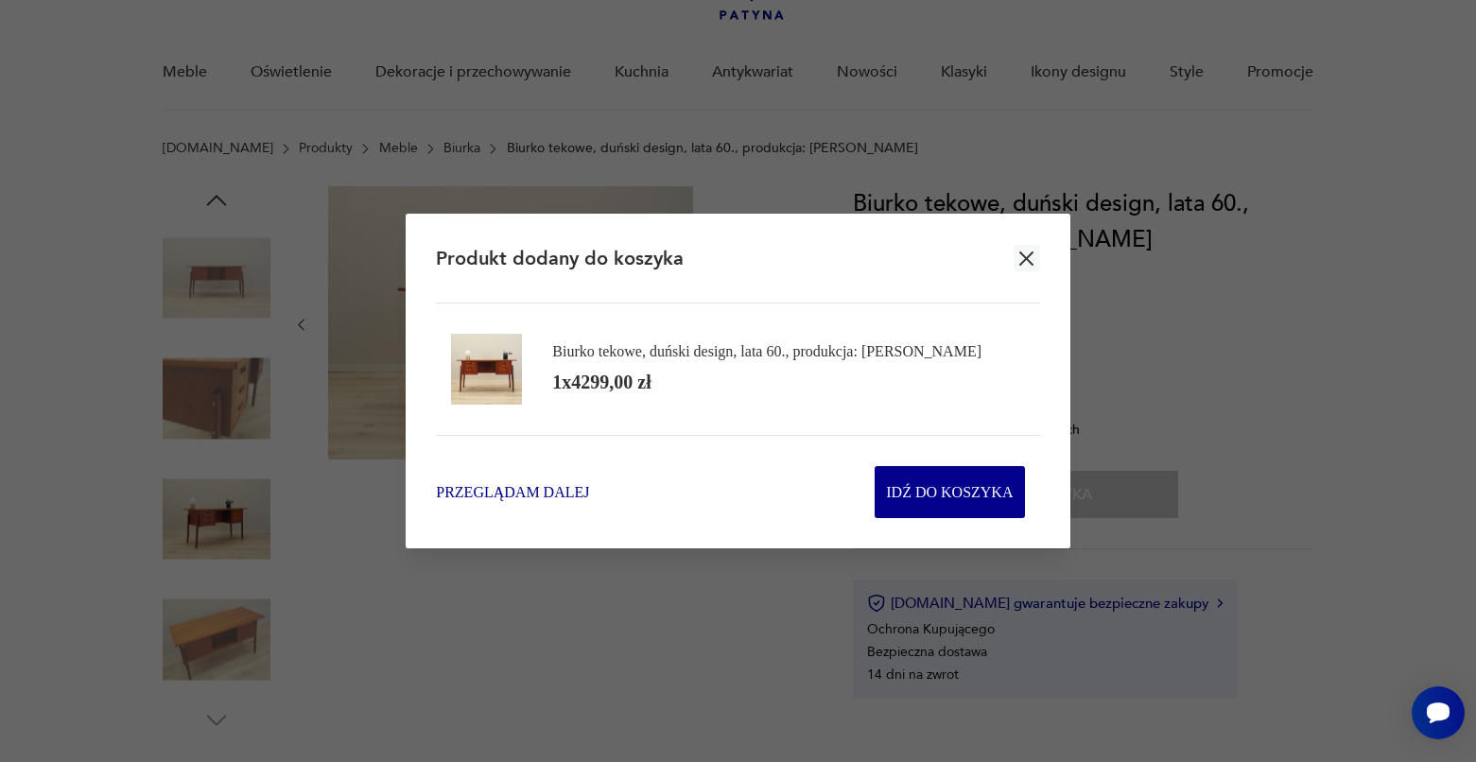
click at [576, 484] on span "Przeglądam dalej" at bounding box center [512, 492] width 153 height 22
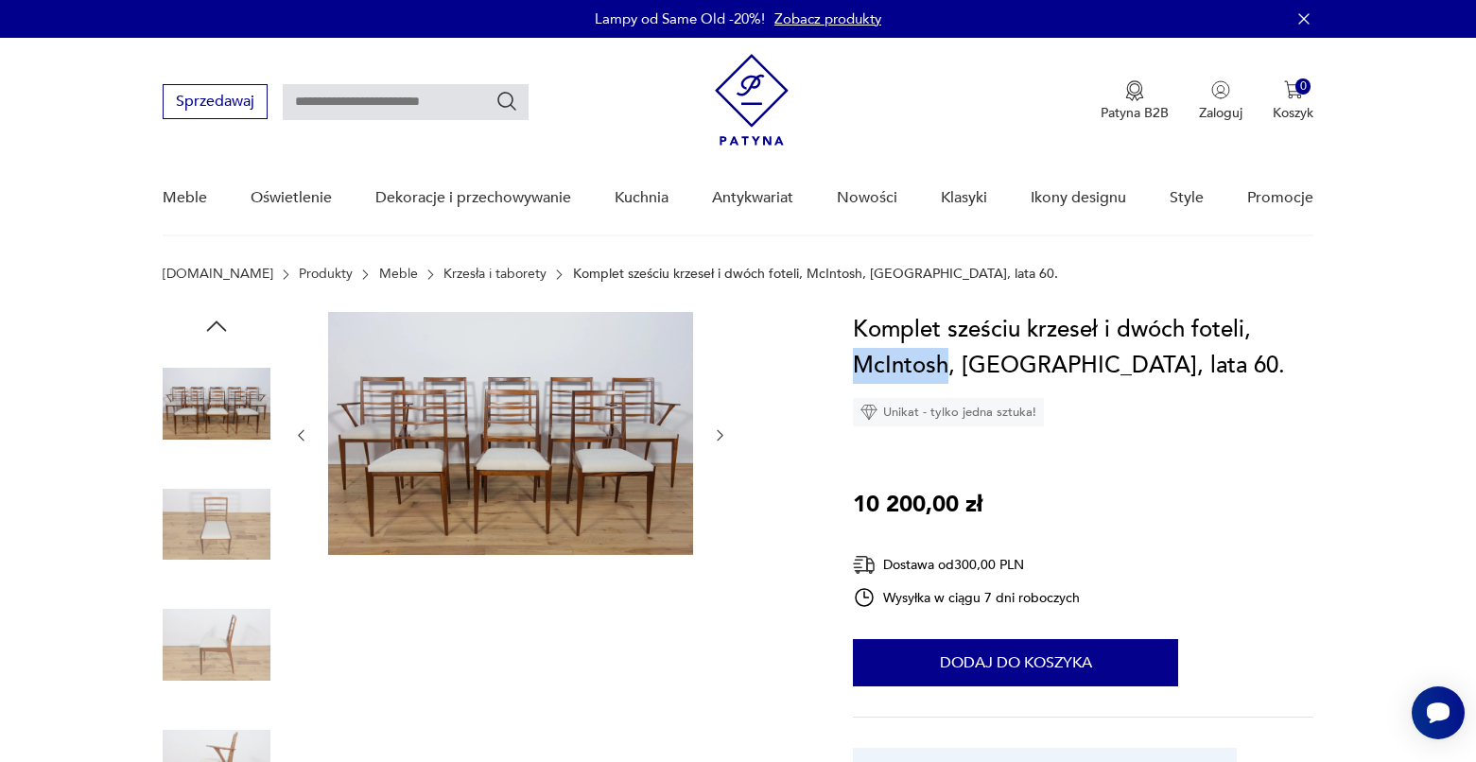
drag, startPoint x: 945, startPoint y: 365, endPoint x: 847, endPoint y: 364, distance: 98.3
copy h1 "McIntosh"
click at [419, 99] on input "text" at bounding box center [406, 102] width 246 height 36
paste input "********"
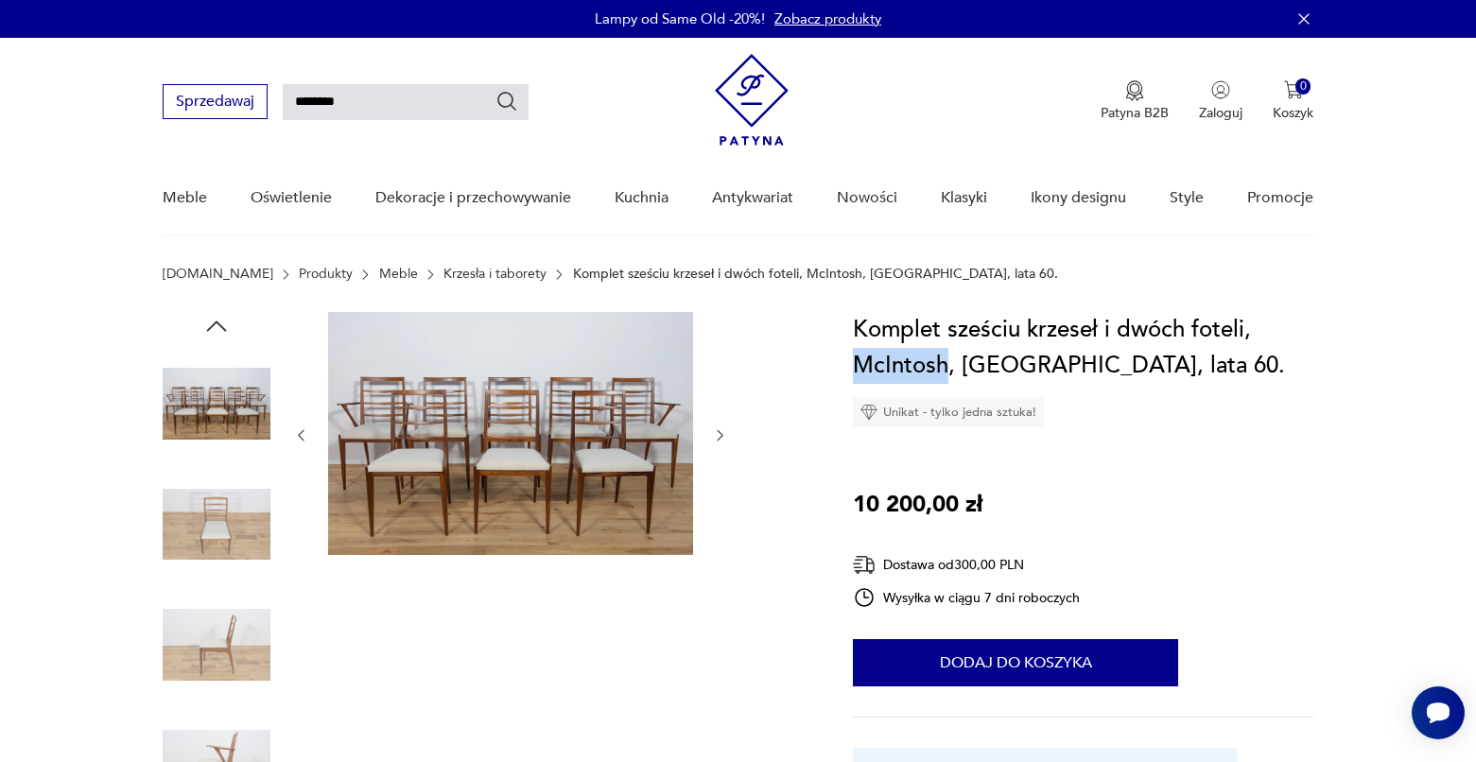
type input "********"
click at [419, 99] on input "********" at bounding box center [406, 102] width 246 height 36
